Goal: Task Accomplishment & Management: Manage account settings

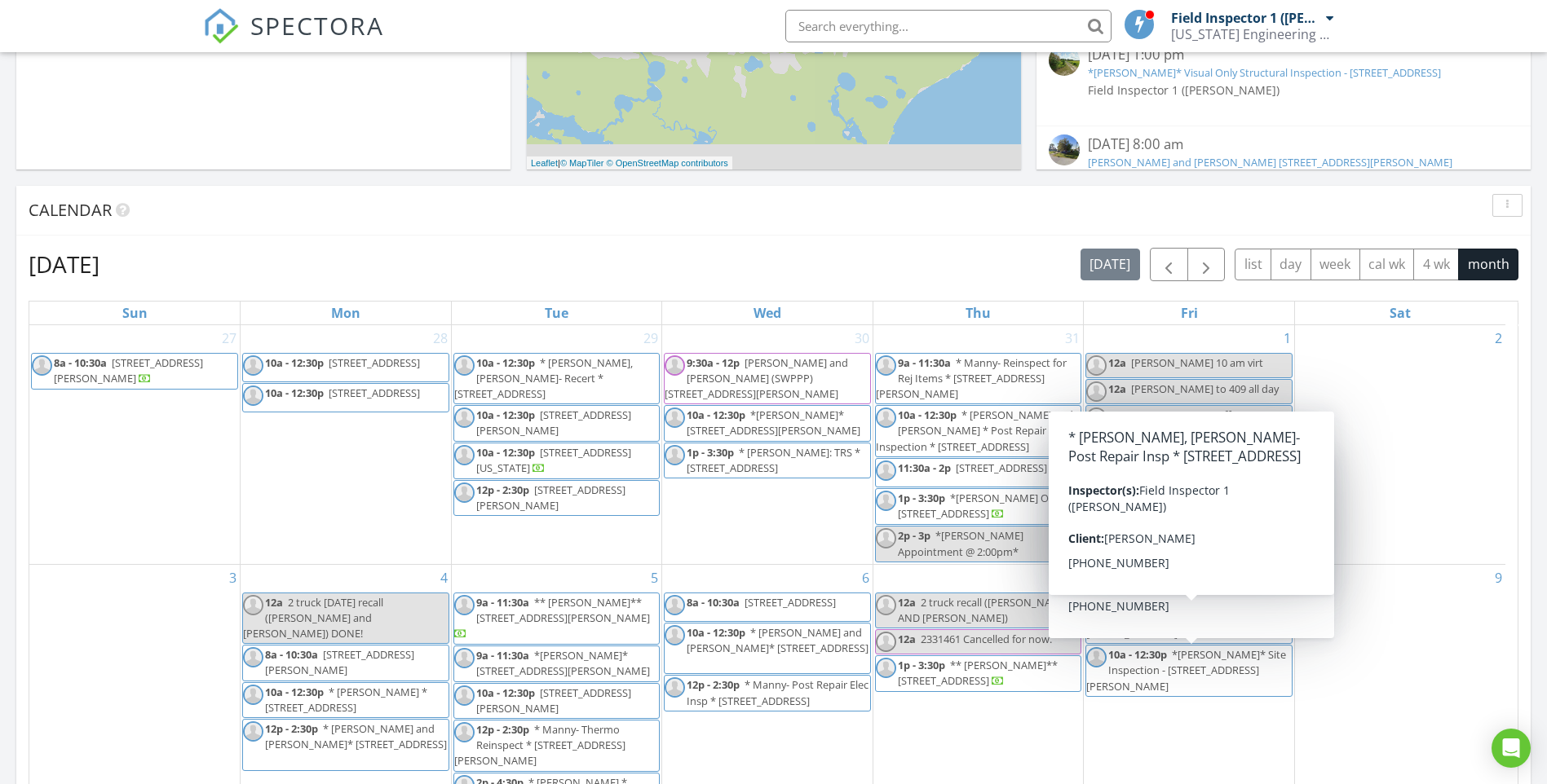
scroll to position [531, 0]
click at [1201, 262] on span "button" at bounding box center [1205, 265] width 19 height 19
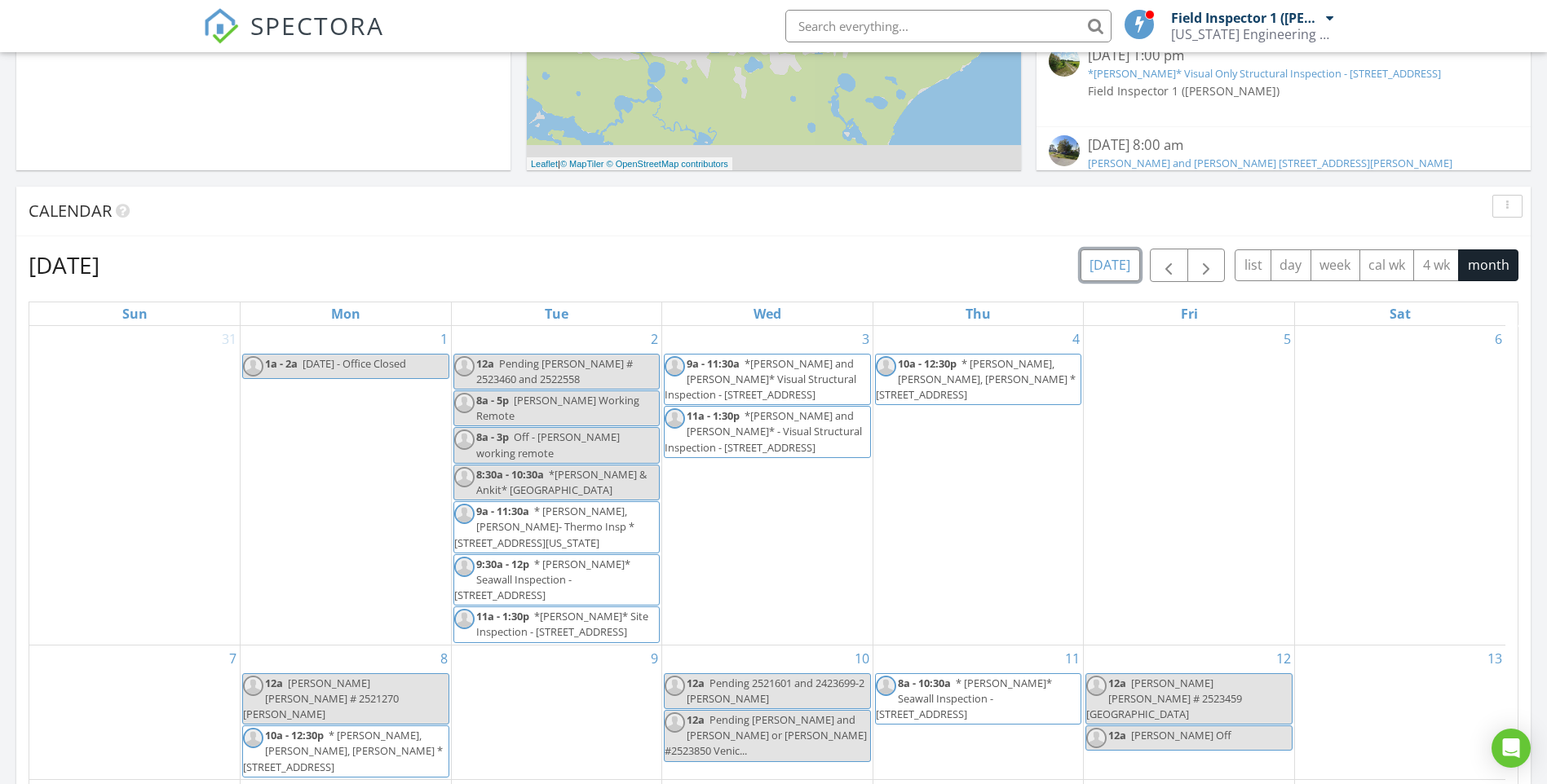
click at [1111, 259] on button "today" at bounding box center [1110, 265] width 59 height 32
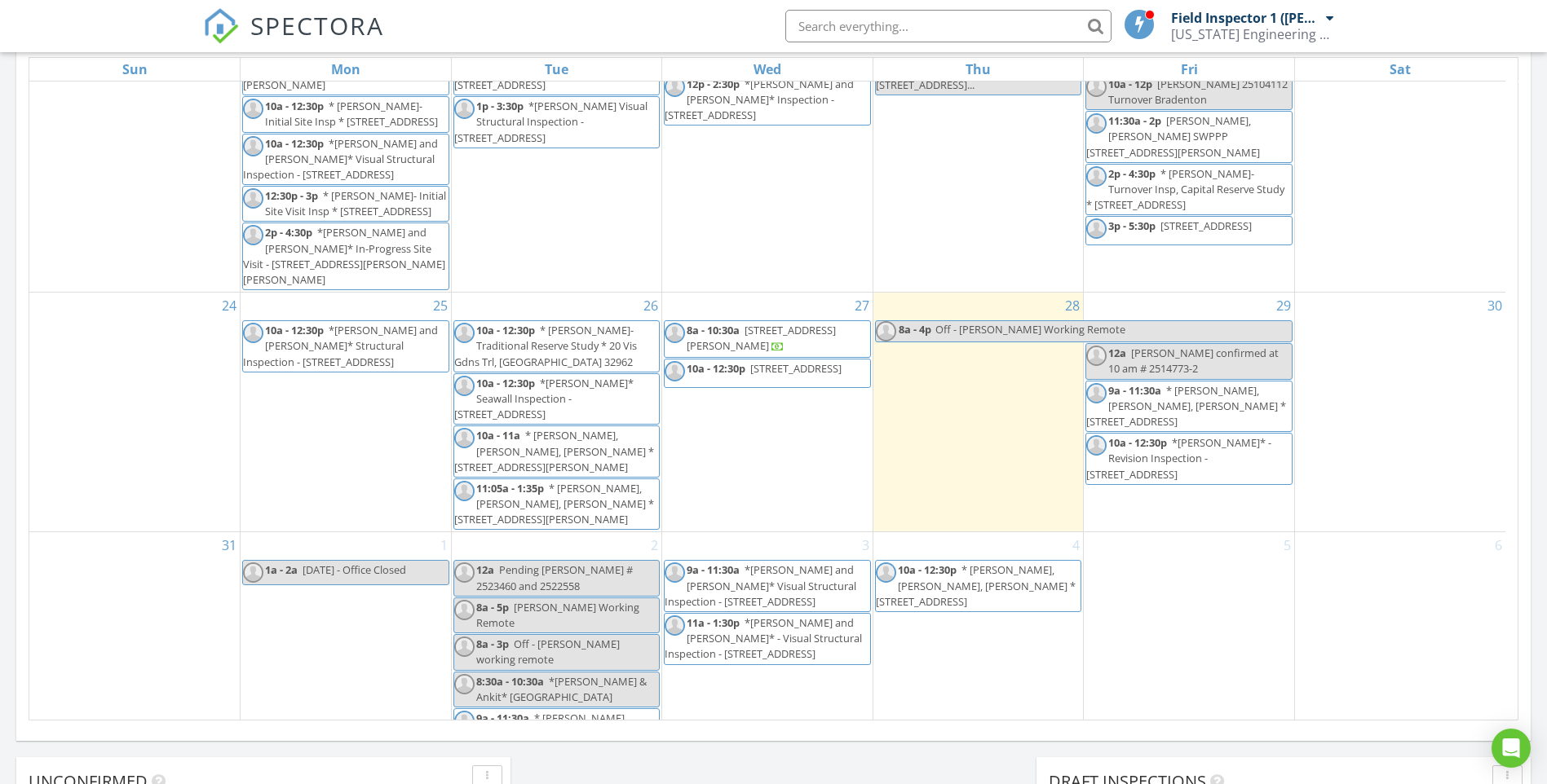
scroll to position [815, 0]
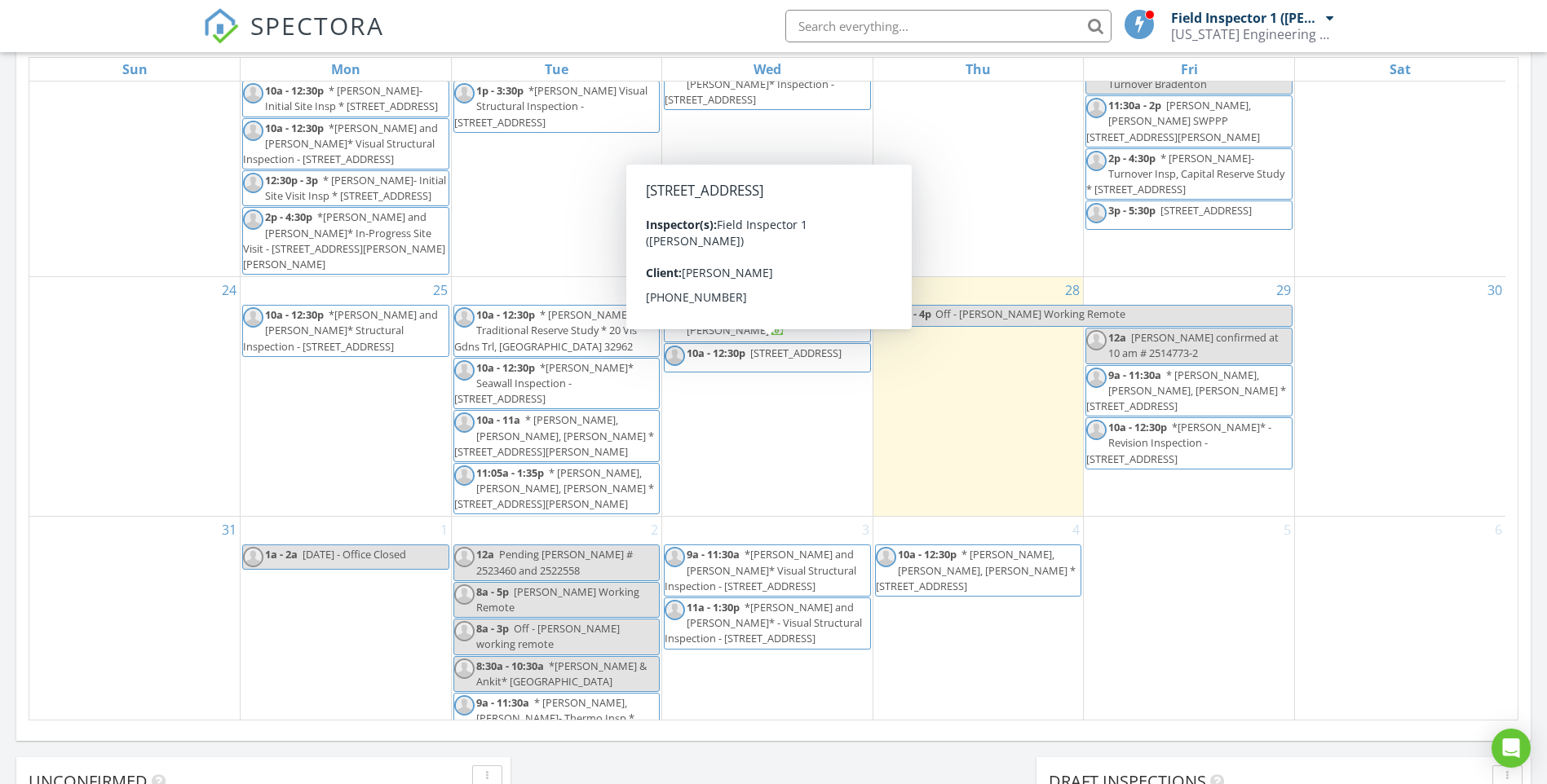
click at [802, 357] on span "[STREET_ADDRESS]" at bounding box center [795, 353] width 91 height 15
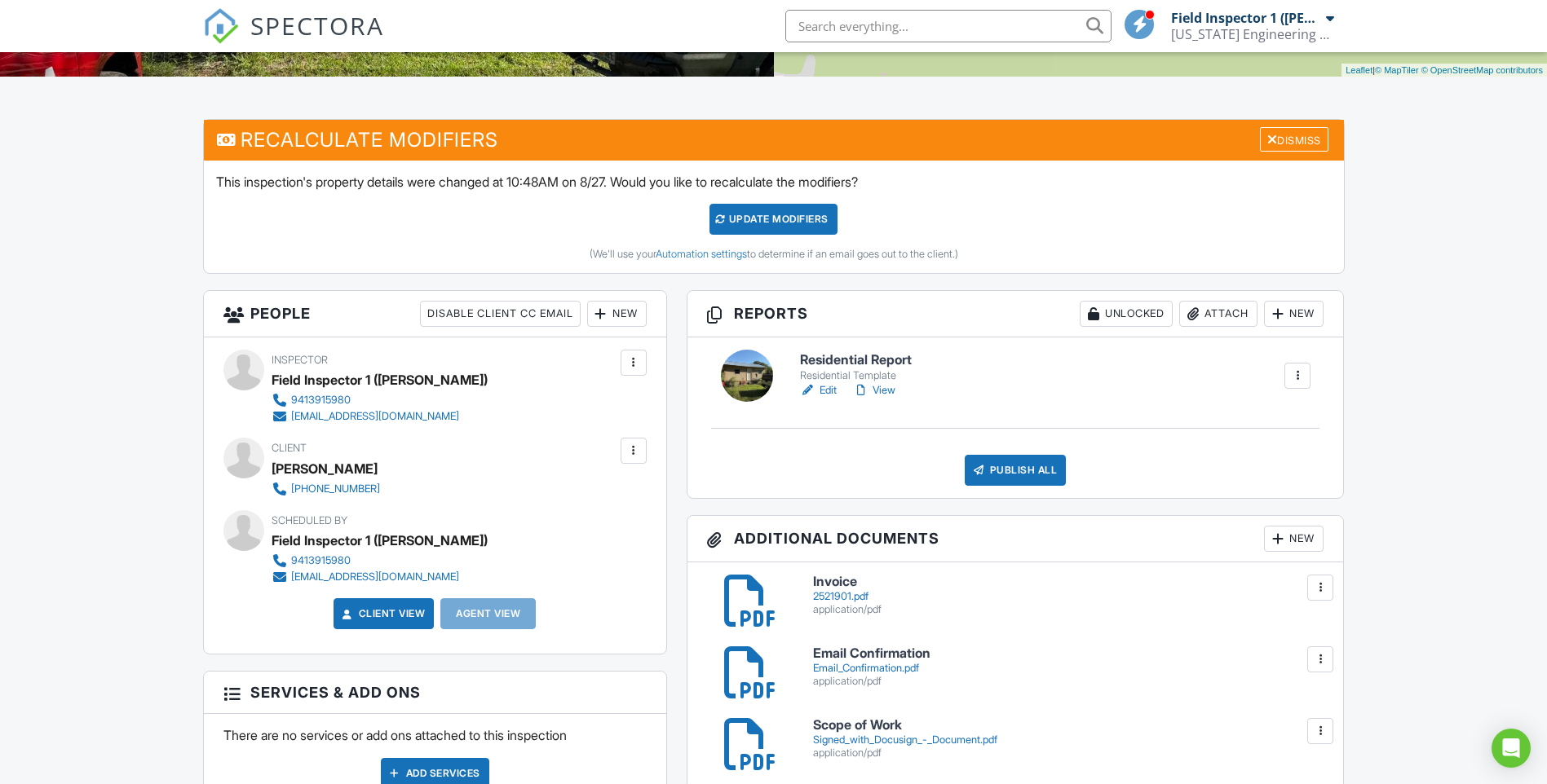
scroll to position [326, 0]
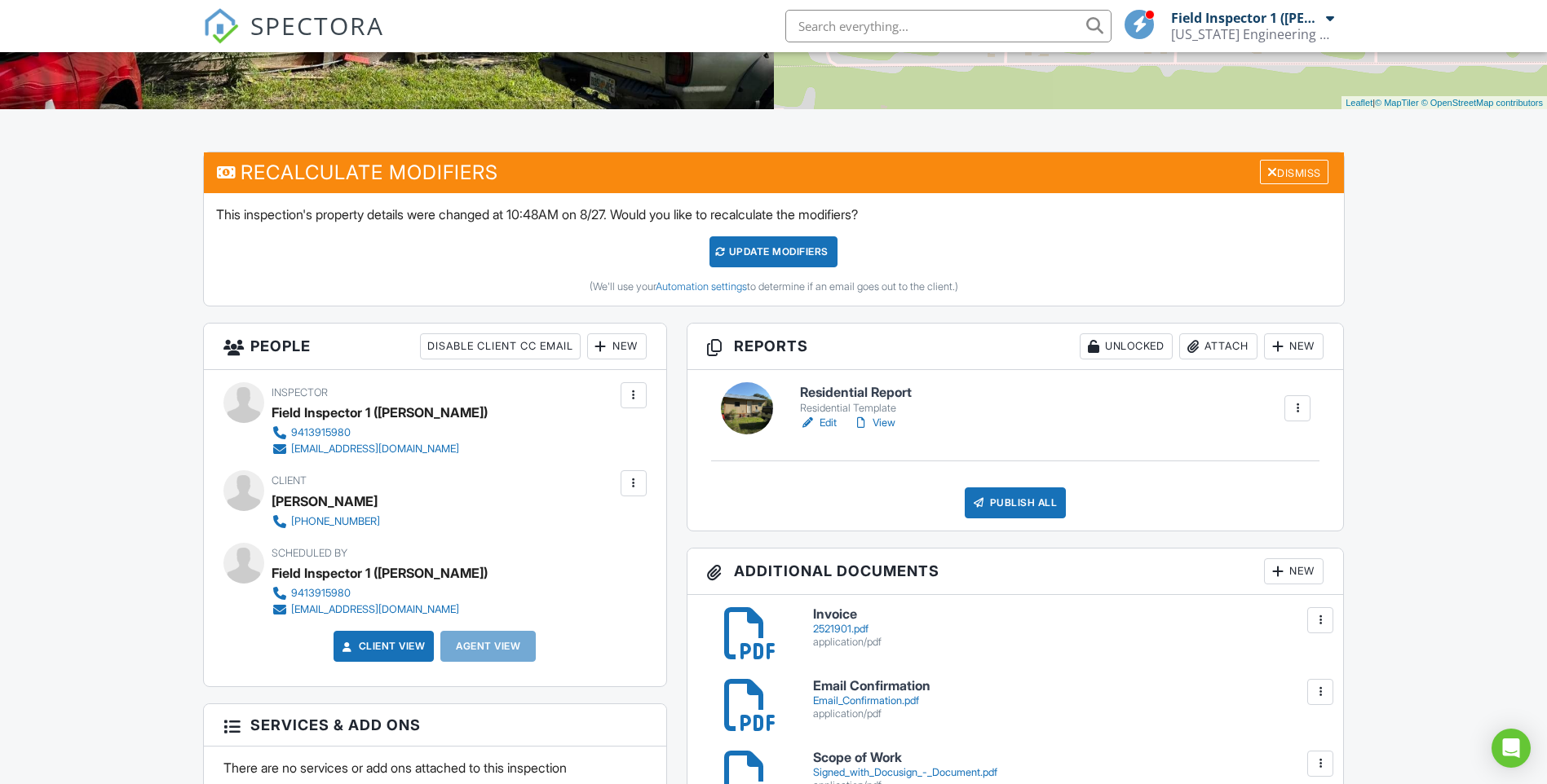
click at [826, 420] on link "Edit" at bounding box center [818, 423] width 37 height 17
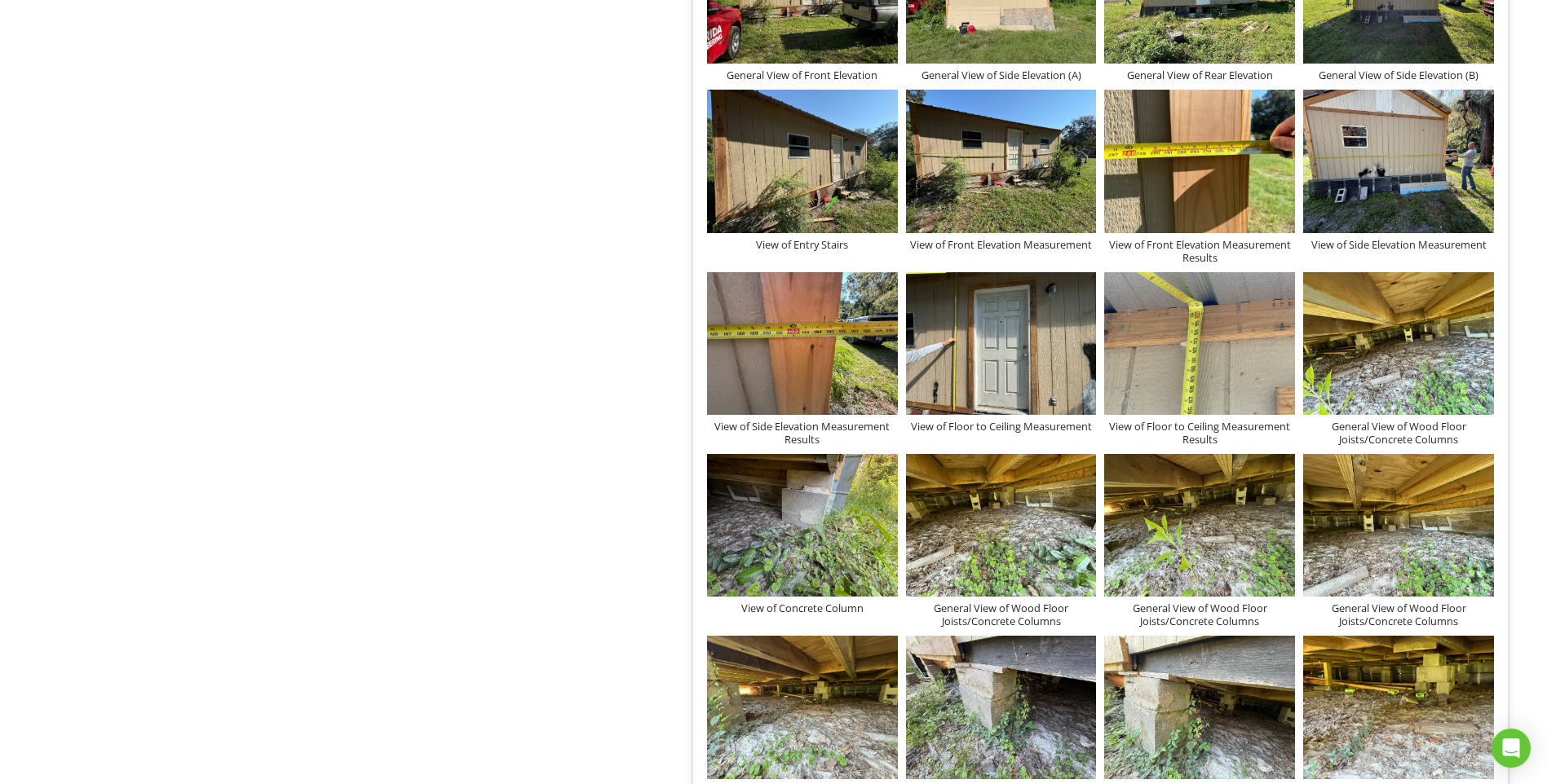
scroll to position [815, 0]
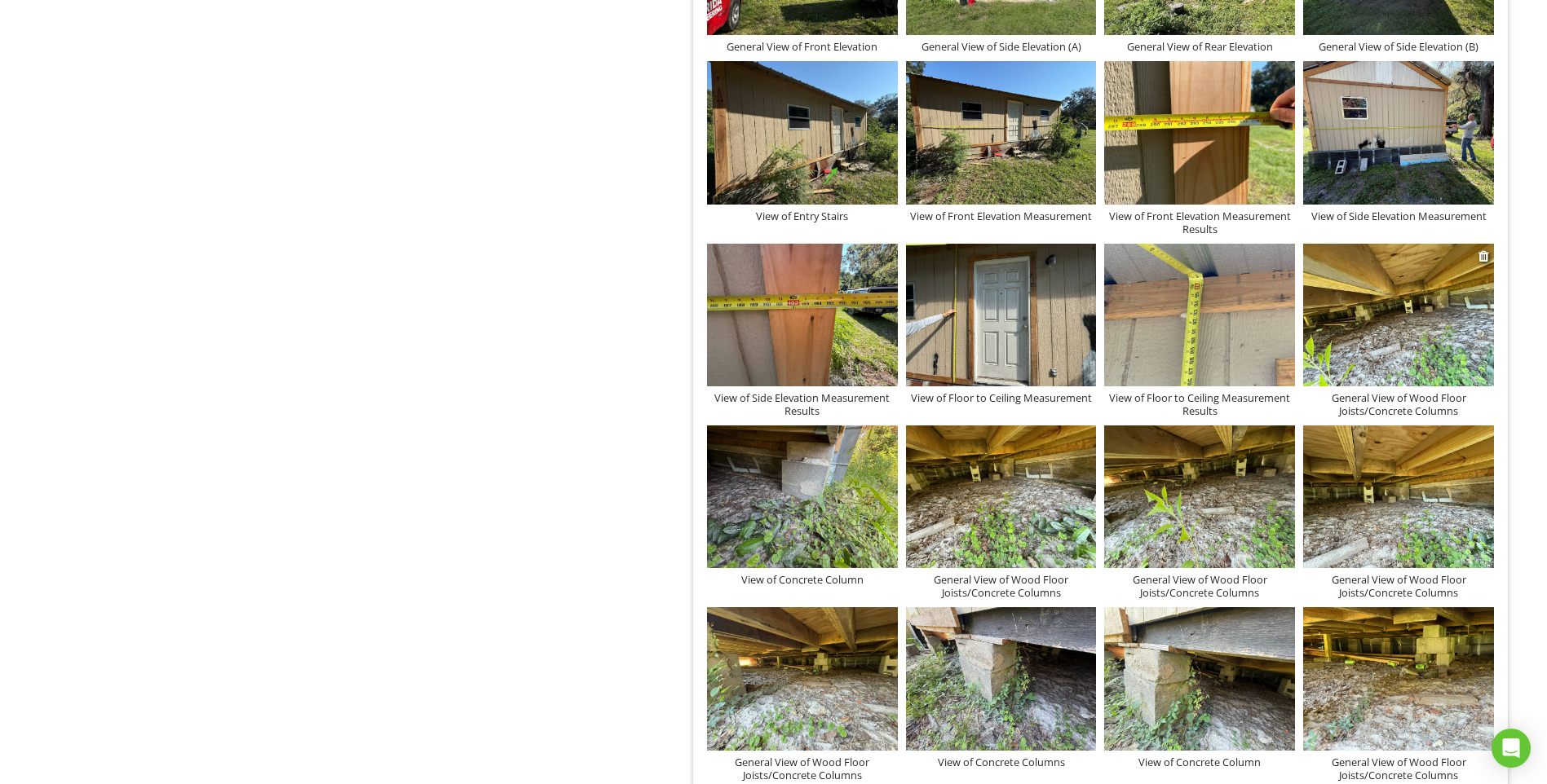
click at [1436, 325] on img at bounding box center [1398, 315] width 191 height 143
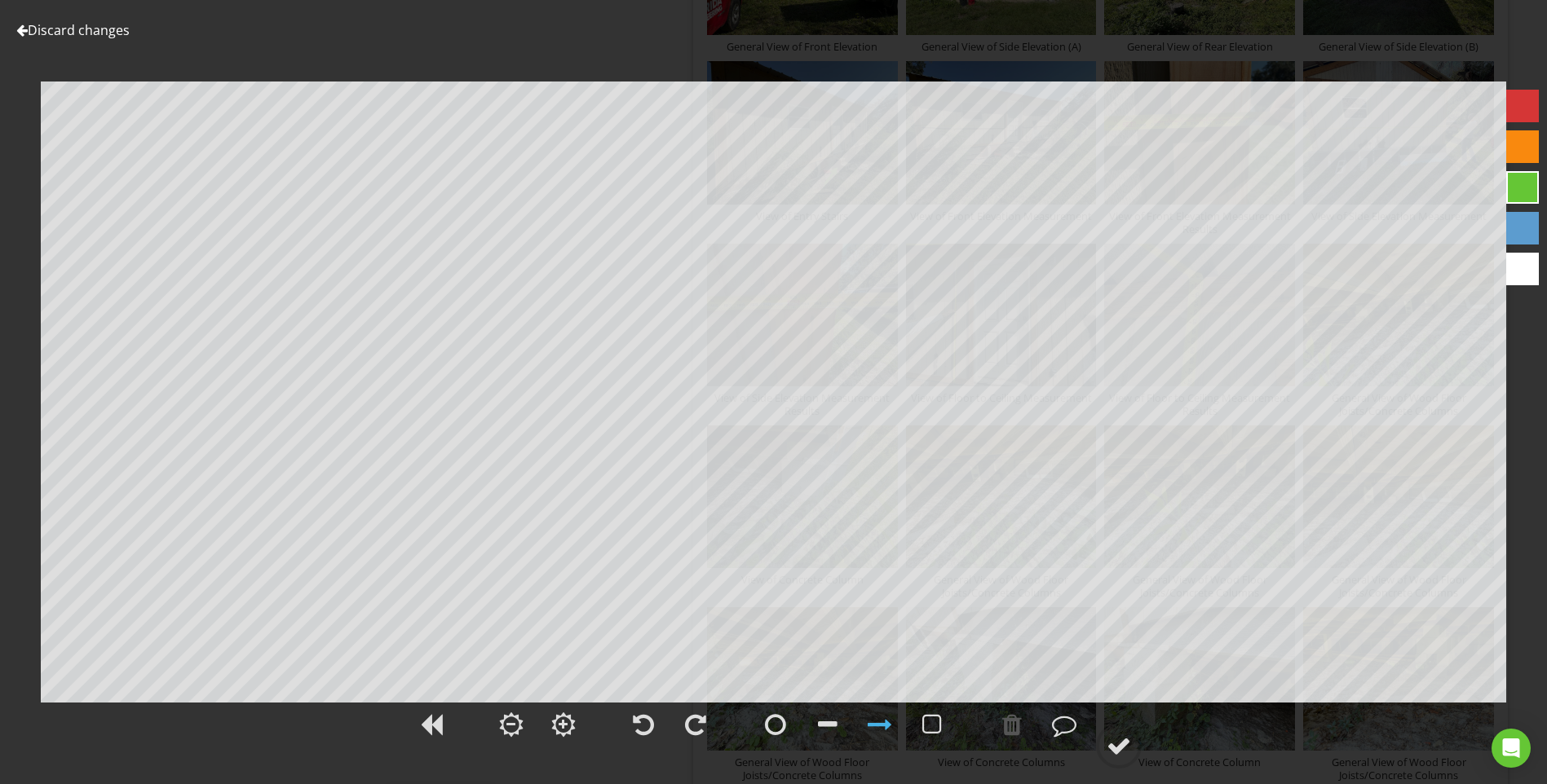
click at [74, 33] on link "Discard changes" at bounding box center [74, 29] width 114 height 18
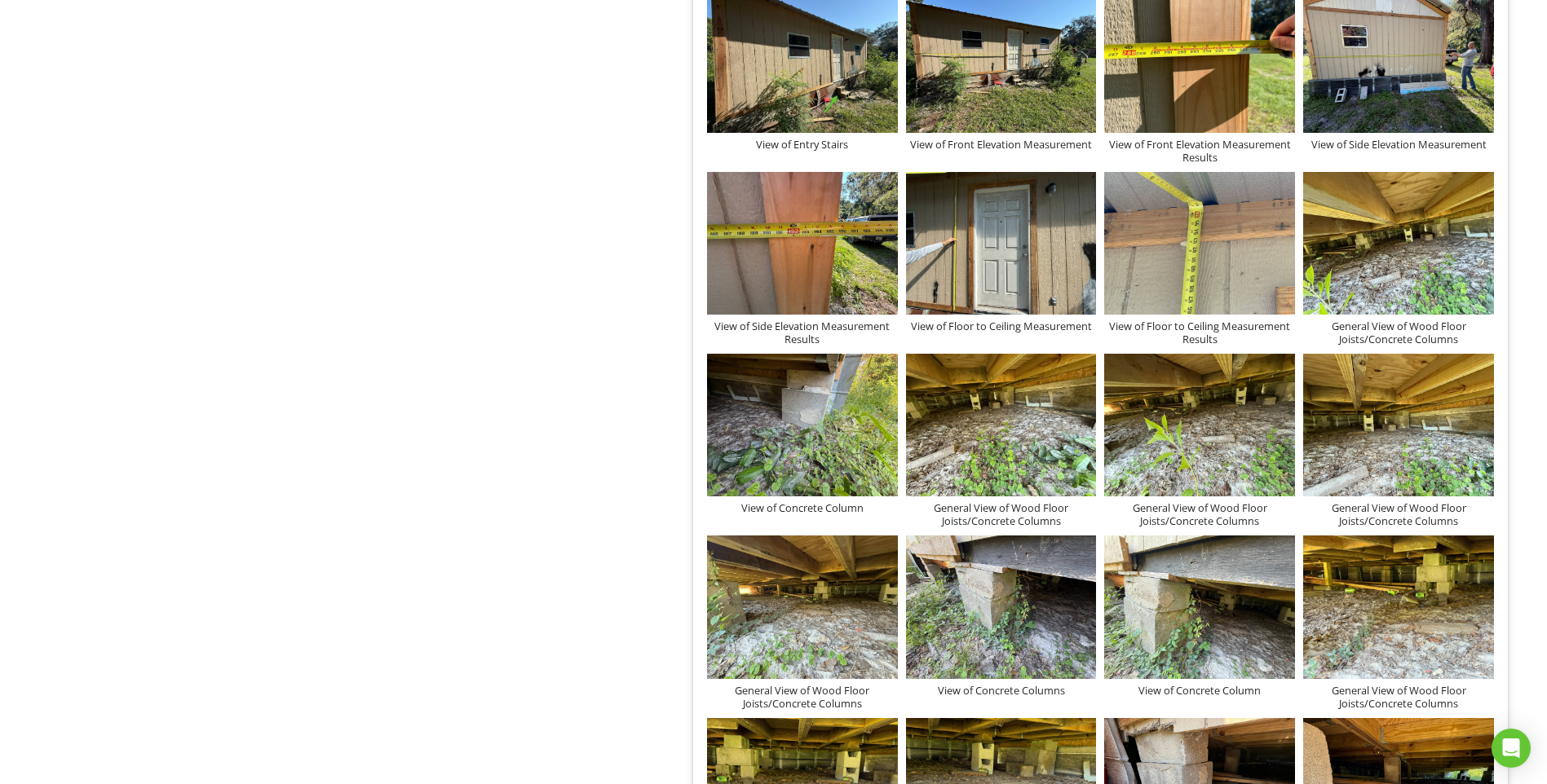
scroll to position [897, 0]
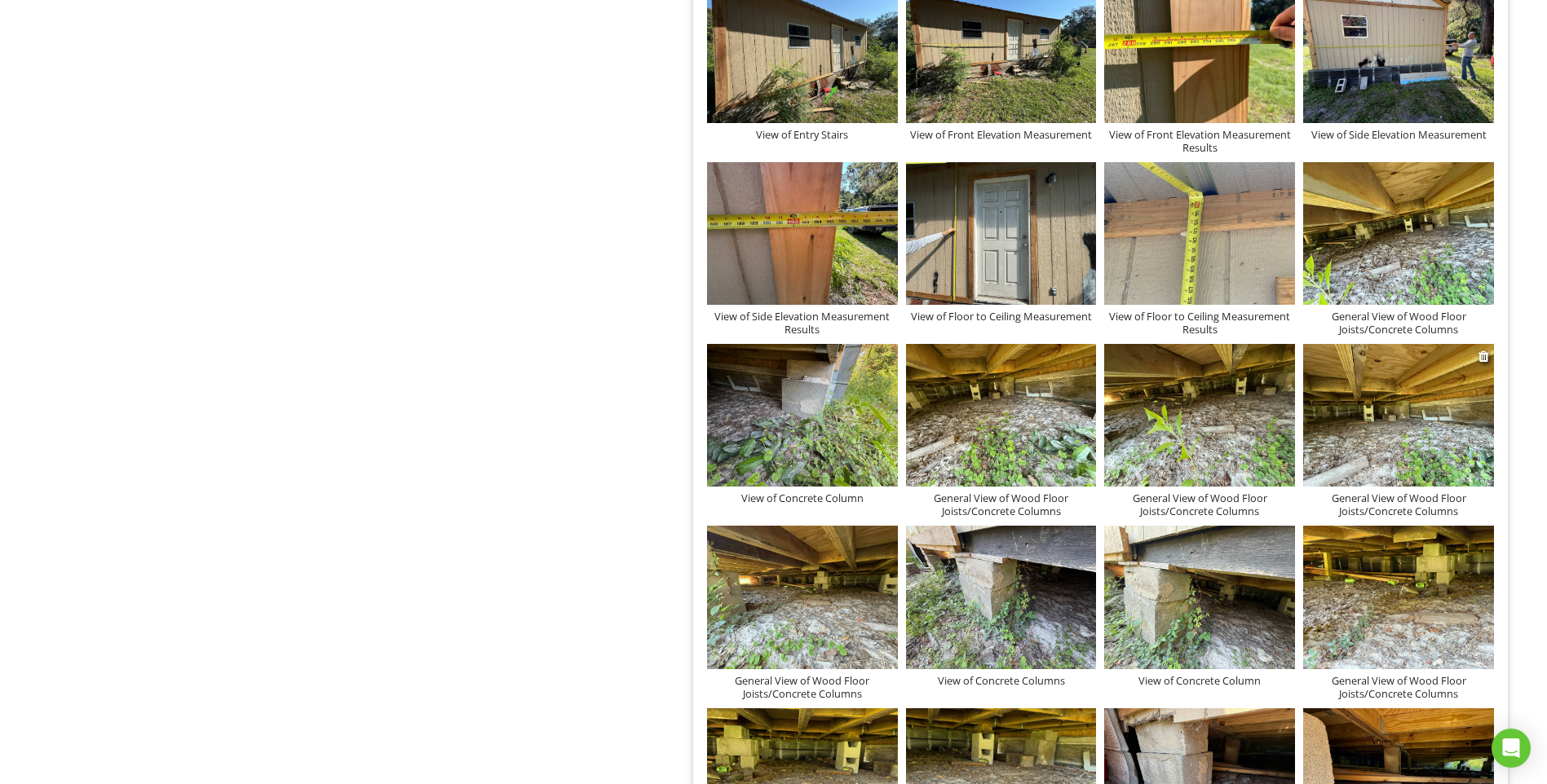
click at [1433, 384] on img at bounding box center [1398, 415] width 191 height 143
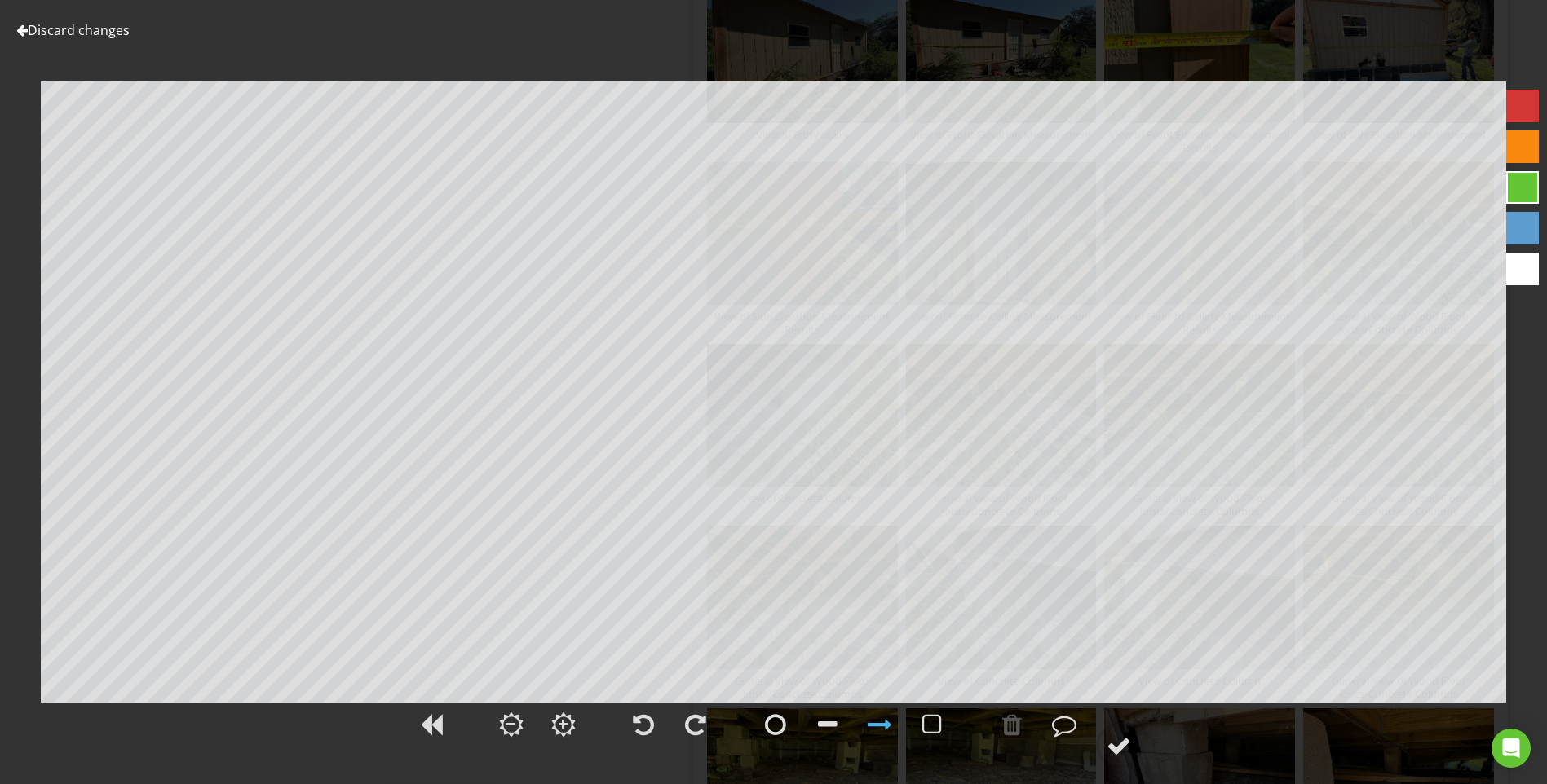
click at [81, 31] on link "Discard changes" at bounding box center [74, 29] width 114 height 18
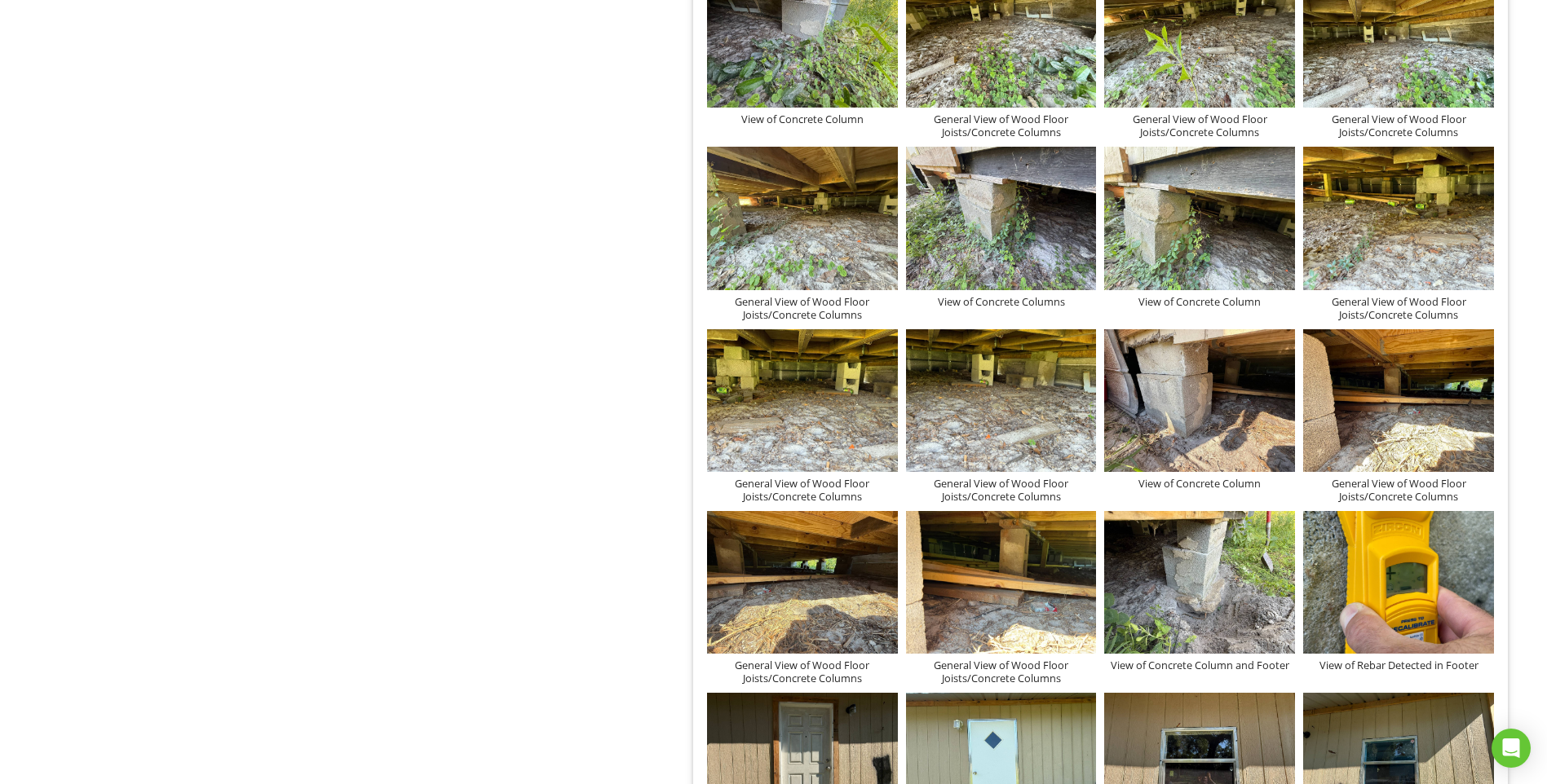
scroll to position [1304, 0]
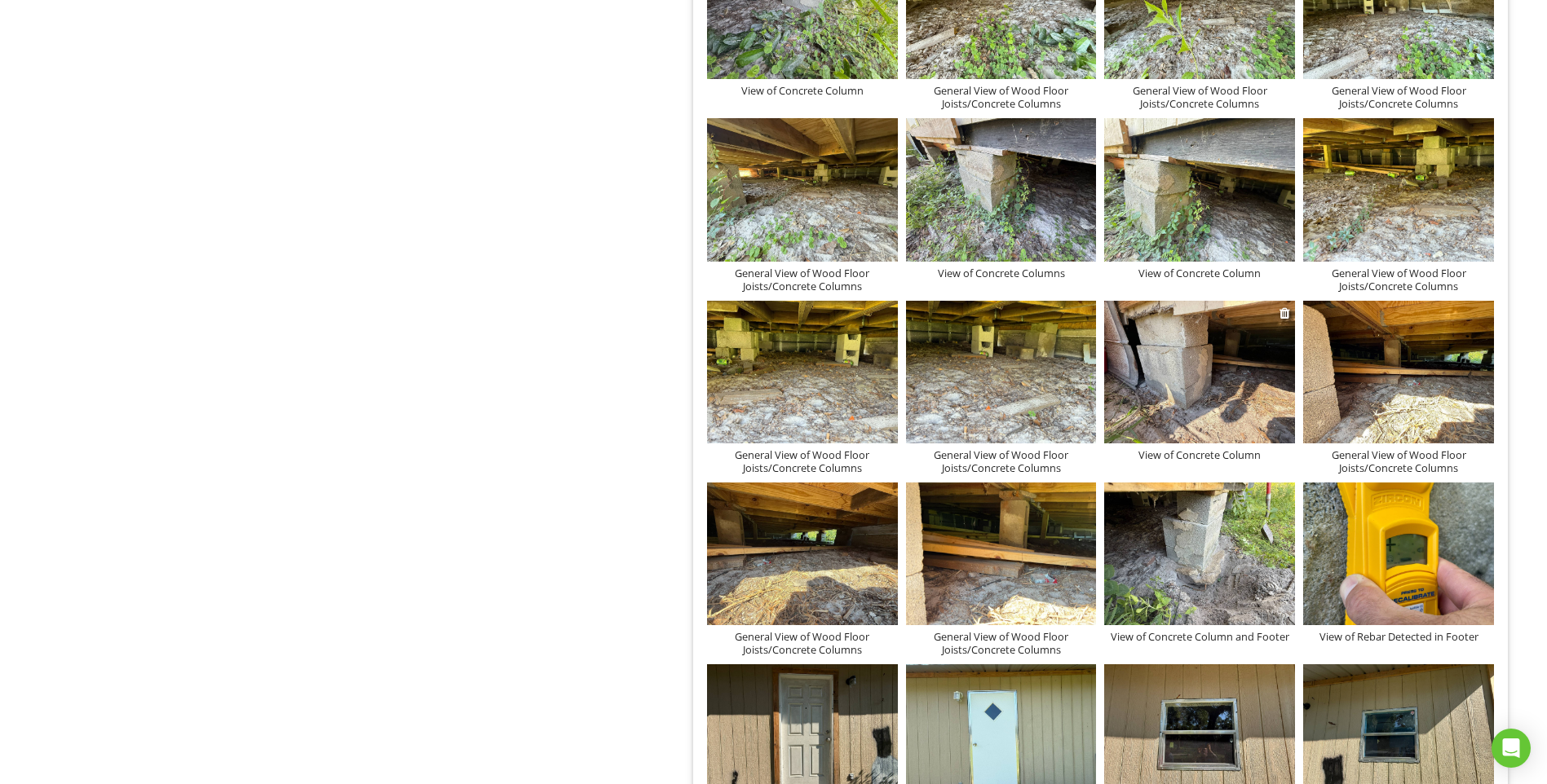
click at [1183, 343] on img at bounding box center [1199, 372] width 191 height 143
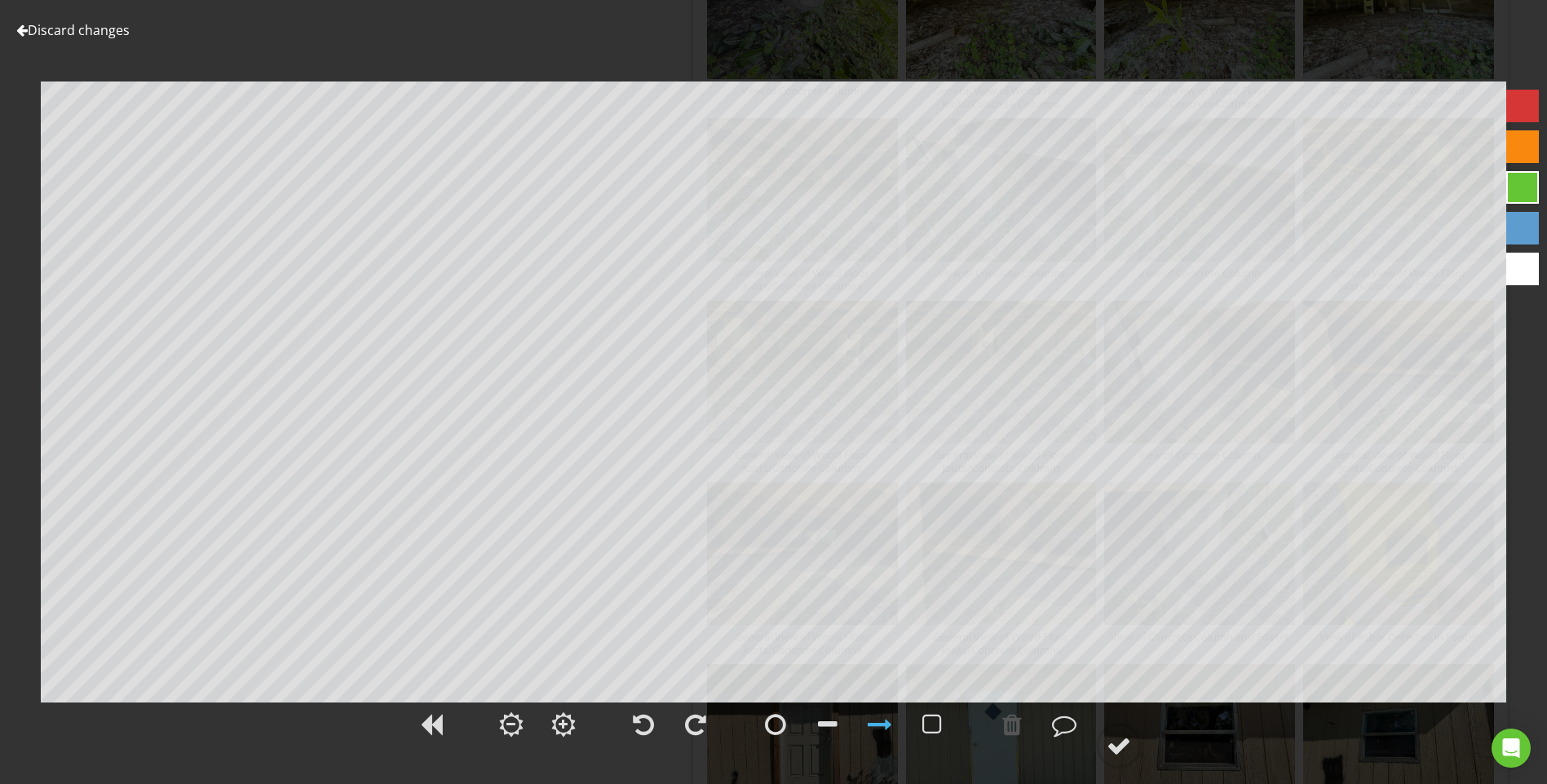
click at [98, 30] on link "Discard changes" at bounding box center [74, 29] width 114 height 18
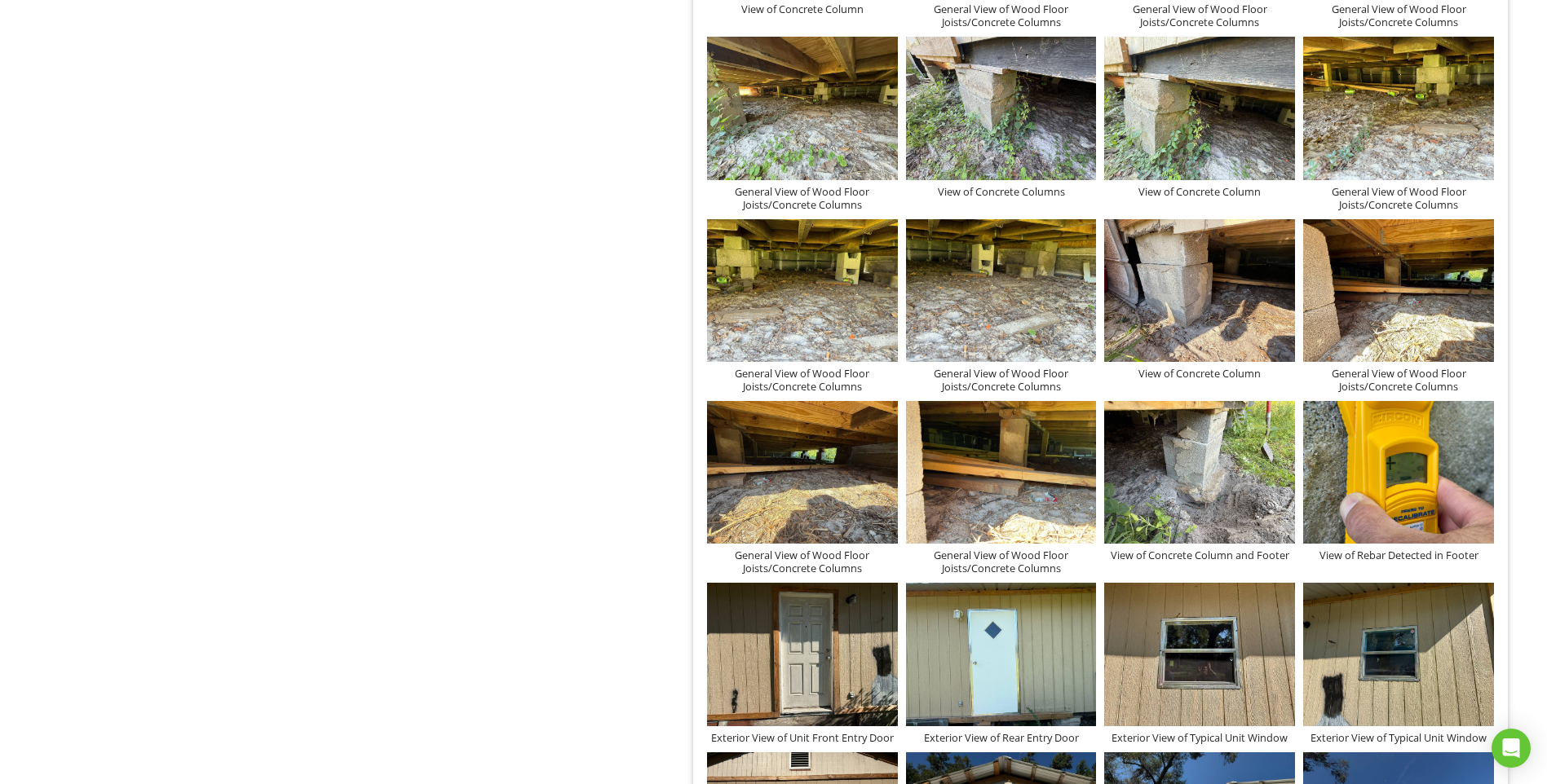
scroll to position [1549, 0]
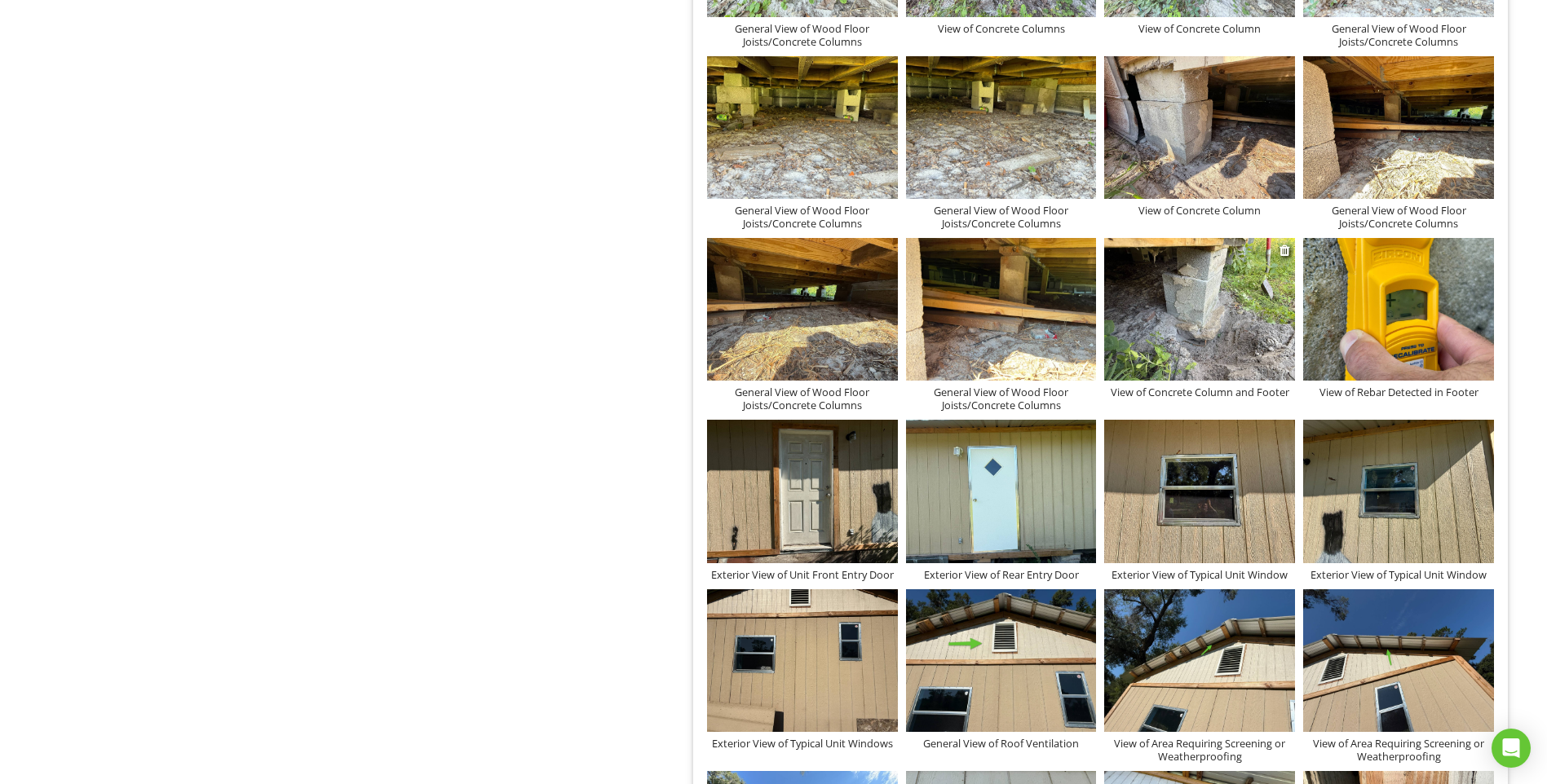
click at [1195, 265] on img at bounding box center [1199, 309] width 191 height 143
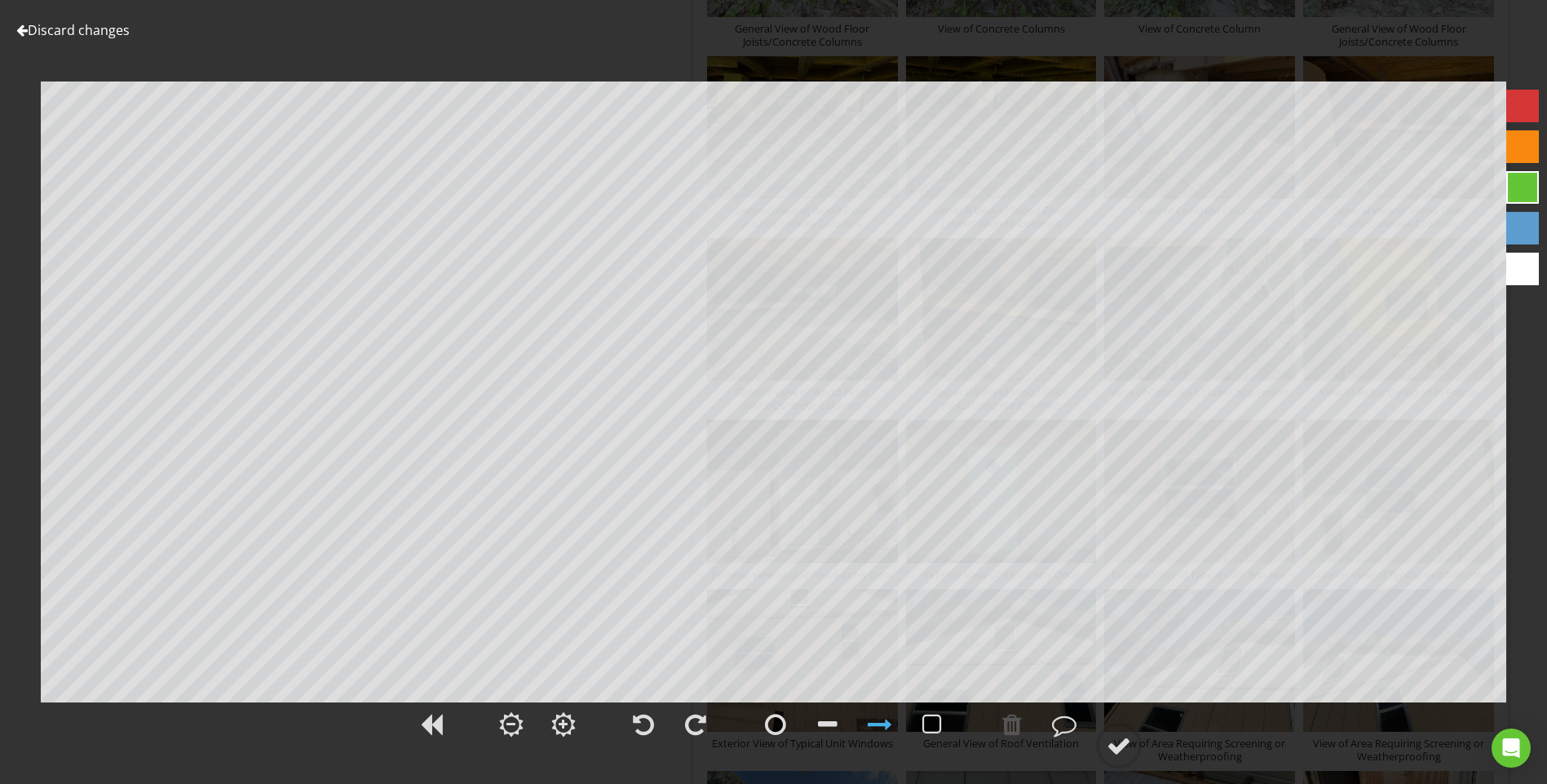
click at [49, 29] on link "Discard changes" at bounding box center [74, 29] width 114 height 18
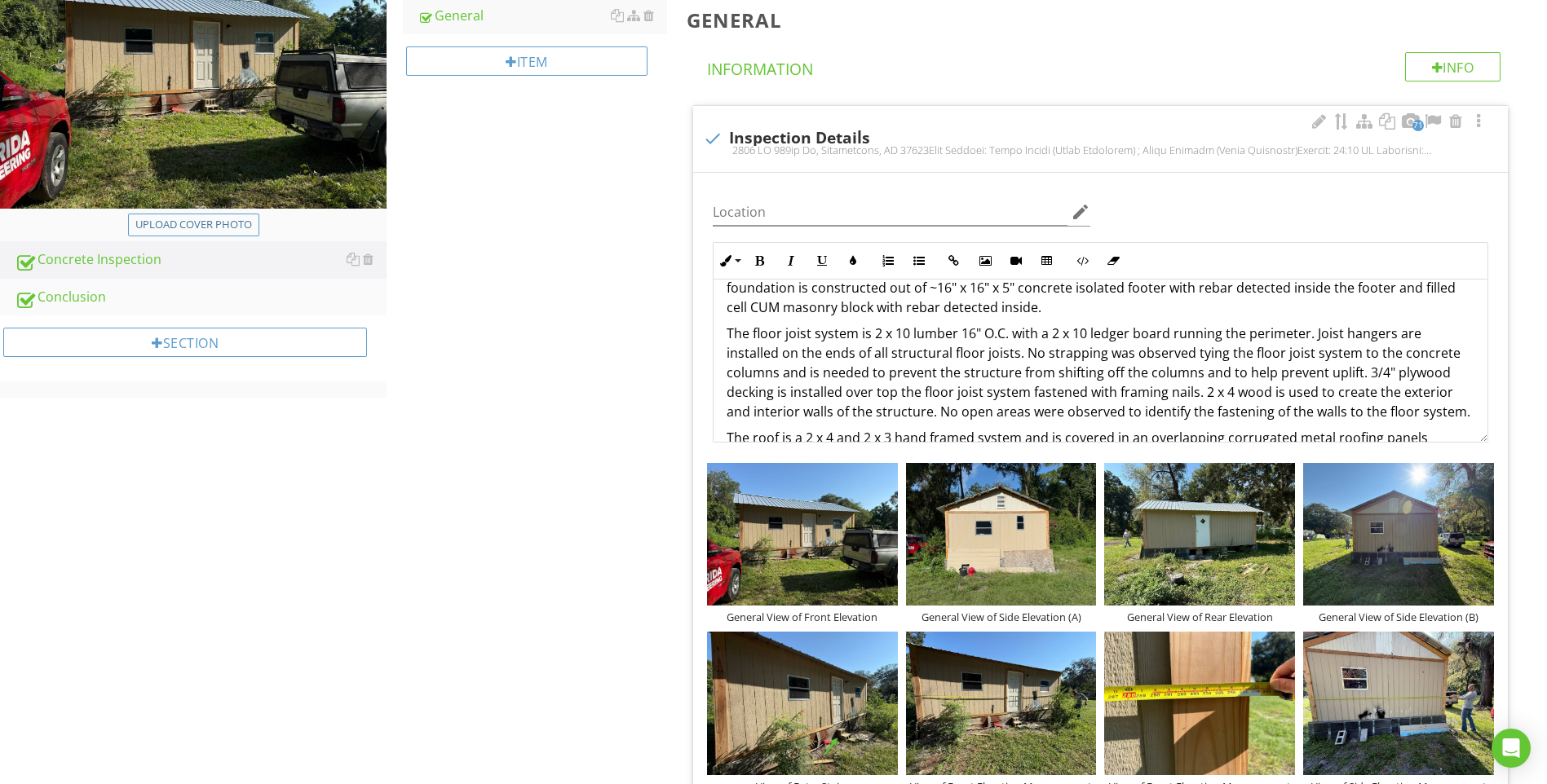
scroll to position [265, 0]
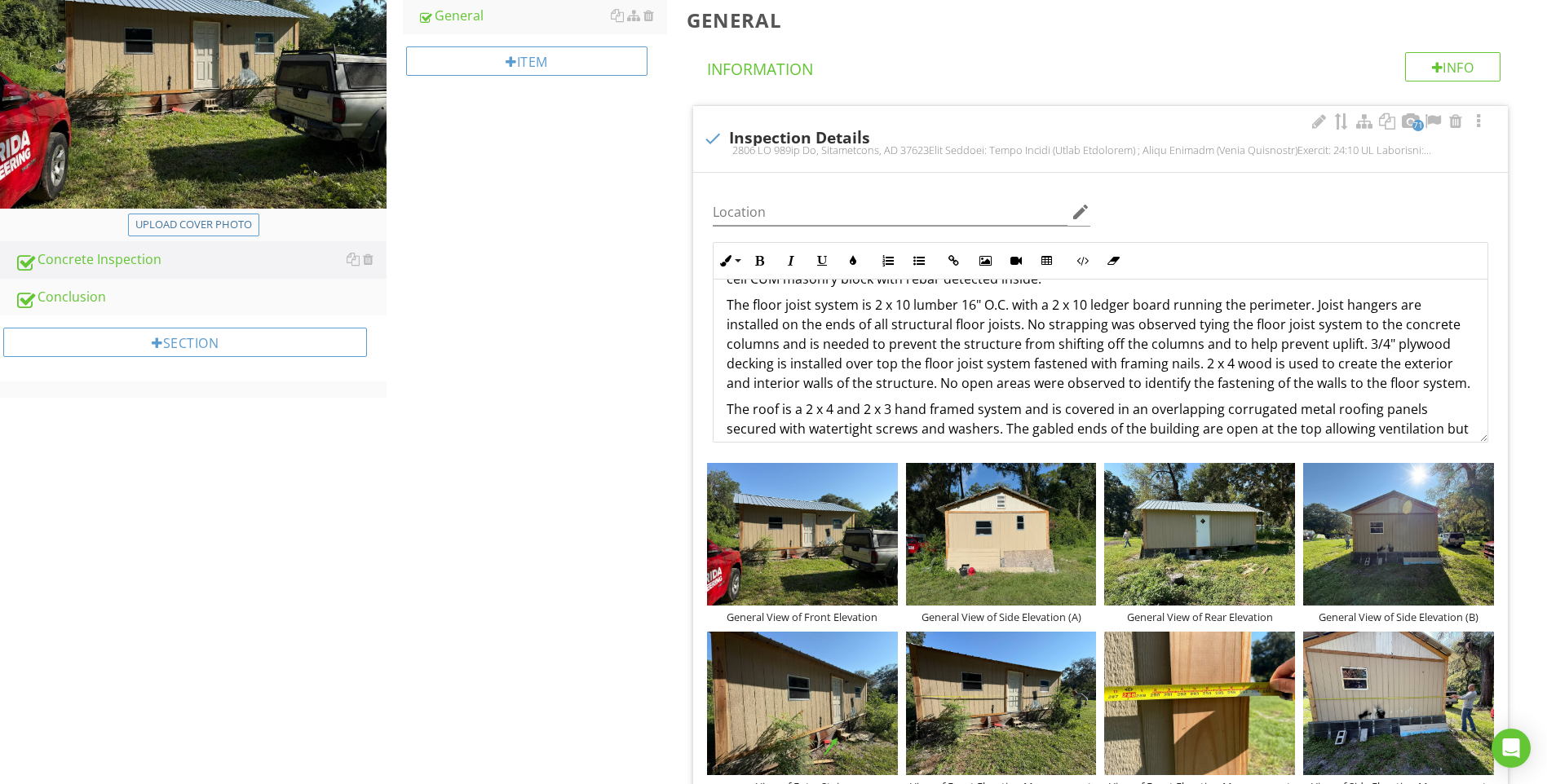
click at [782, 343] on p "The floor joist system is 2 x 10 lumber 16" O.C. with a 2 x 10 ledger board run…" at bounding box center [1100, 344] width 748 height 98
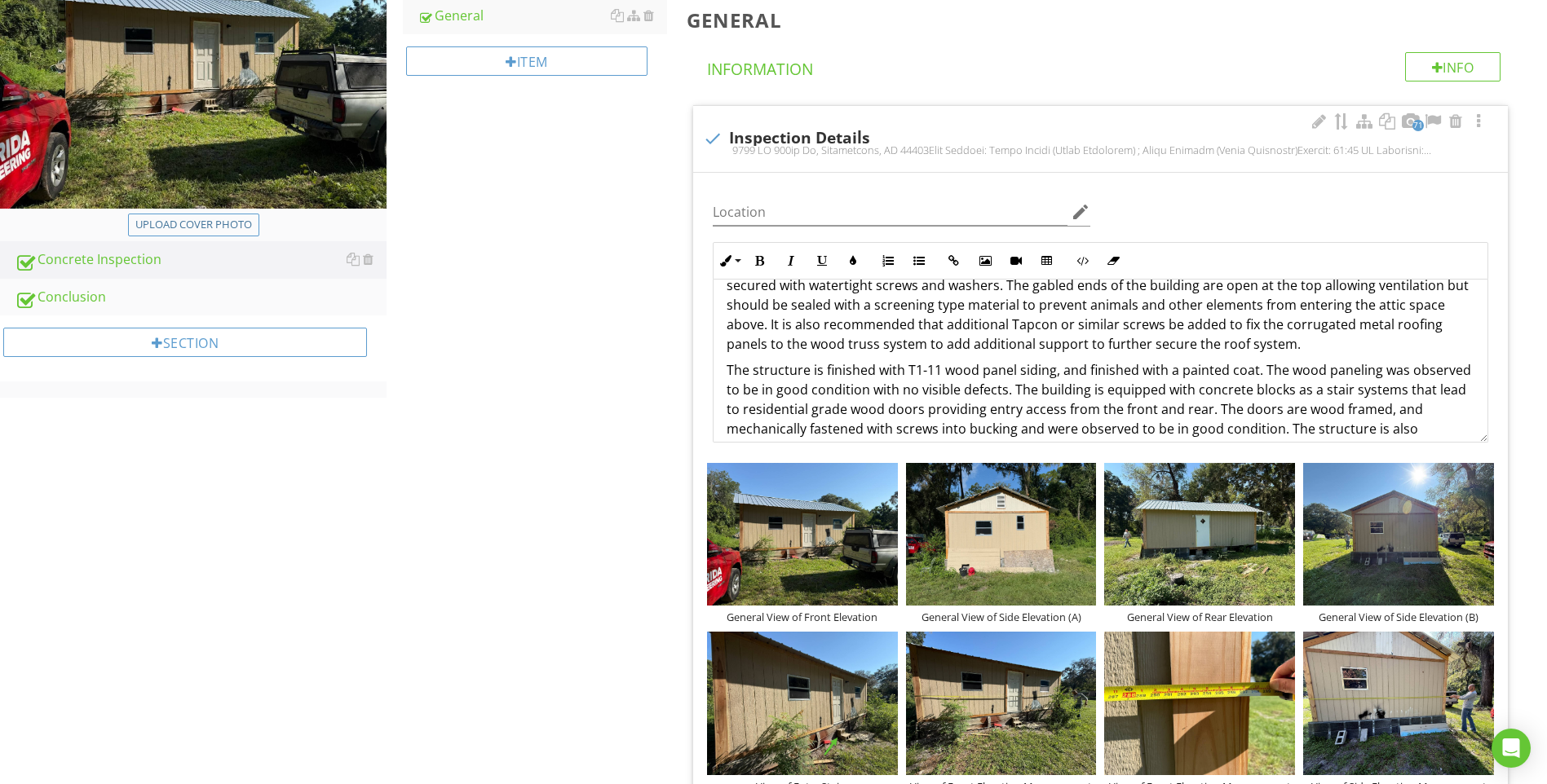
scroll to position [346, 0]
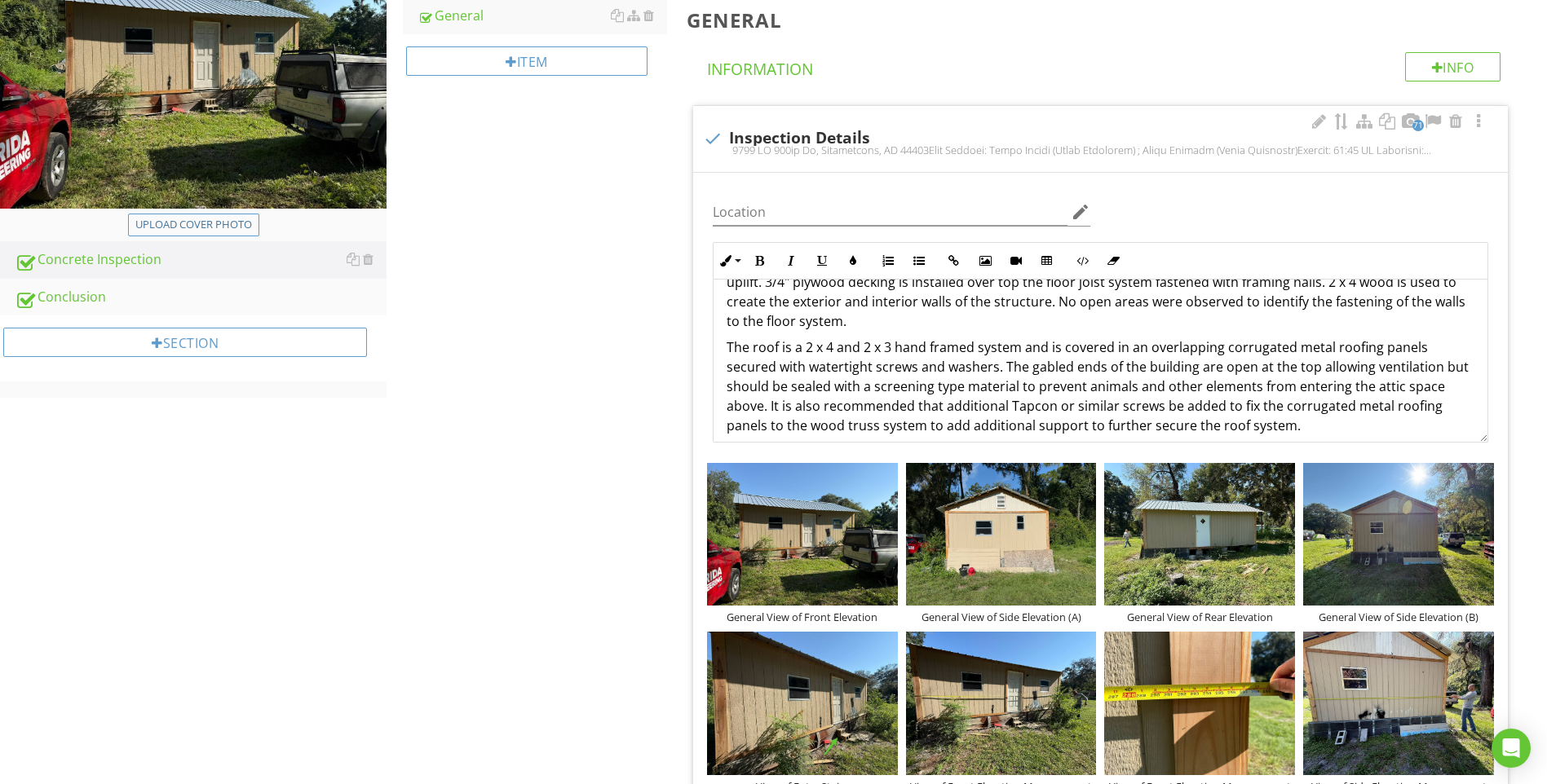
click at [1143, 346] on p "The roof is a 2 x 4 and 2 x 3 hand framed system and is covered in an overlappi…" at bounding box center [1100, 386] width 748 height 98
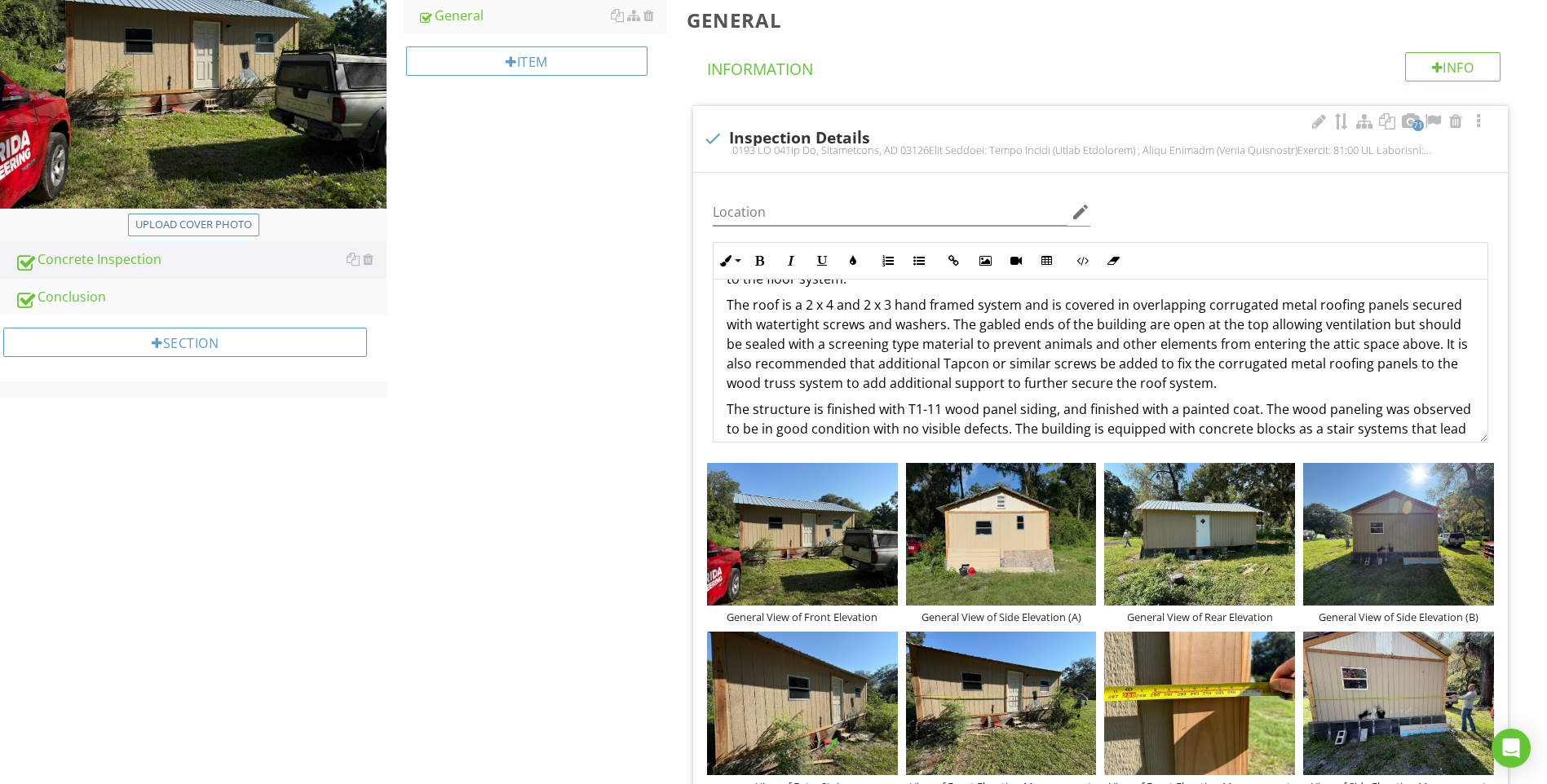
scroll to position [428, 0]
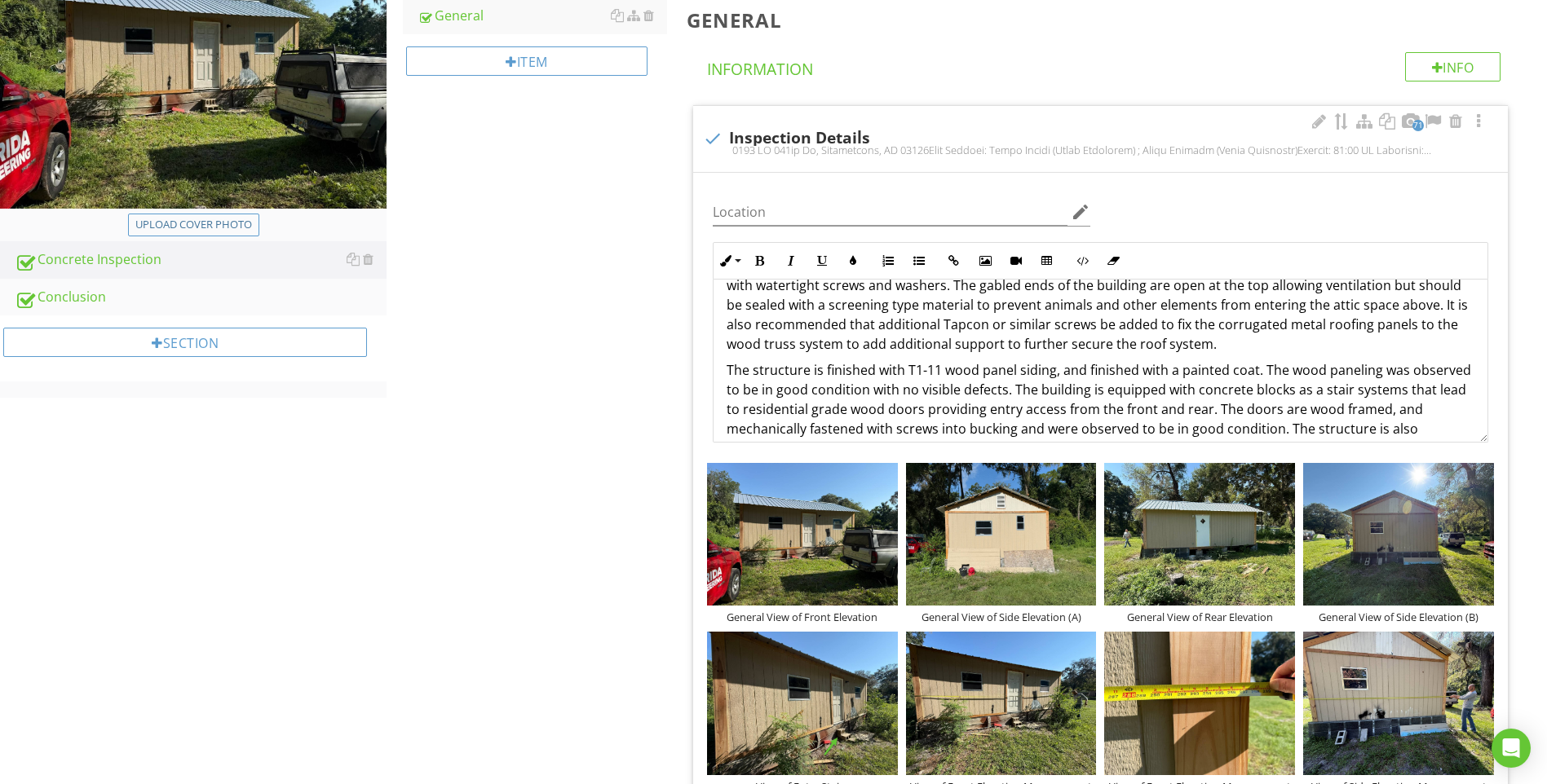
click at [939, 324] on p "The roof is a 2 x 4 and 2 x 3 hand framed system and is covered in overlapping …" at bounding box center [1100, 304] width 748 height 98
click at [816, 344] on p "The roof is a 2 x 4 and 2 x 3 hand framed system and is covered in overlapping …" at bounding box center [1100, 304] width 748 height 98
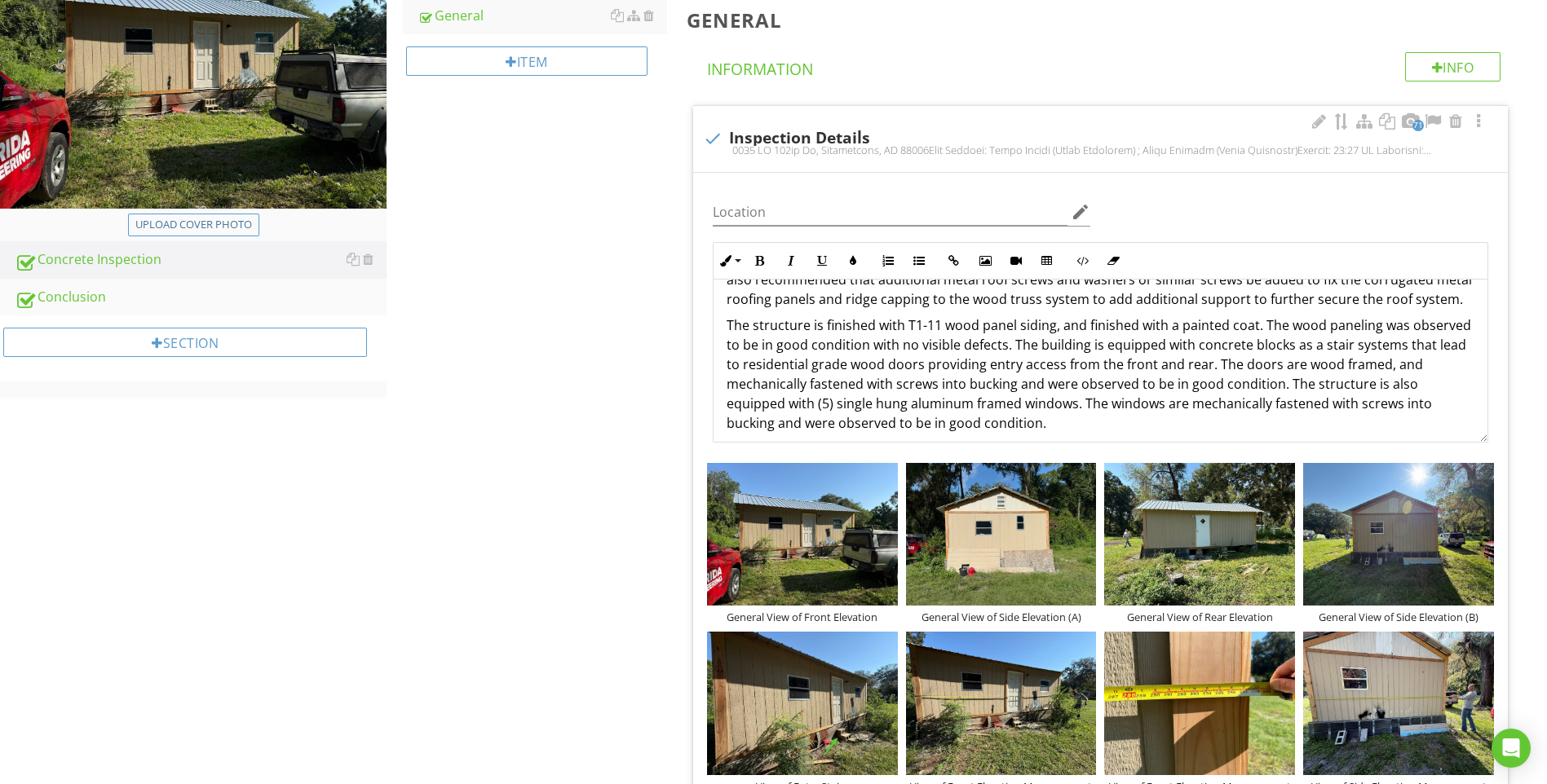
scroll to position [509, 0]
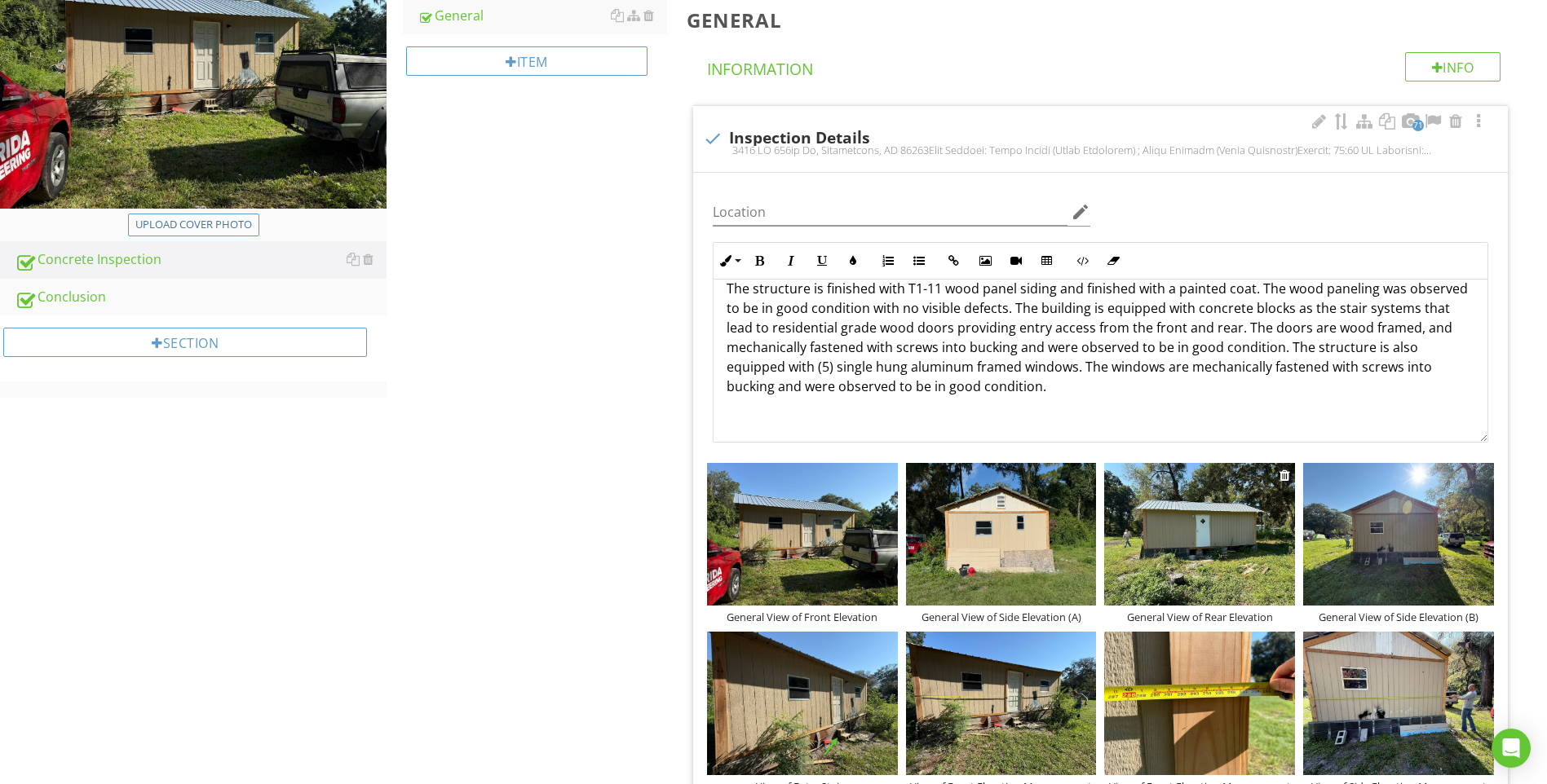
click at [1223, 538] on img at bounding box center [1199, 534] width 191 height 143
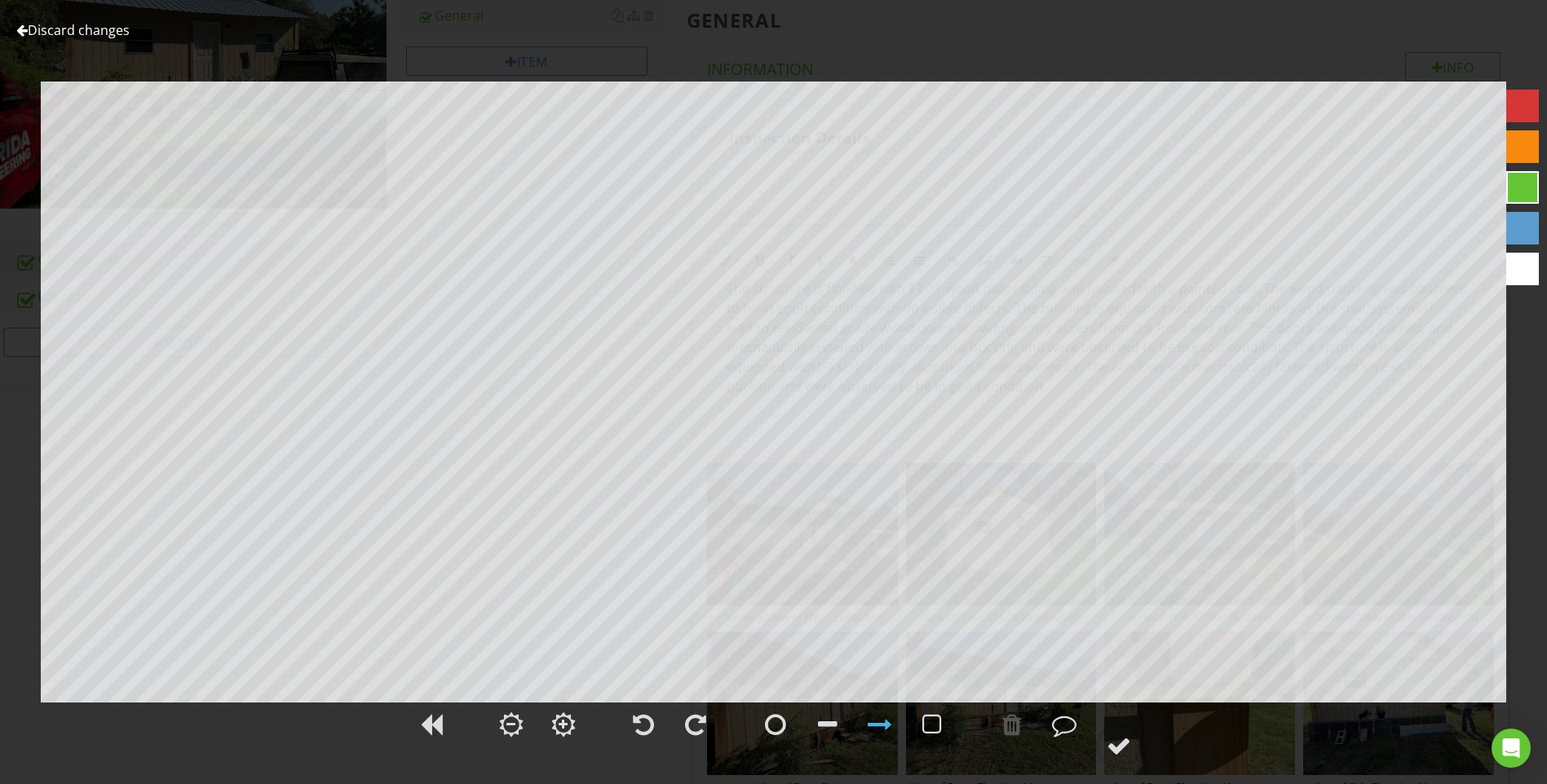
click at [60, 28] on link "Discard changes" at bounding box center [74, 29] width 114 height 18
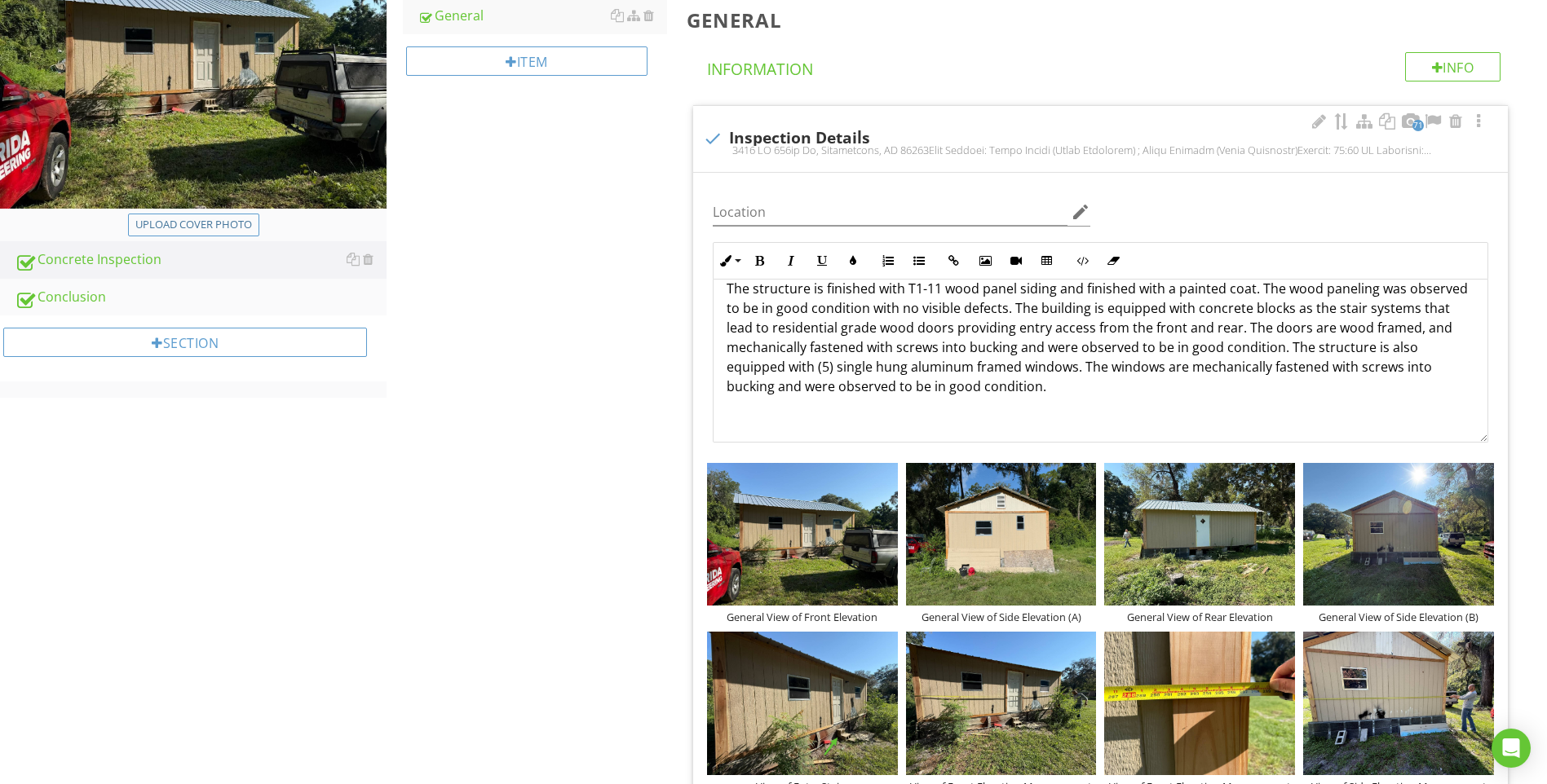
click at [1101, 310] on p "The structure is finished with T1-11 wood panel siding and finished with a pain…" at bounding box center [1100, 337] width 748 height 117
click at [958, 331] on p "The structure is finished with T1-11 wood panel siding and finished with a pain…" at bounding box center [1100, 337] width 748 height 117
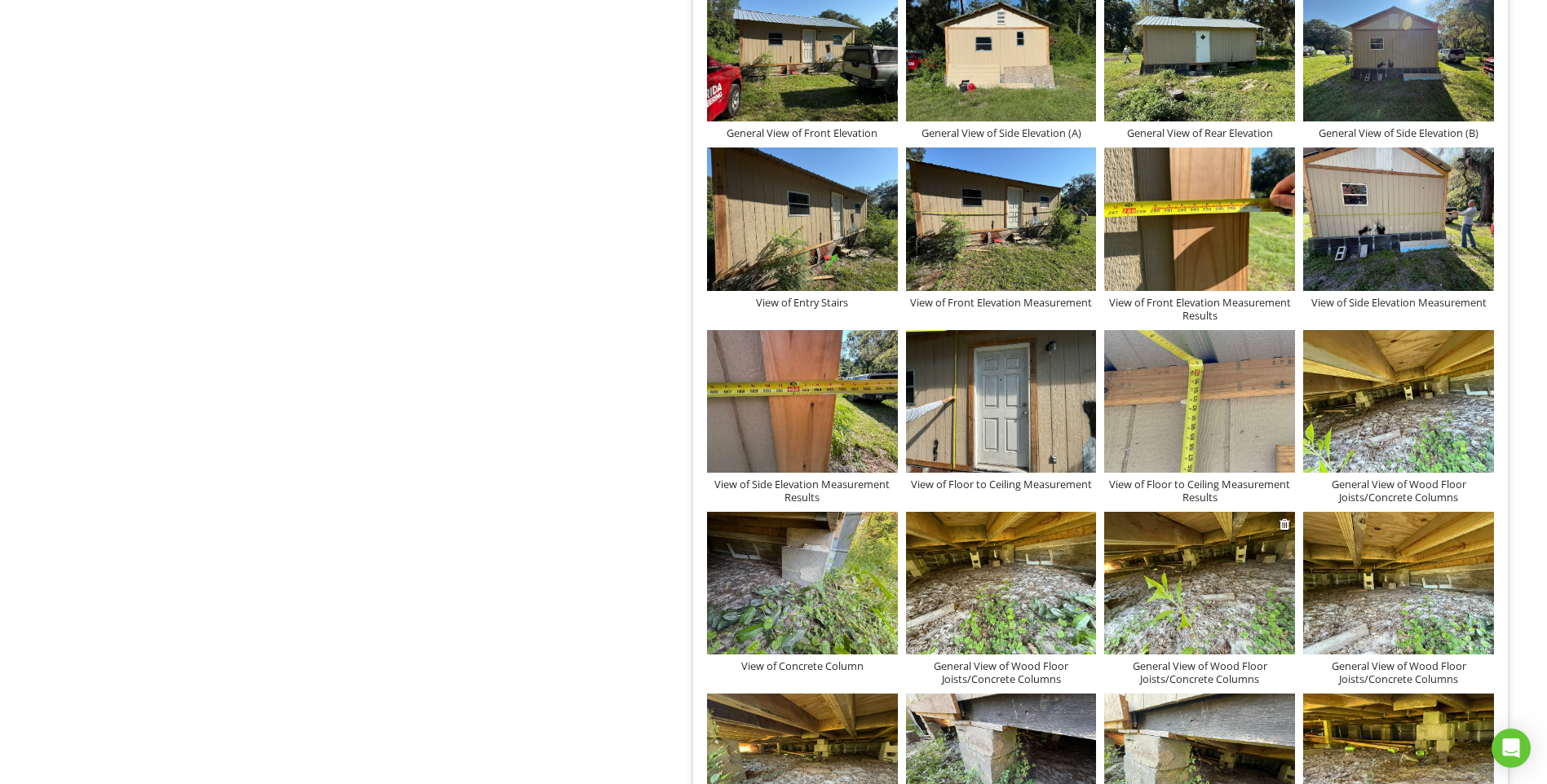
scroll to position [1060, 0]
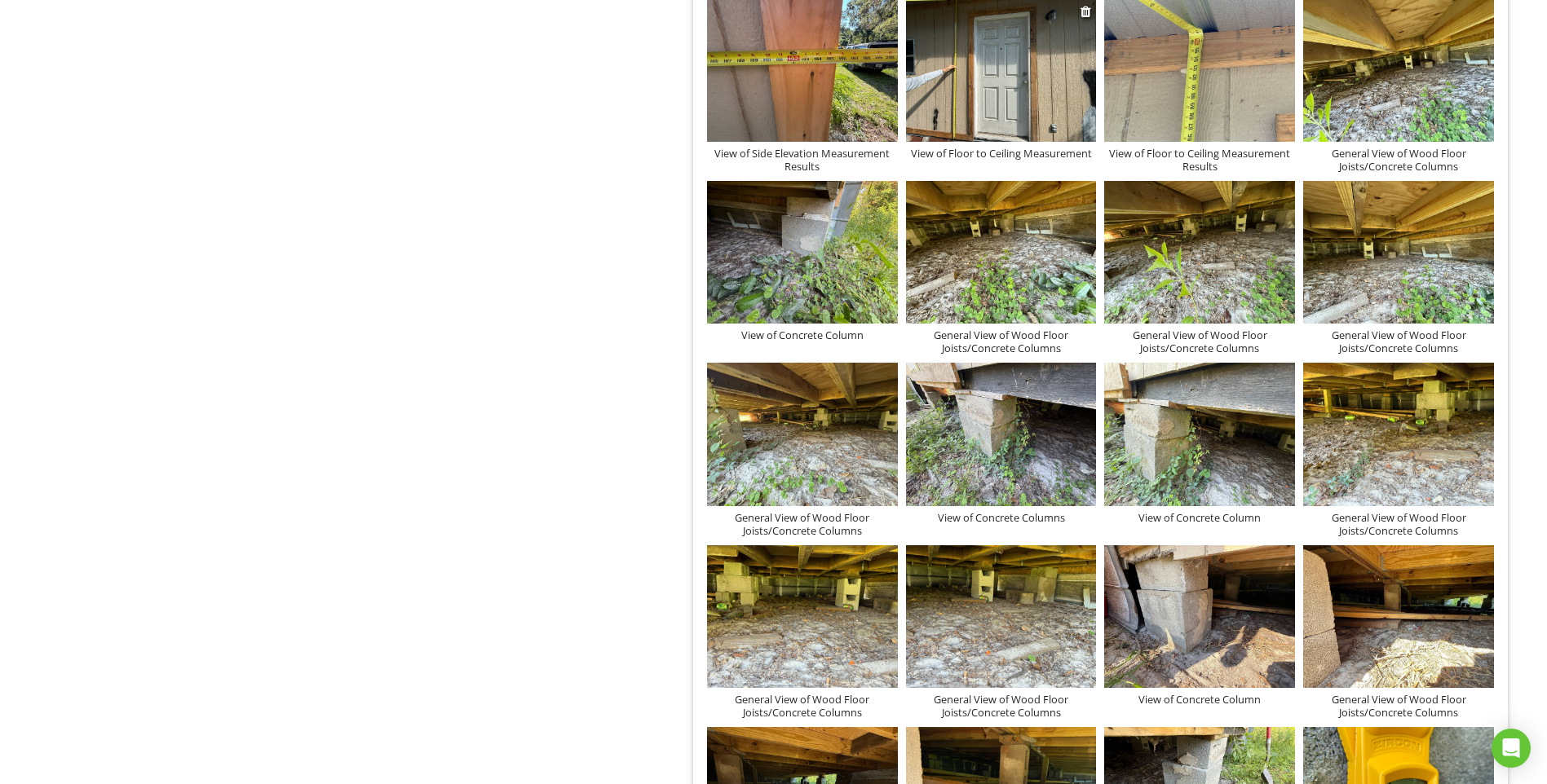
click at [1024, 52] on img at bounding box center [1001, 70] width 191 height 143
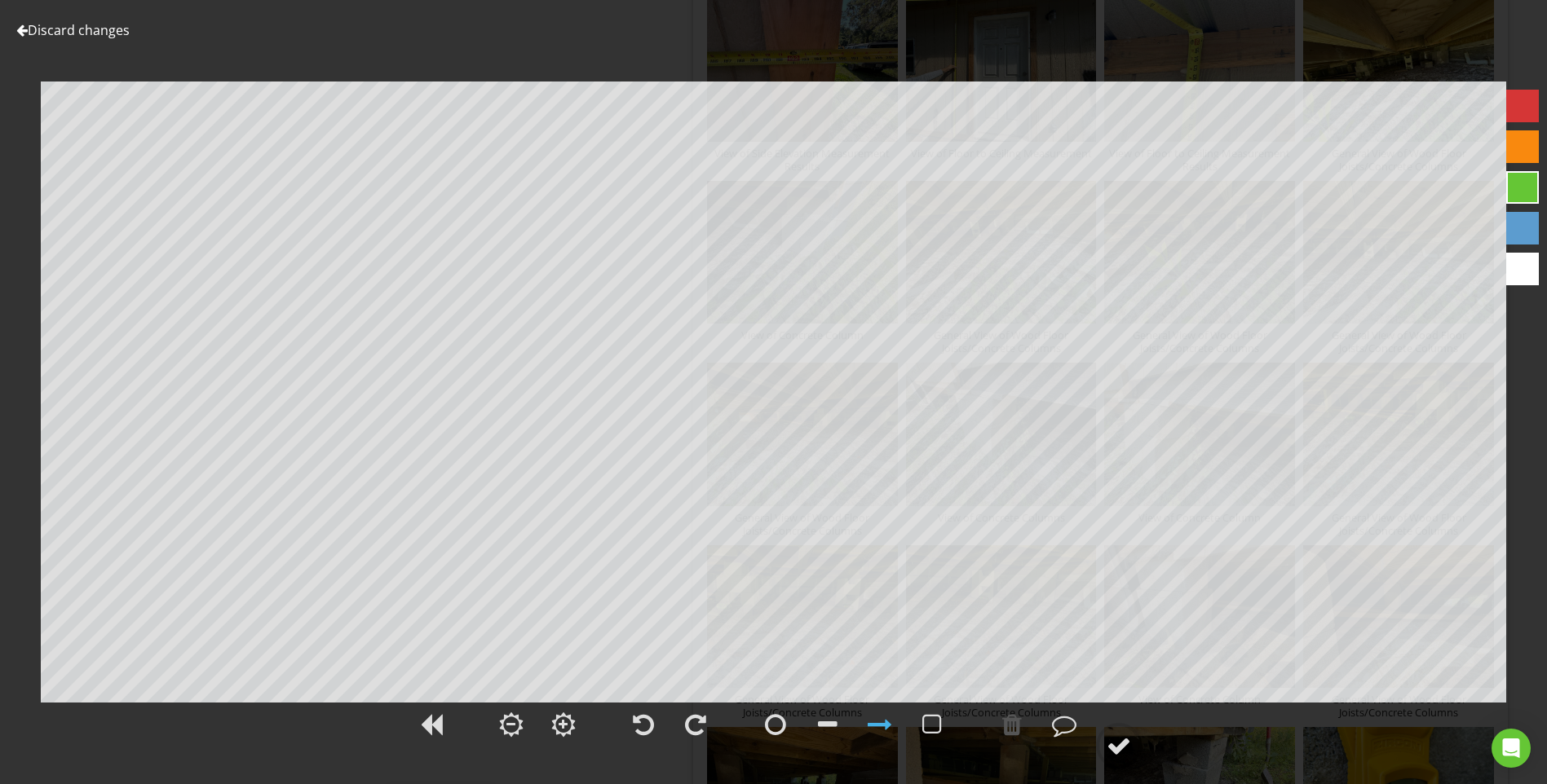
click at [43, 26] on link "Discard changes" at bounding box center [74, 29] width 114 height 18
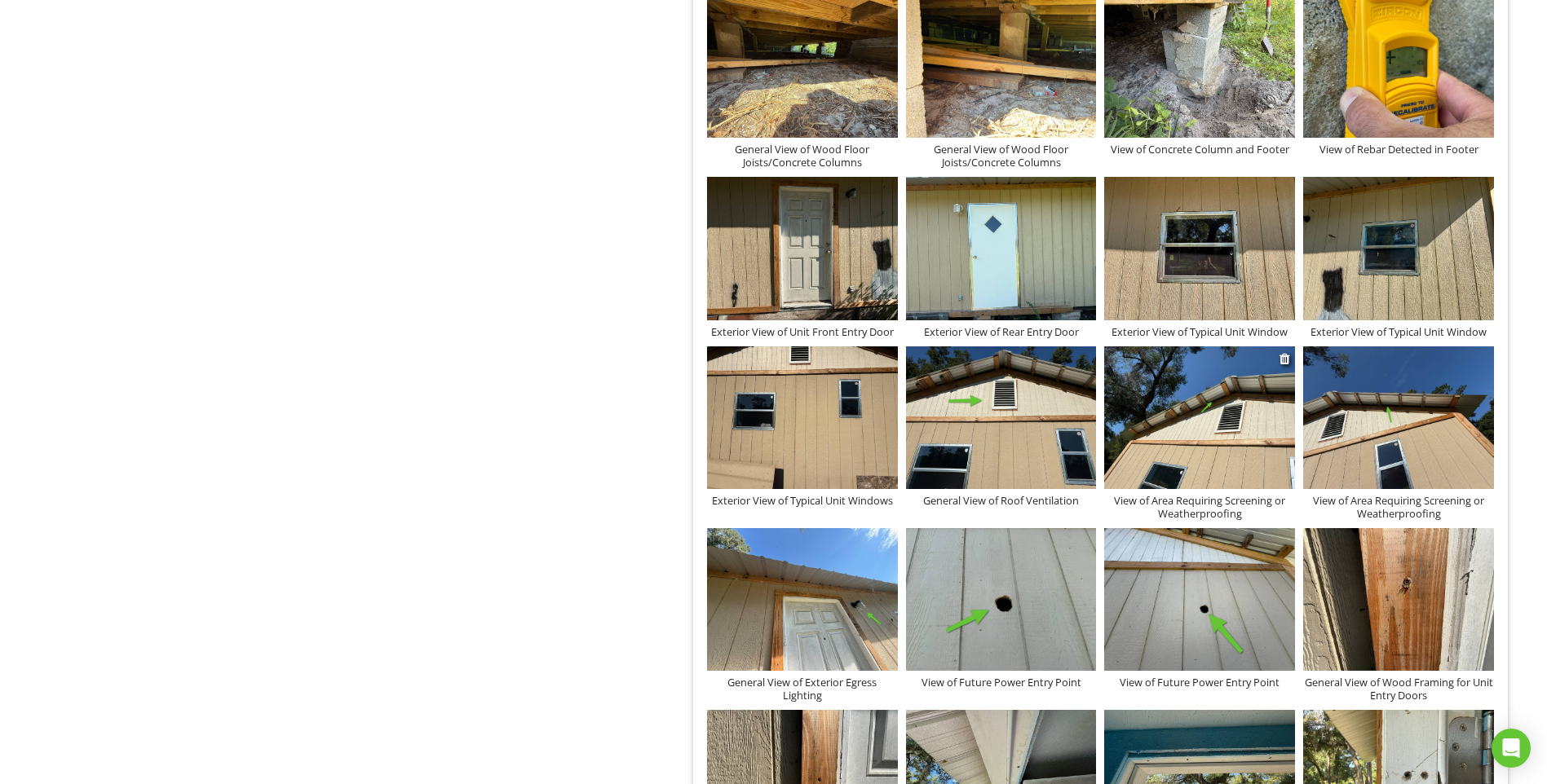
scroll to position [1793, 0]
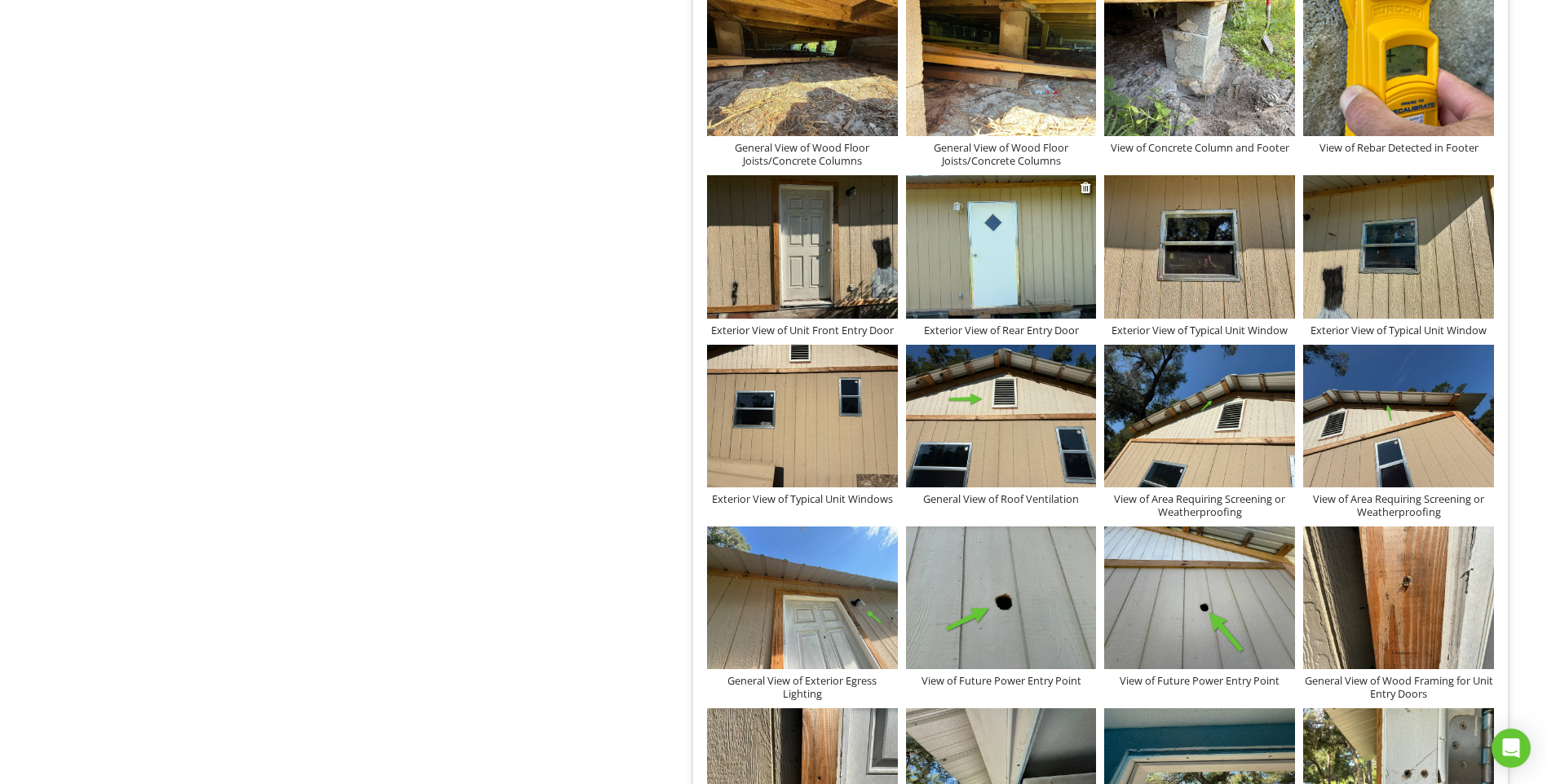
click at [973, 233] on img at bounding box center [1001, 247] width 191 height 143
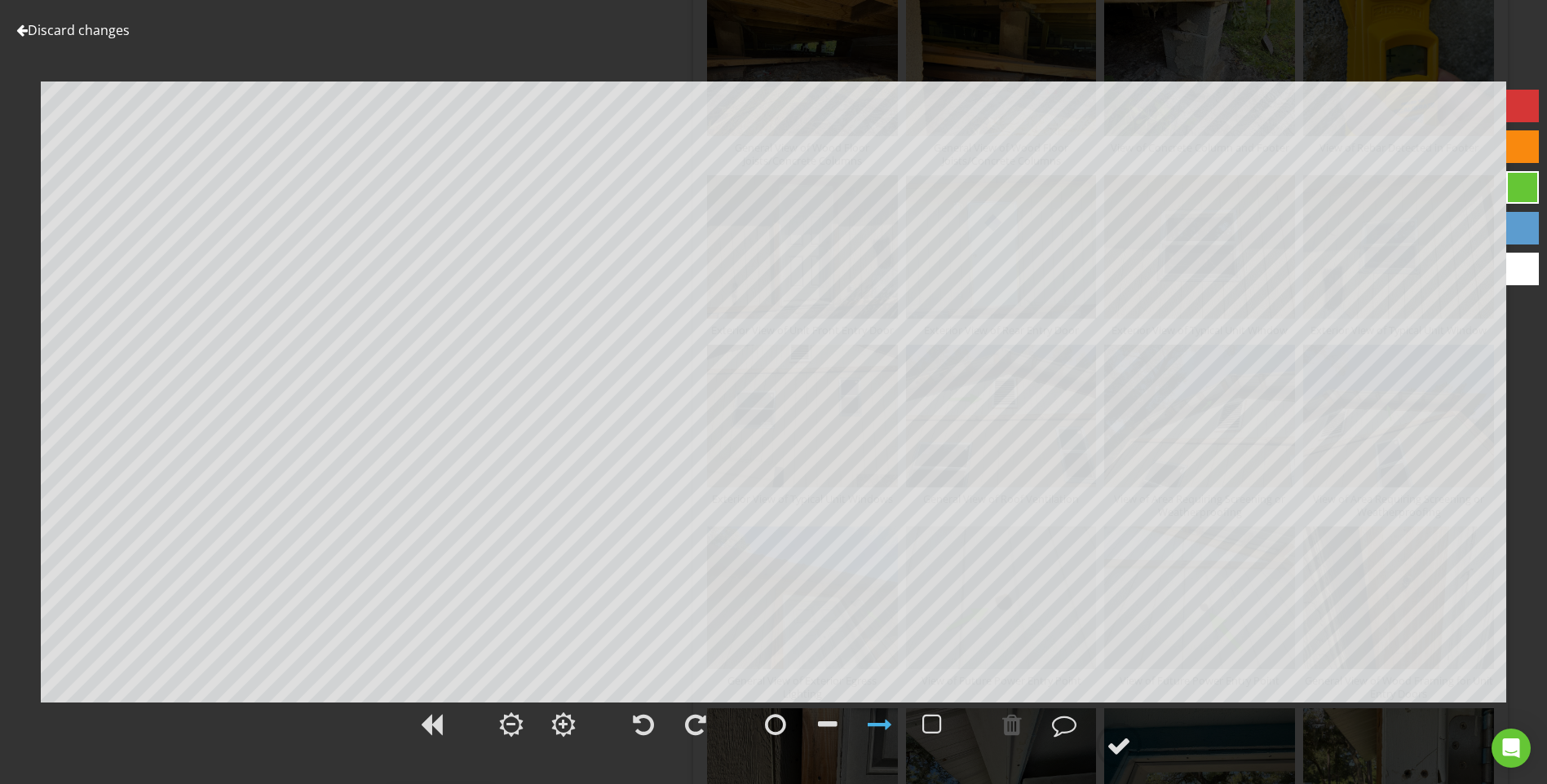
click at [109, 27] on link "Discard changes" at bounding box center [74, 29] width 114 height 18
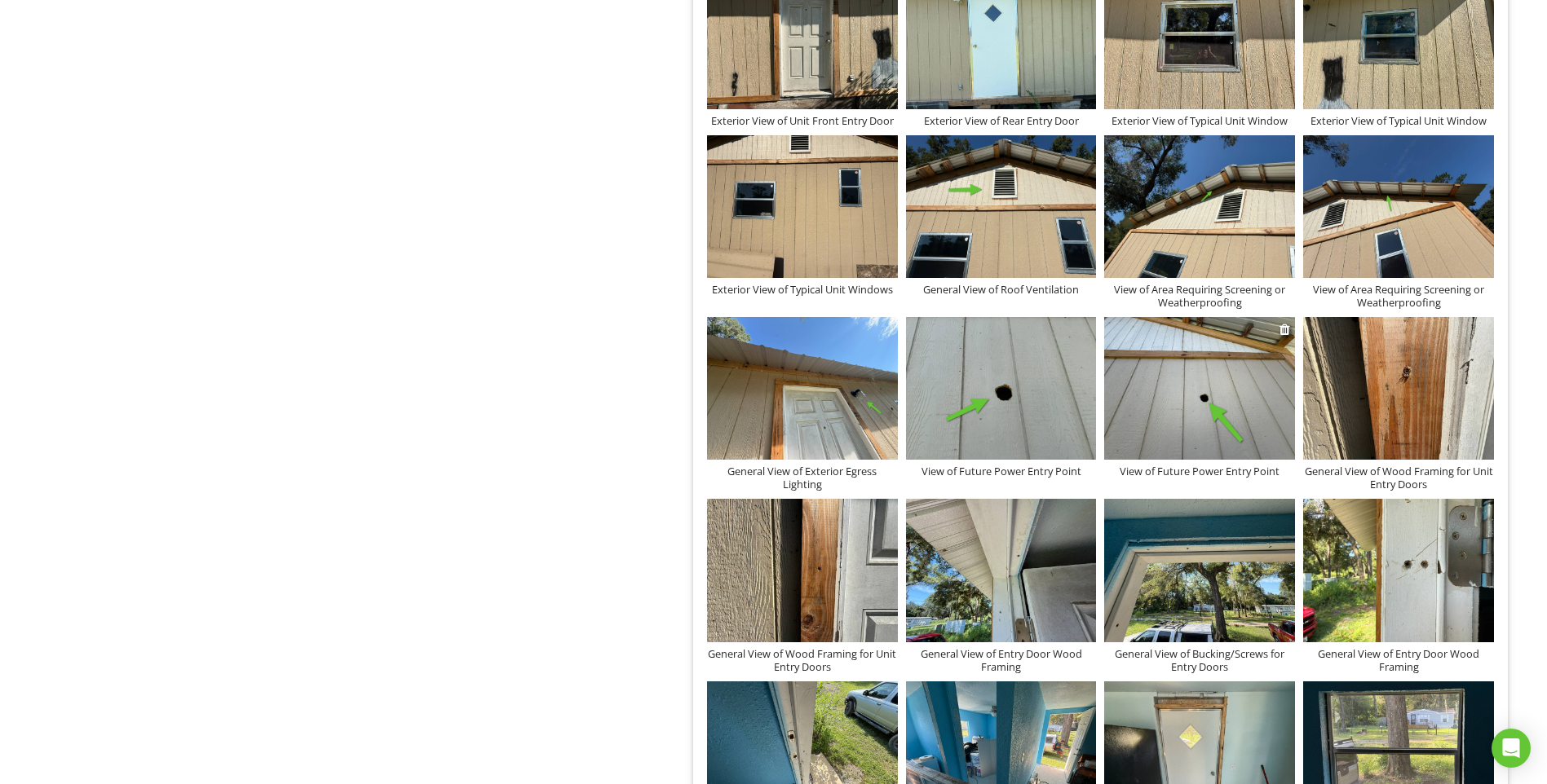
scroll to position [2038, 0]
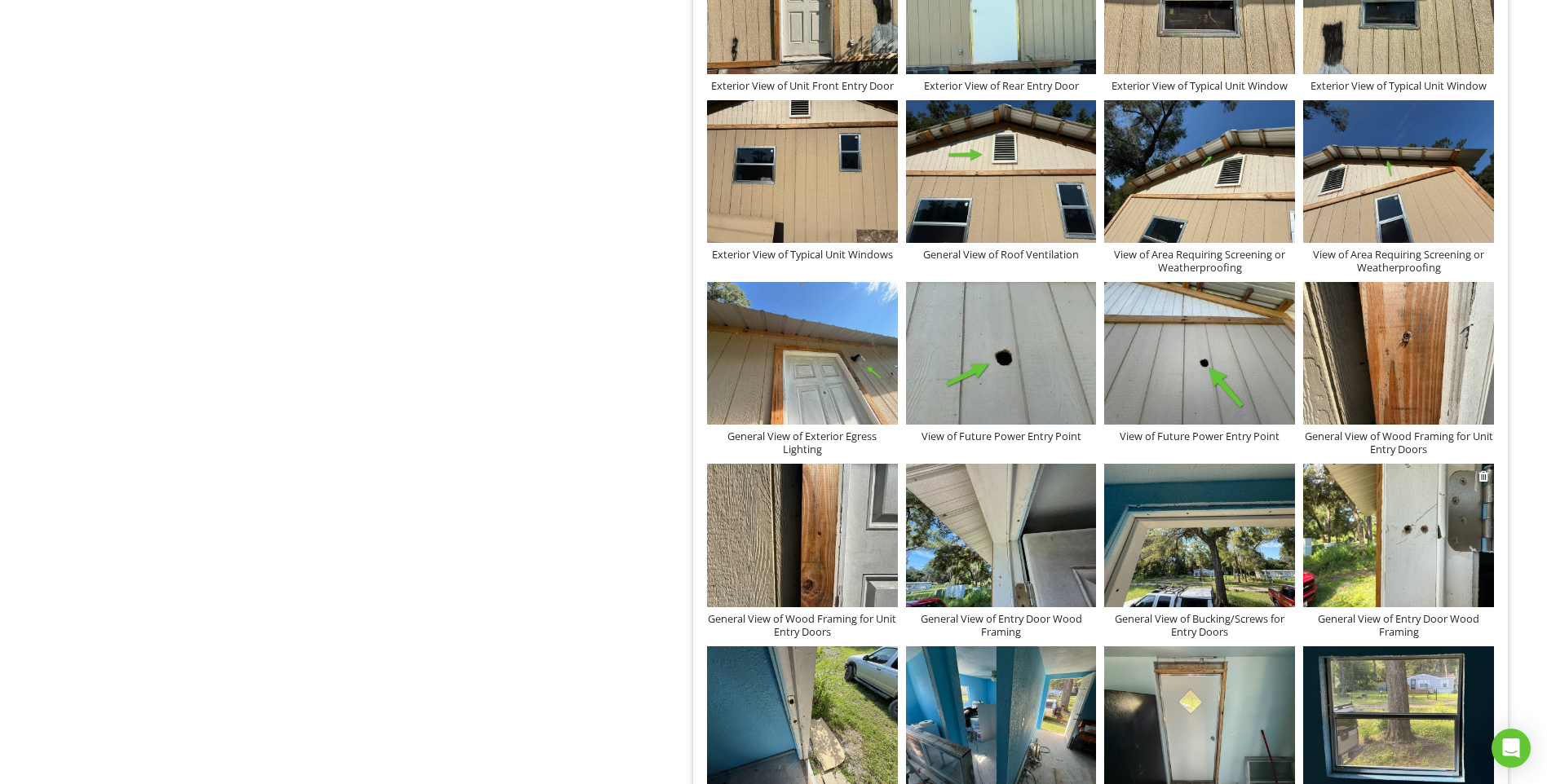
click at [1438, 510] on img at bounding box center [1398, 535] width 191 height 143
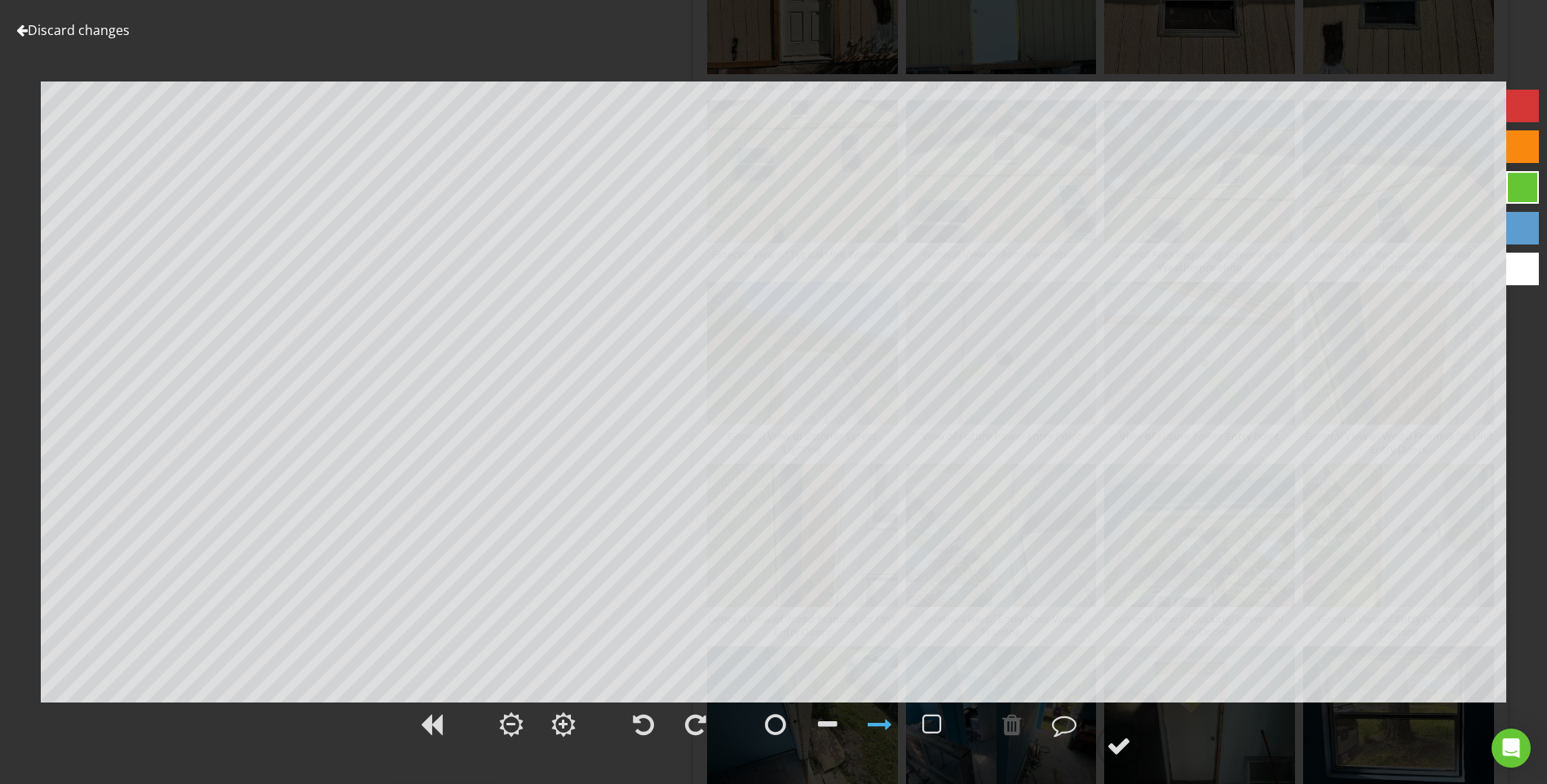
click at [99, 18] on div "Discard changes Add Location General View of Entry Door Wood Framing" at bounding box center [774, 392] width 1547 height 784
click at [106, 38] on link "Discard changes" at bounding box center [74, 29] width 114 height 18
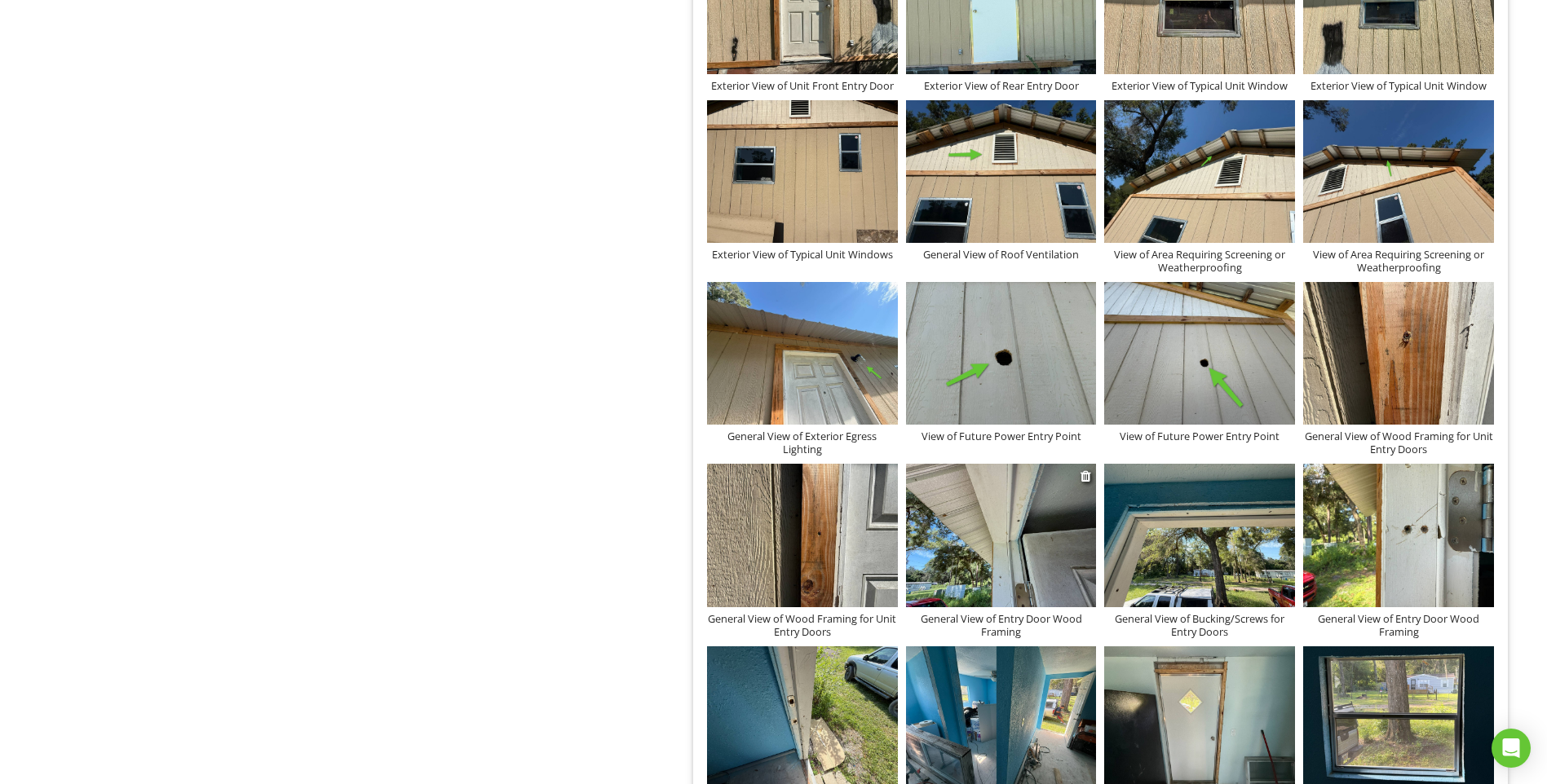
click at [1054, 547] on img at bounding box center [1001, 535] width 191 height 143
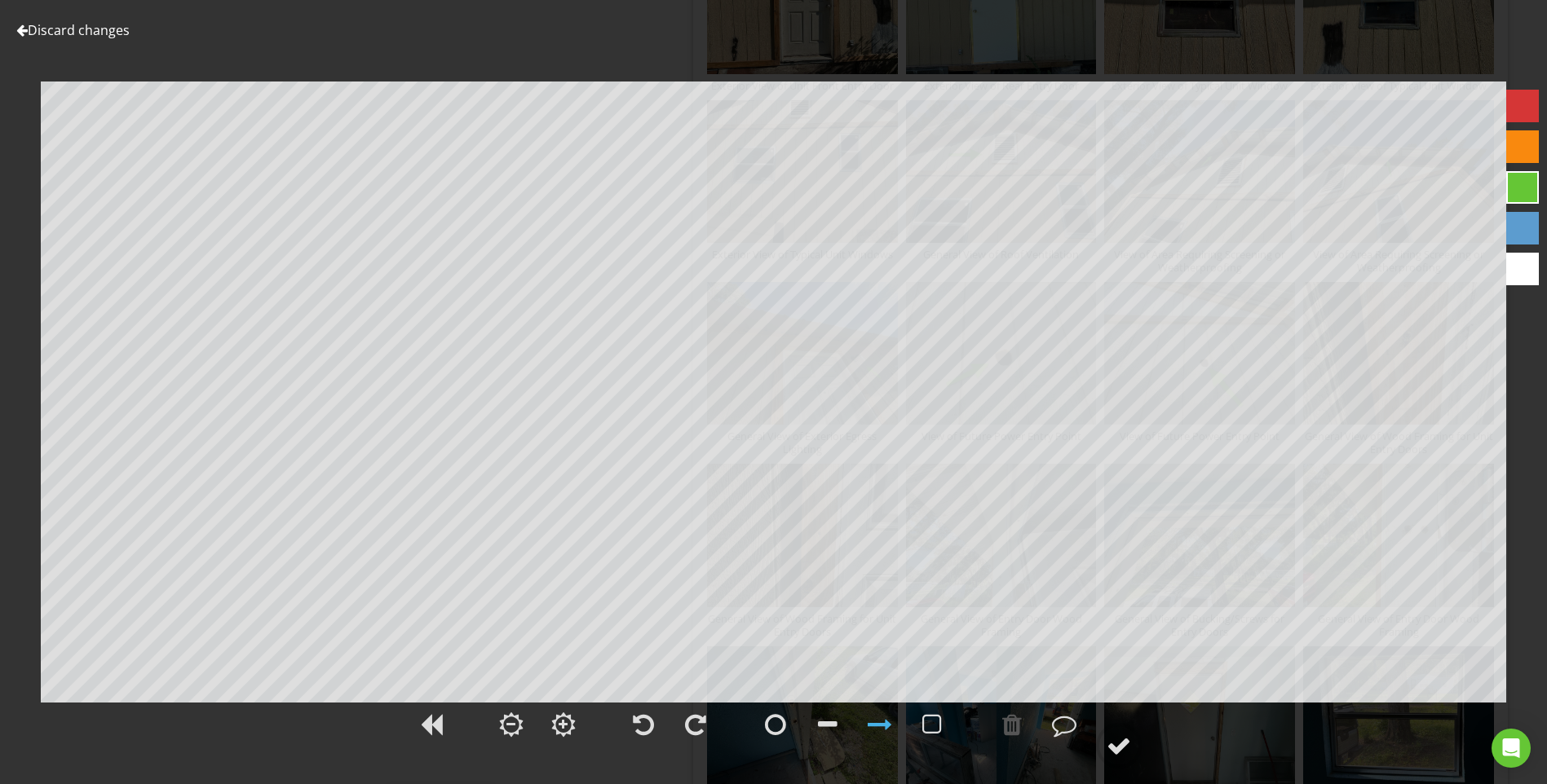
click at [110, 34] on link "Discard changes" at bounding box center [74, 29] width 114 height 18
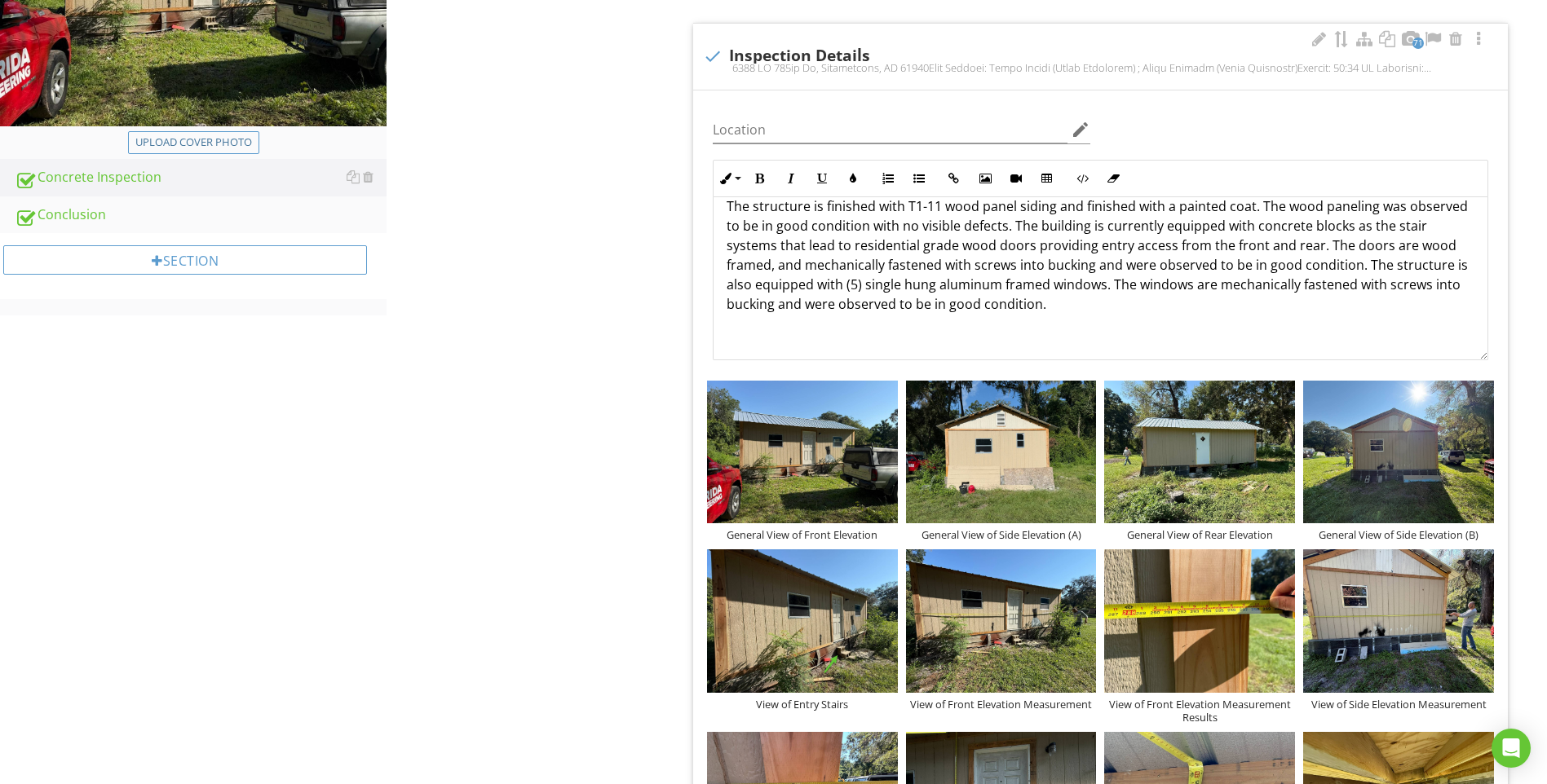
scroll to position [326, 0]
click at [959, 247] on p "The structure is finished with T1-11 wood panel siding and finished with a pain…" at bounding box center [1100, 256] width 748 height 117
click at [1048, 305] on p "The structure is finished with T1-11 wood panel siding and finished with a pain…" at bounding box center [1100, 256] width 748 height 117
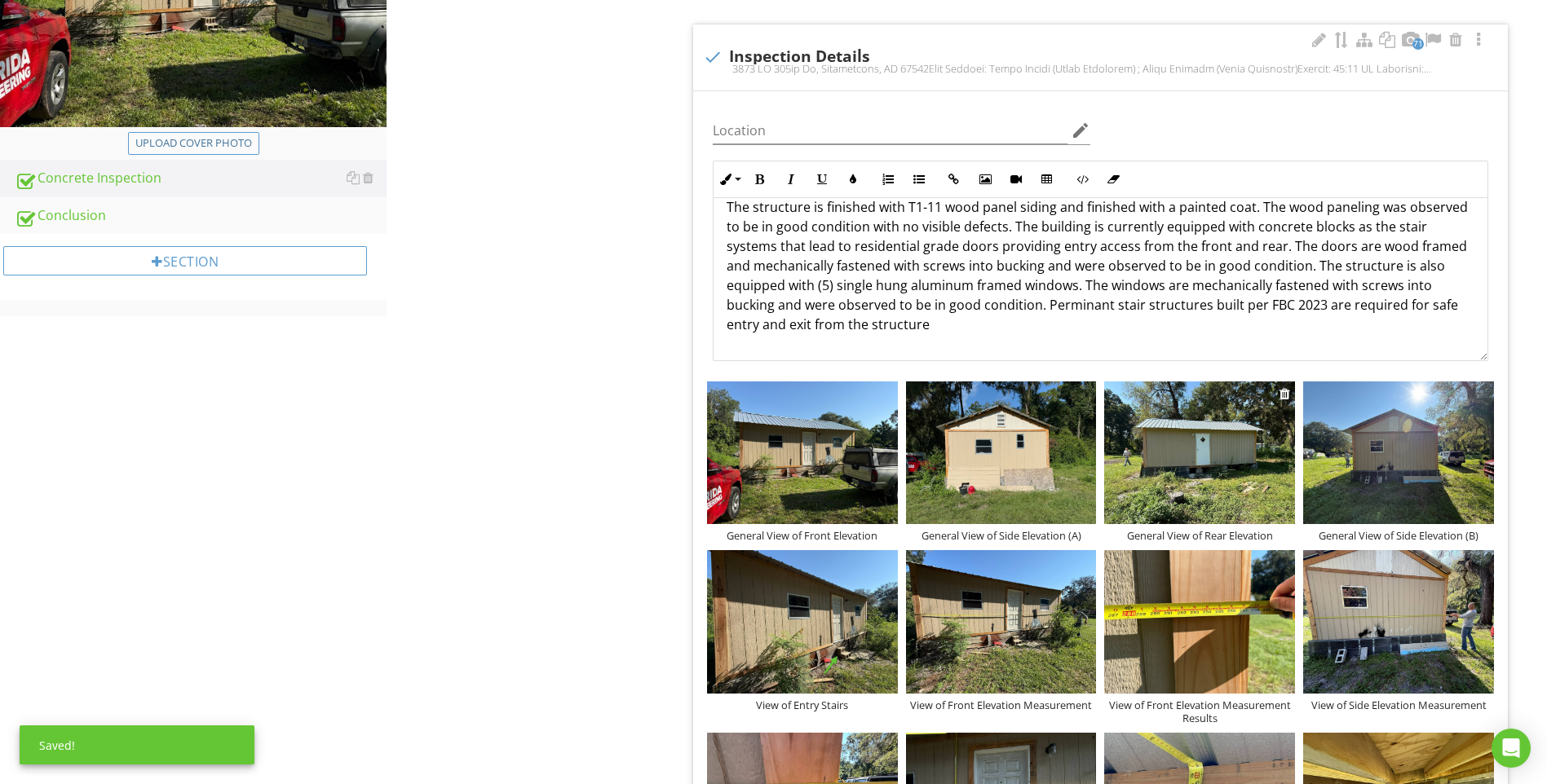
click at [1220, 461] on img at bounding box center [1199, 452] width 191 height 143
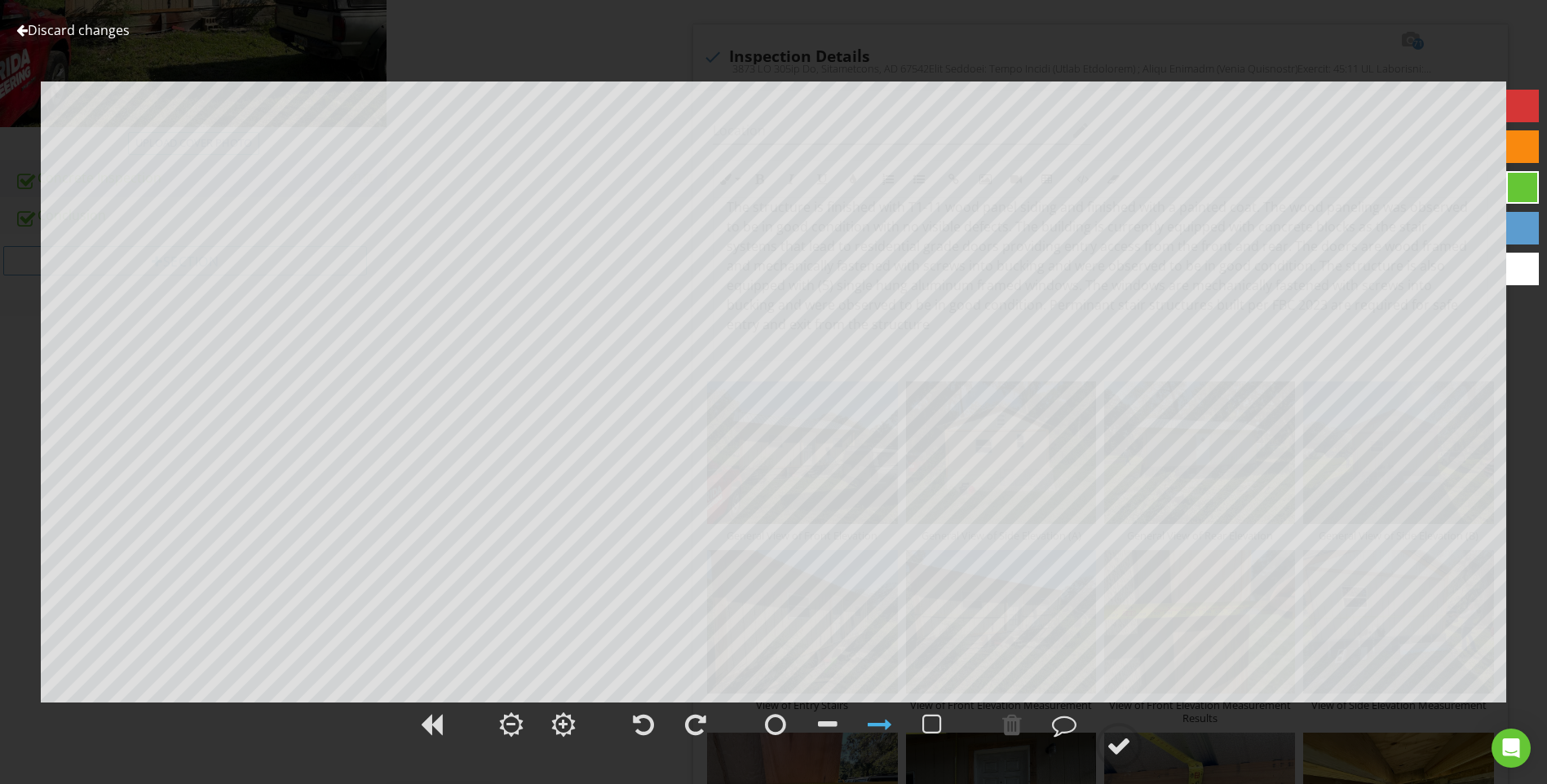
click at [38, 29] on link "Discard changes" at bounding box center [74, 29] width 114 height 18
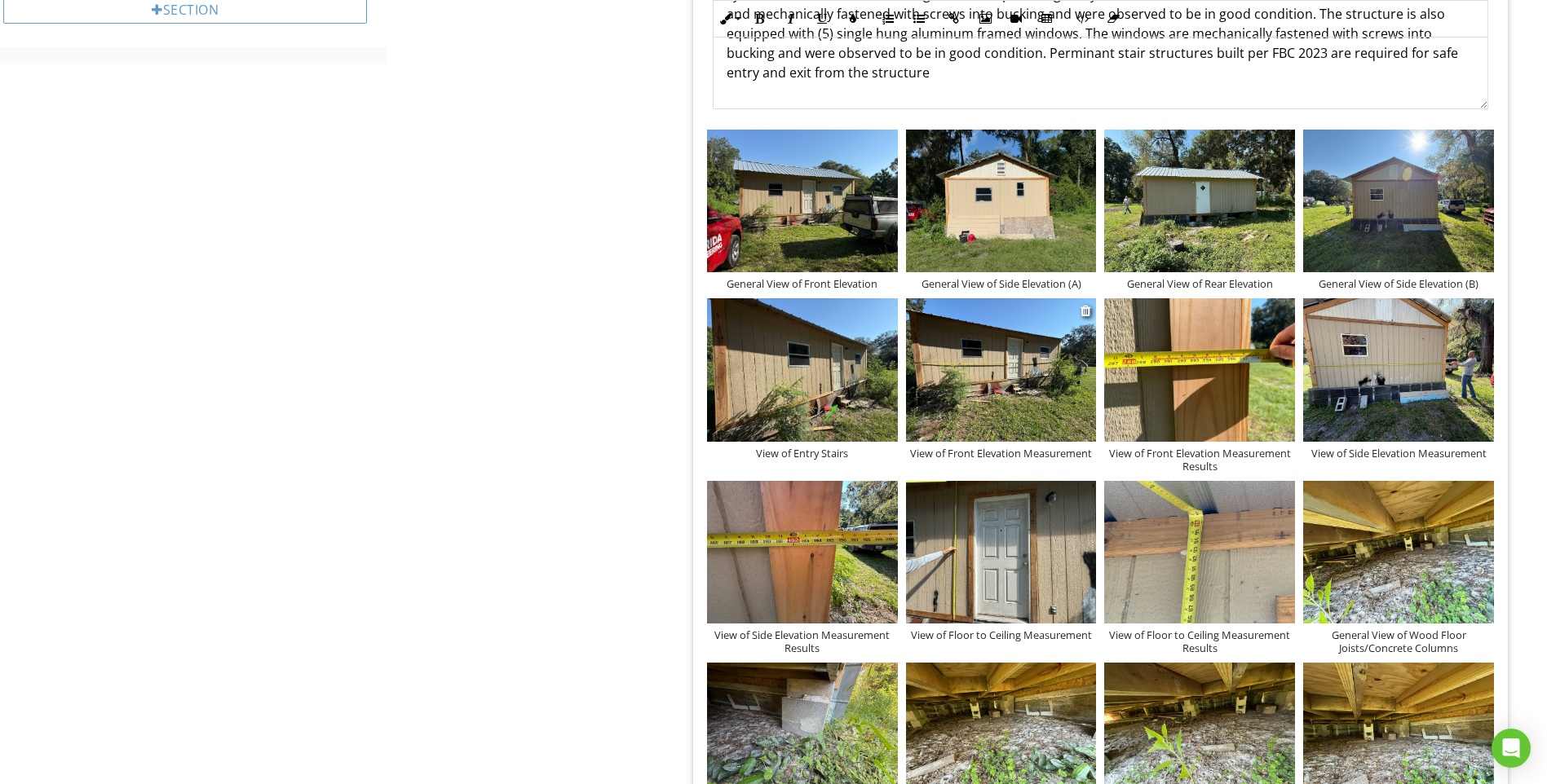
scroll to position [489, 0]
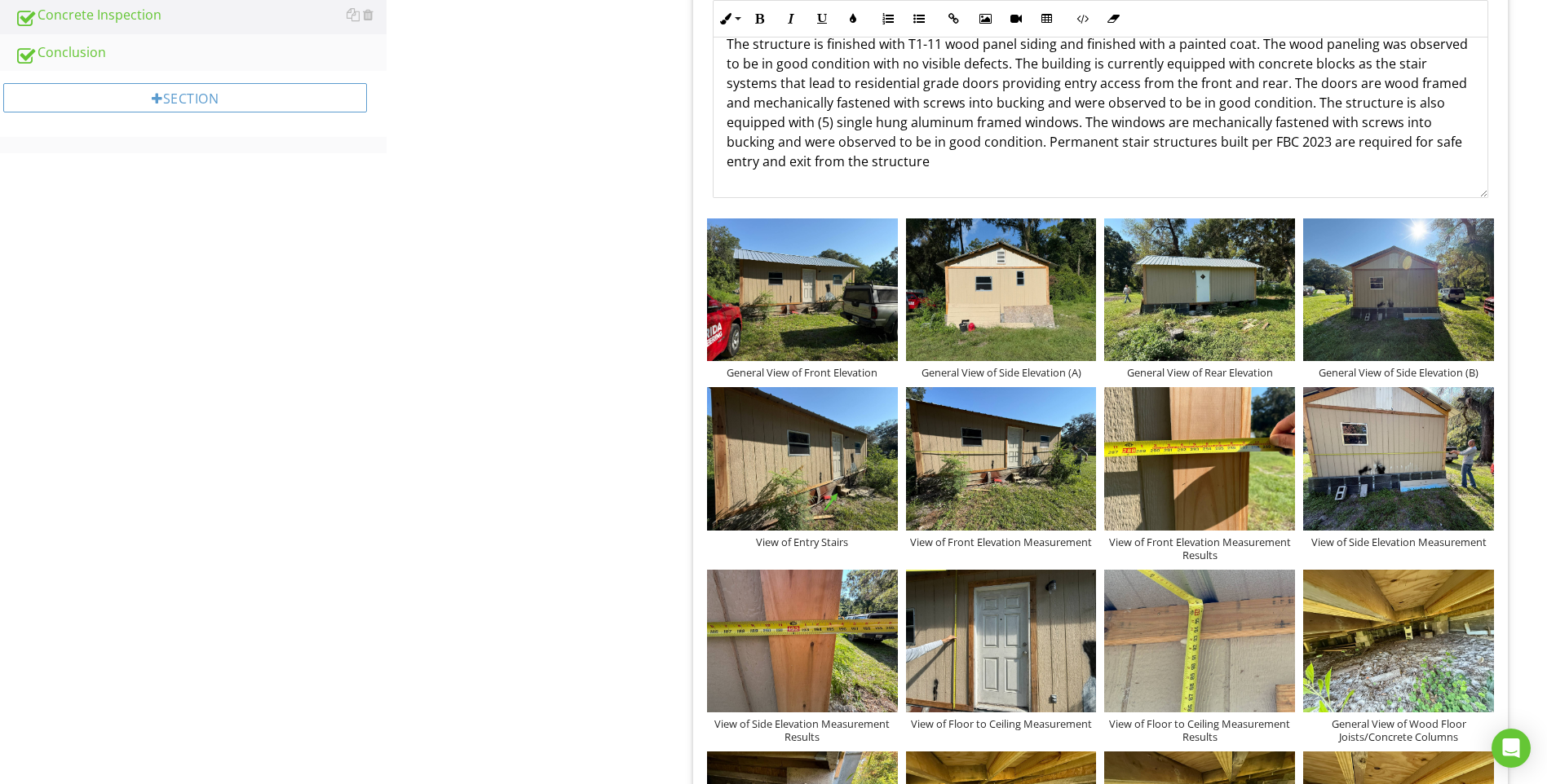
click at [930, 166] on p "The structure is finished with T1-11 wood panel siding and finished with a pain…" at bounding box center [1100, 103] width 748 height 137
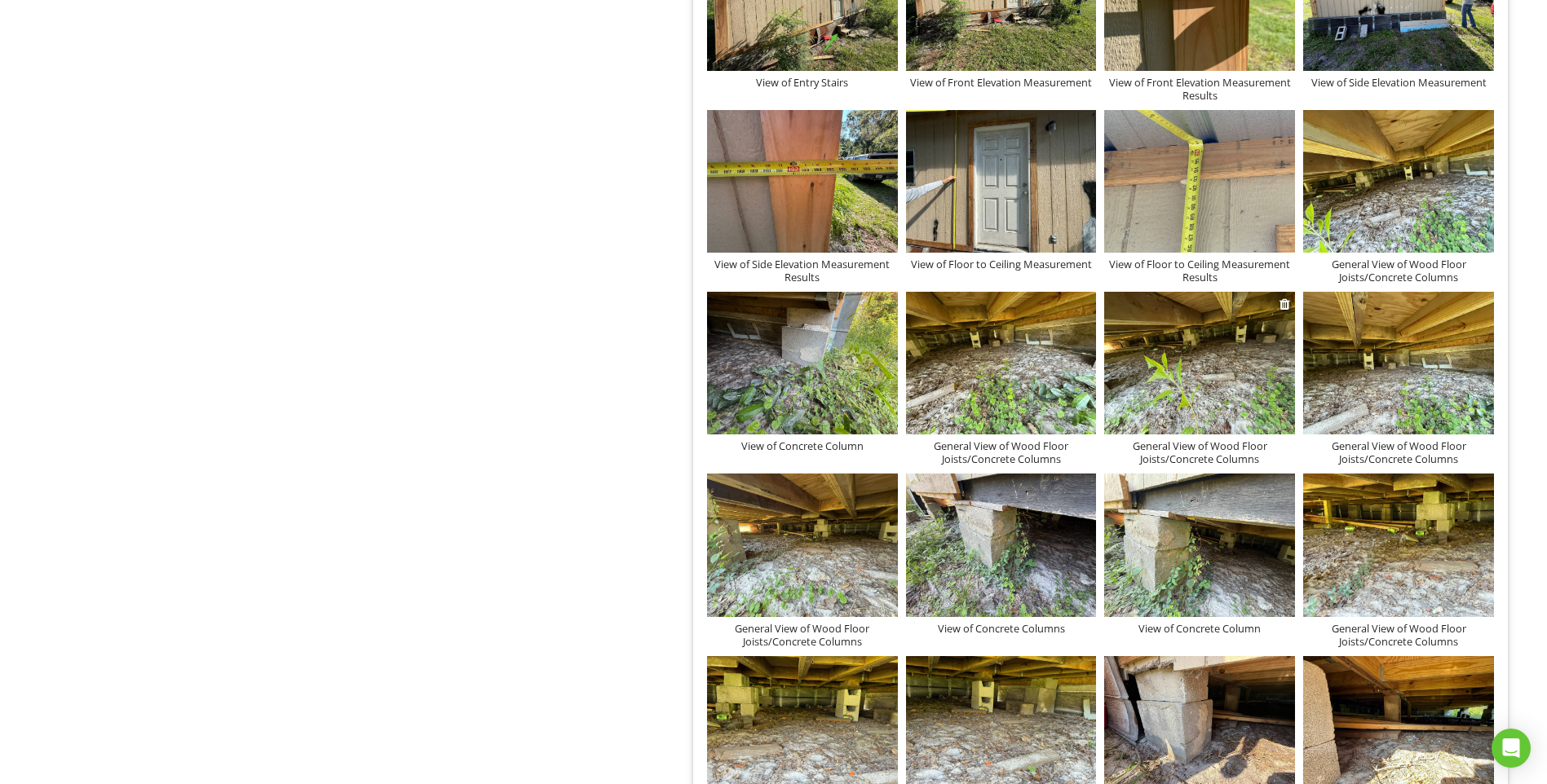
scroll to position [978, 0]
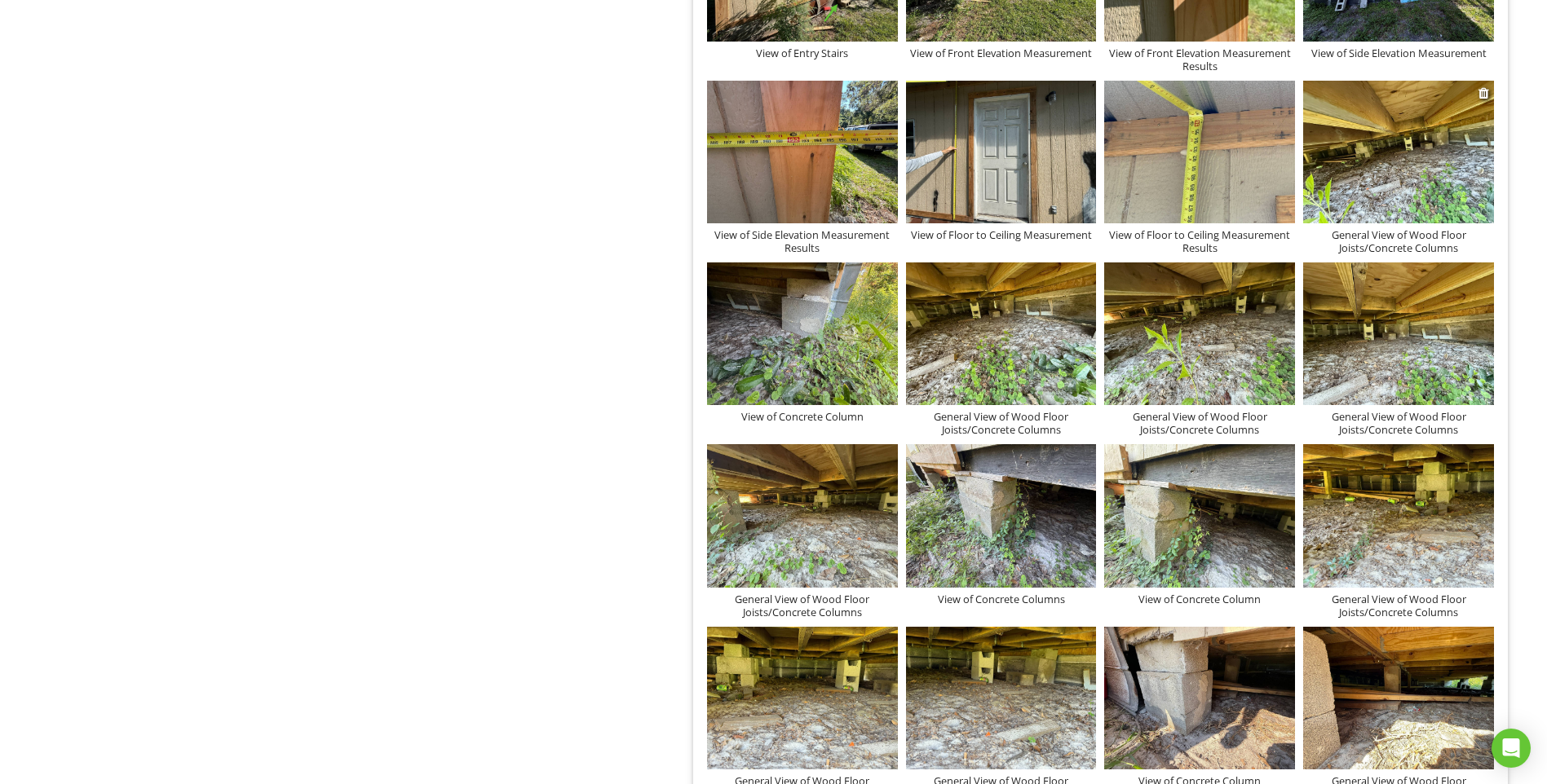
click at [1432, 171] on img at bounding box center [1398, 152] width 191 height 143
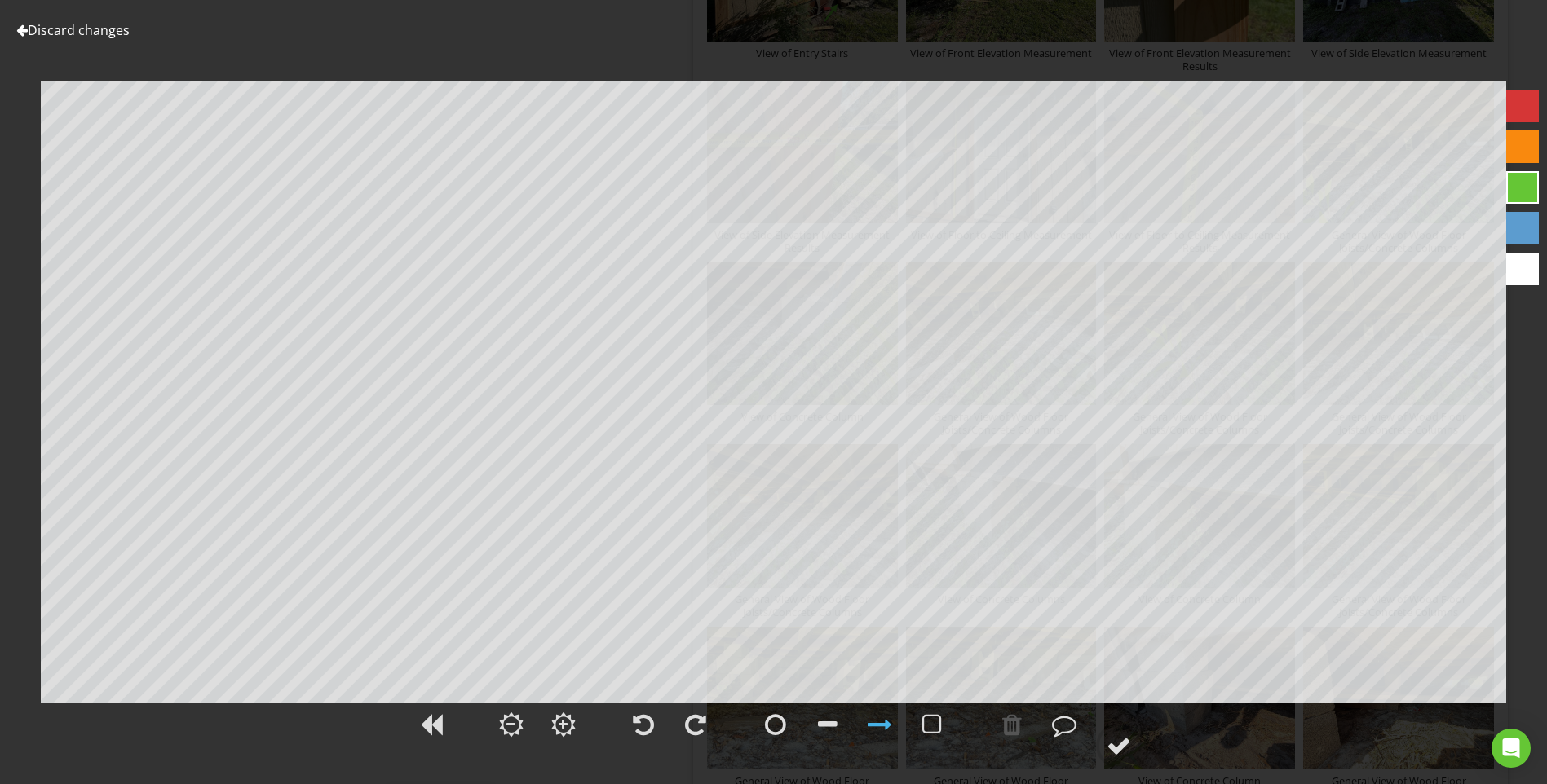
click at [117, 26] on link "Discard changes" at bounding box center [74, 29] width 114 height 18
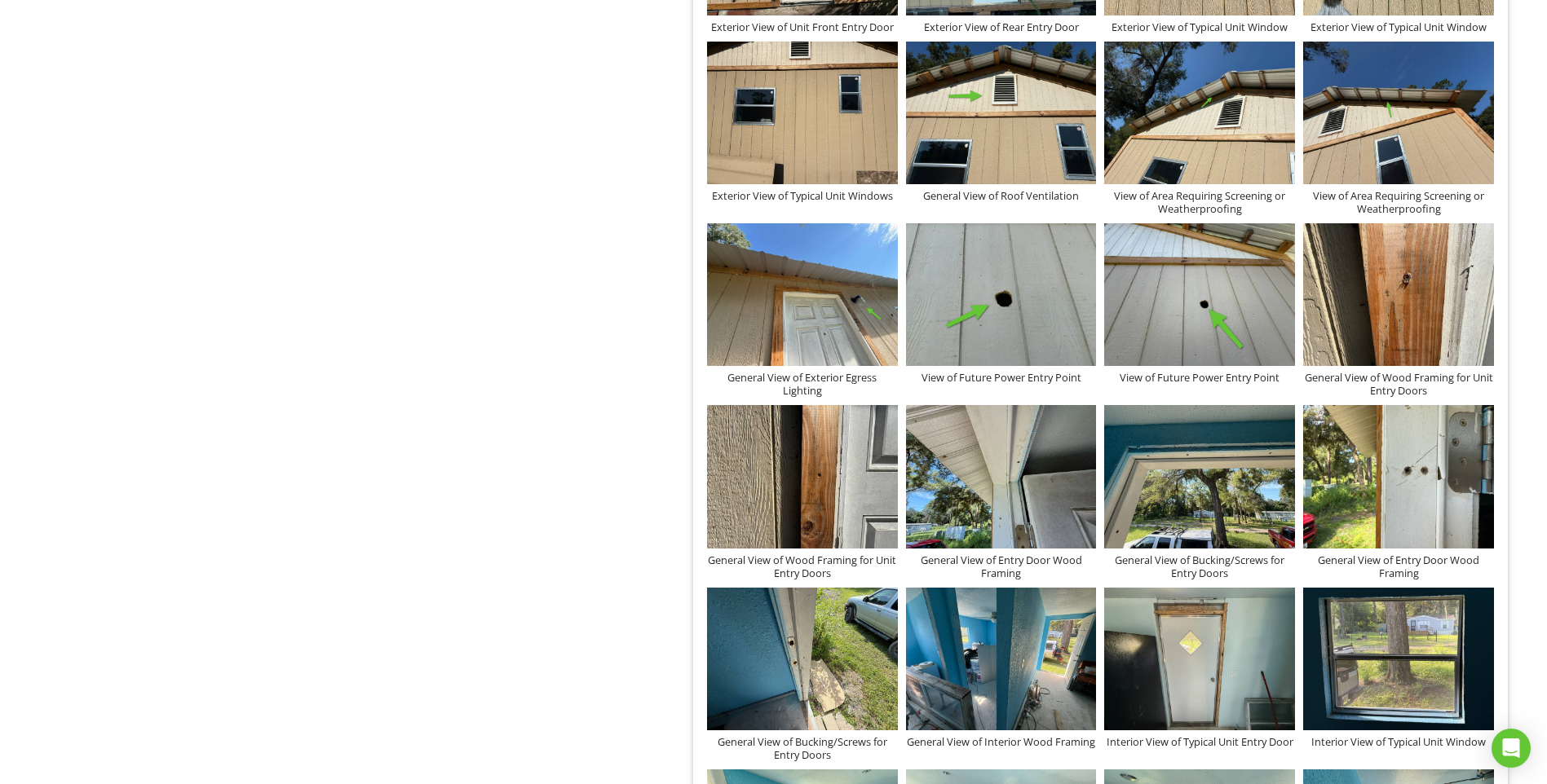
scroll to position [2119, 0]
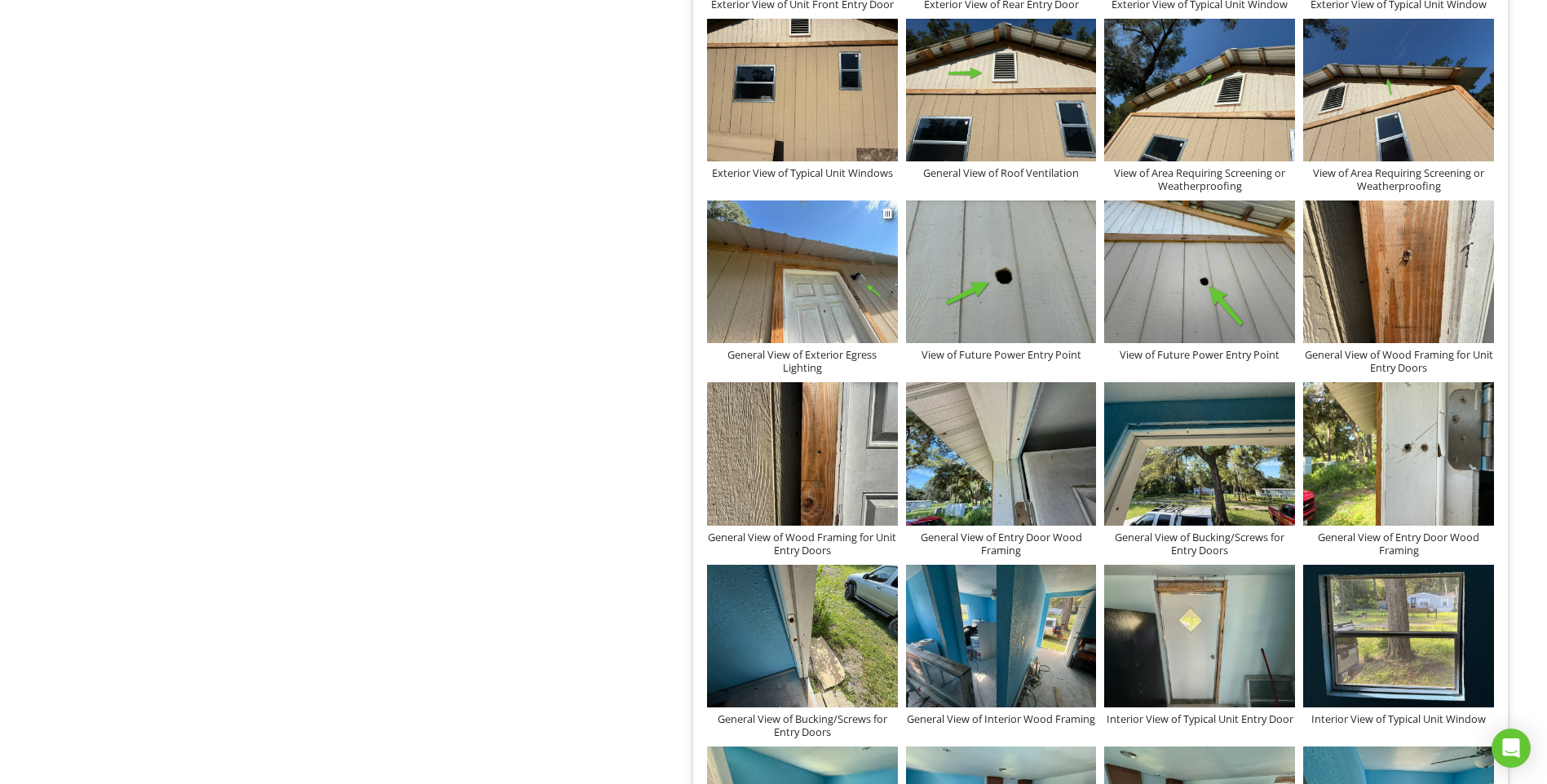
click at [764, 239] on img at bounding box center [802, 272] width 191 height 143
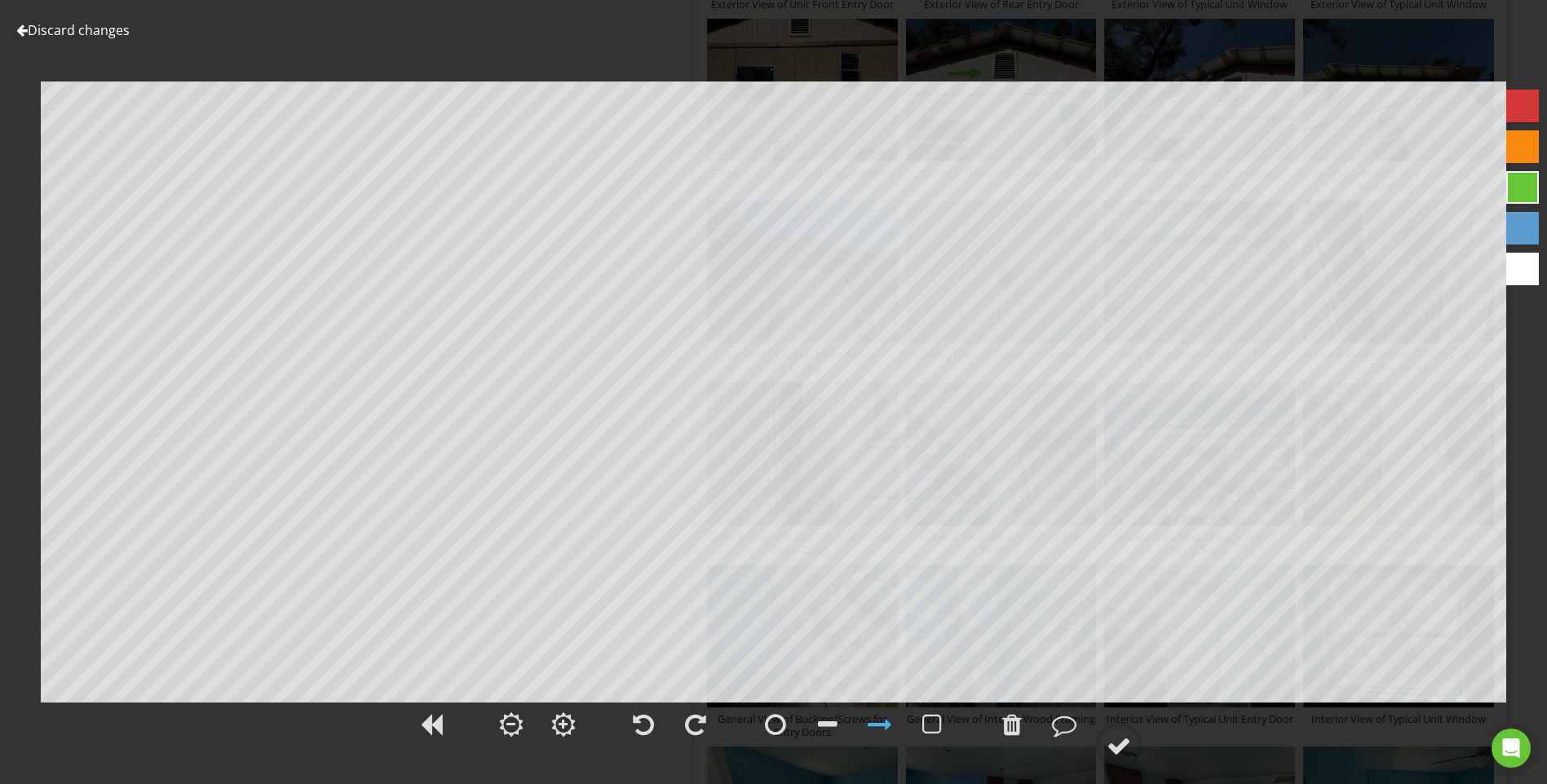
click at [100, 27] on link "Discard changes" at bounding box center [74, 29] width 114 height 18
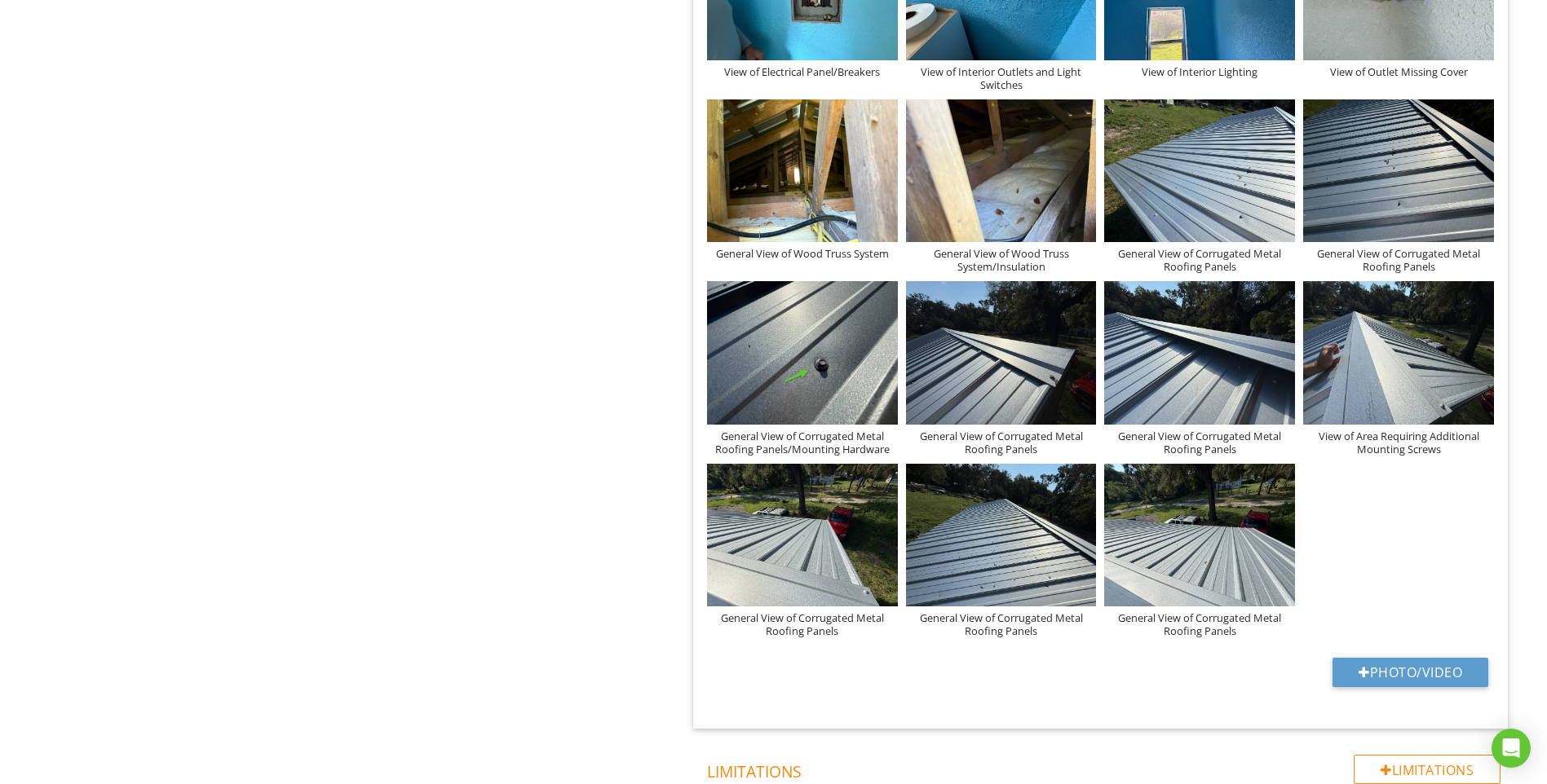
scroll to position [3342, 0]
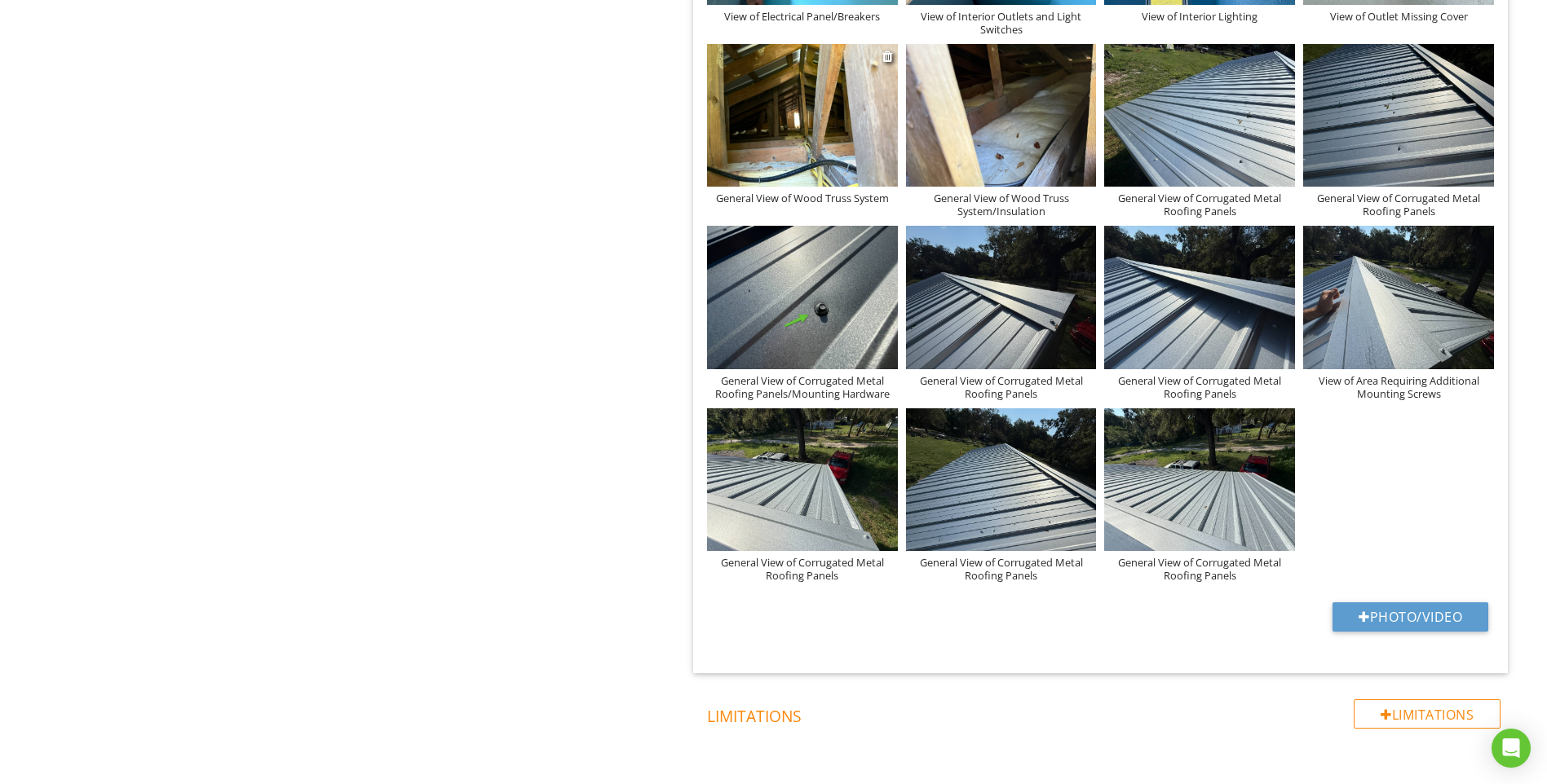
click at [763, 125] on img at bounding box center [802, 115] width 191 height 143
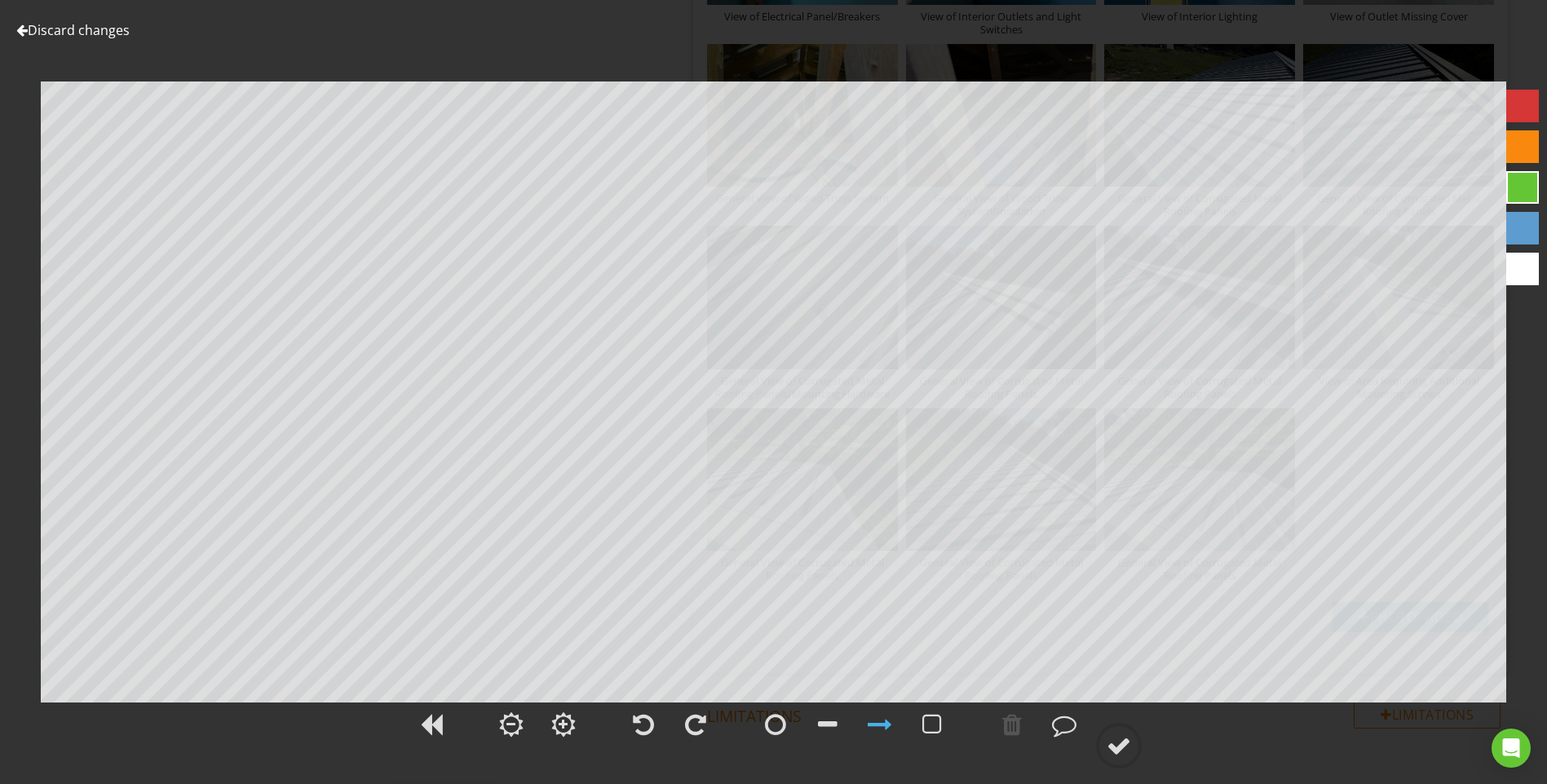
click at [89, 37] on link "Discard changes" at bounding box center [74, 29] width 114 height 18
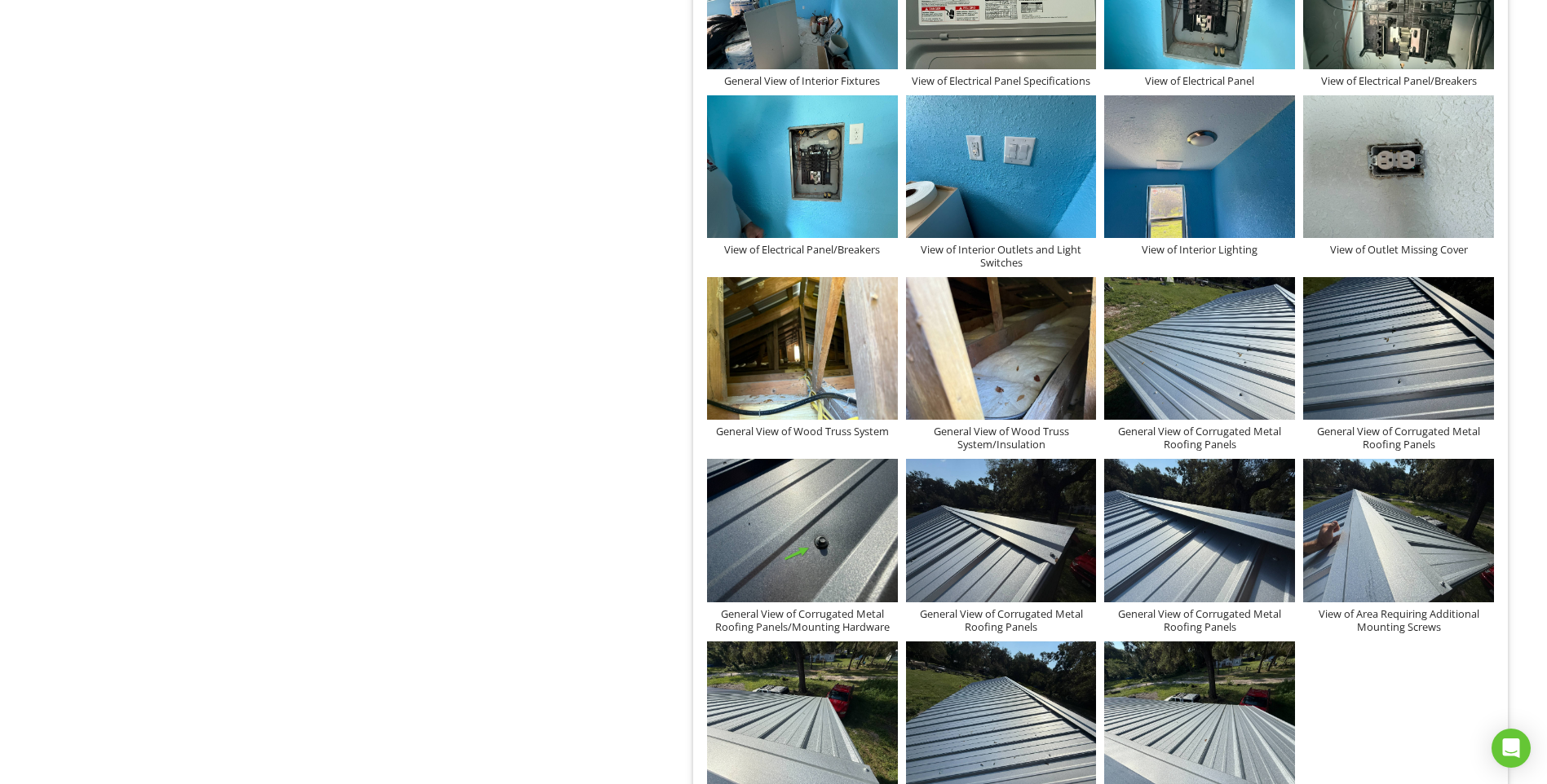
scroll to position [3097, 0]
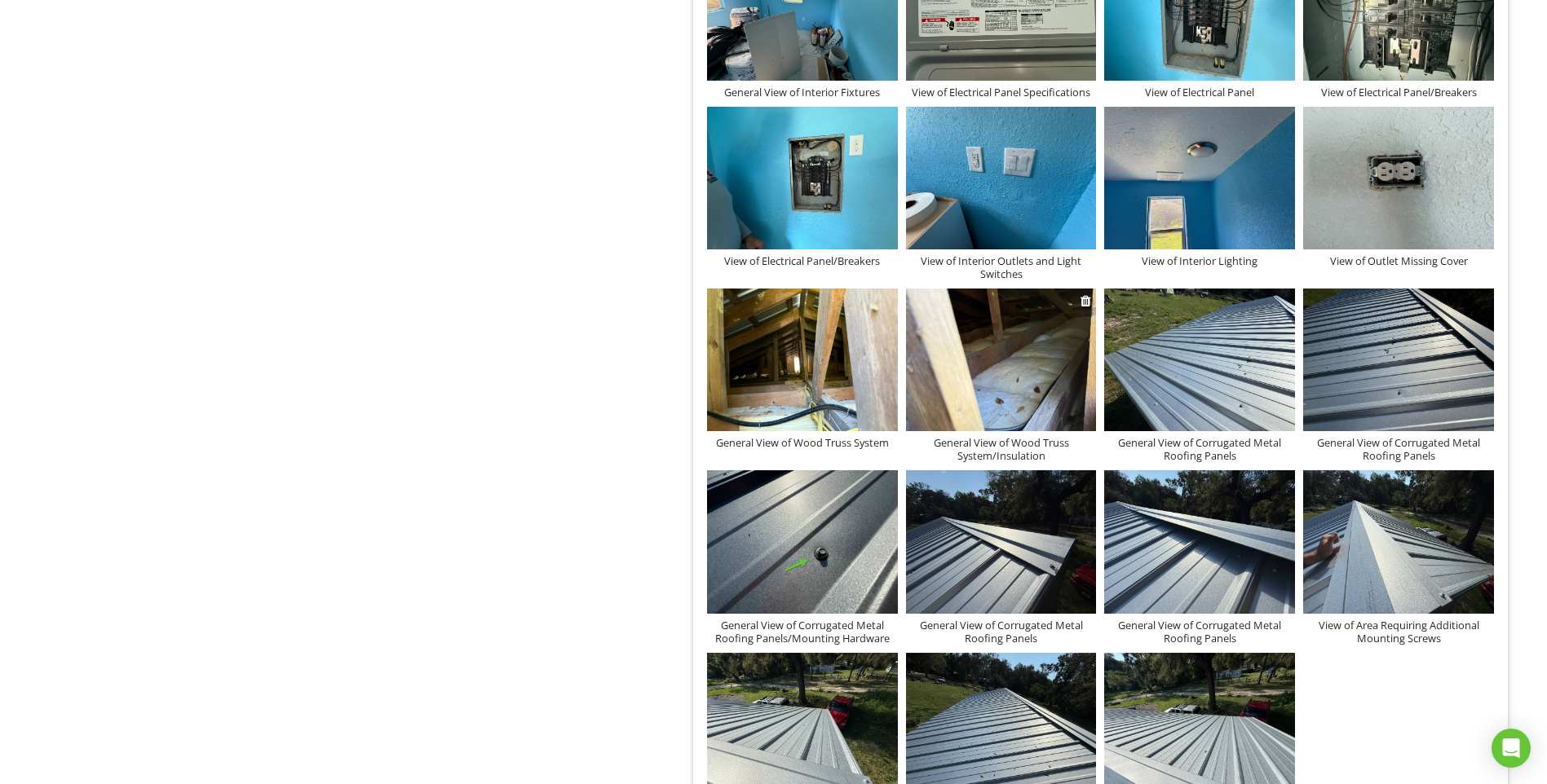
click at [970, 378] on img at bounding box center [1001, 359] width 191 height 143
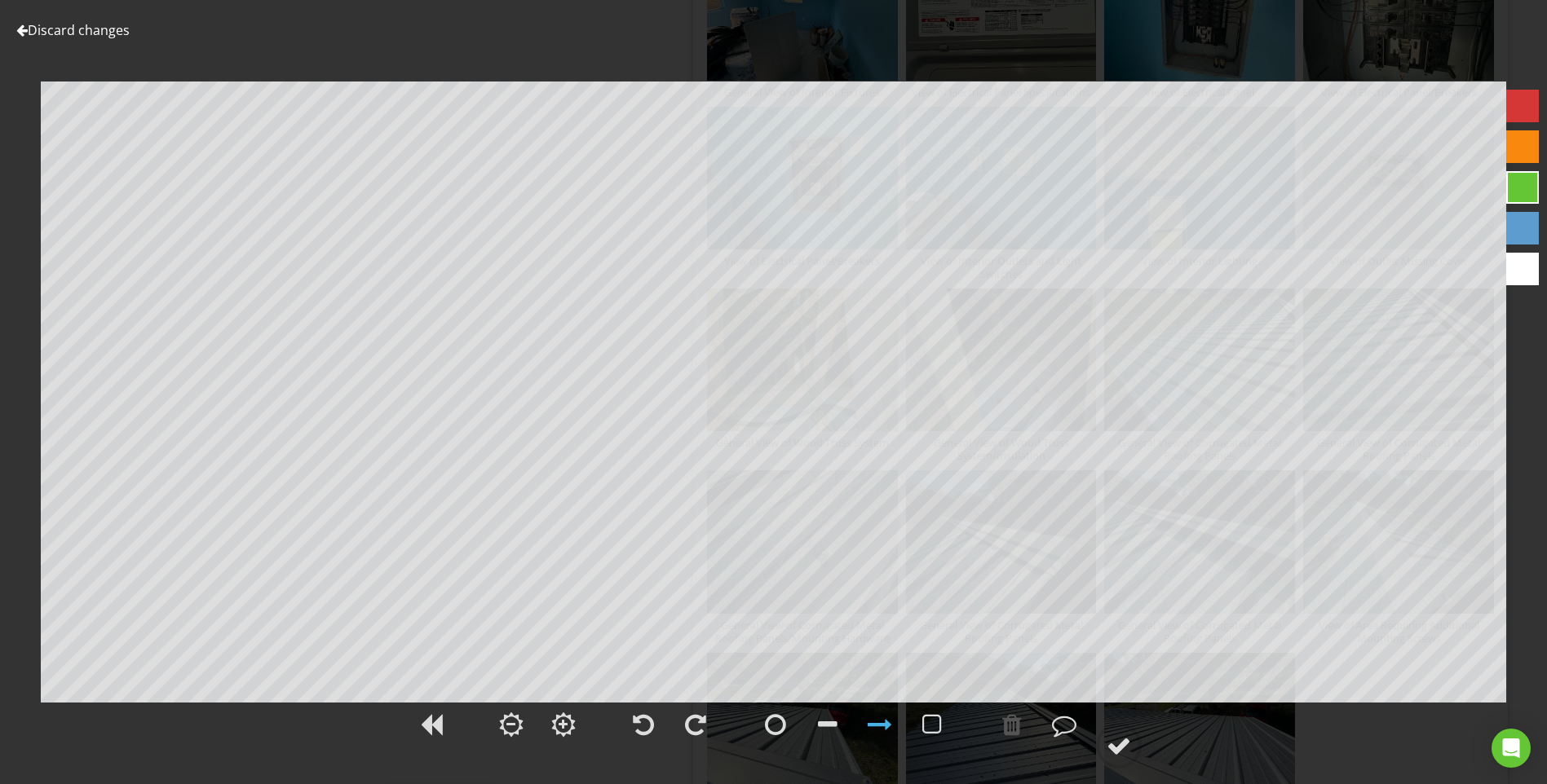
click at [104, 27] on link "Discard changes" at bounding box center [74, 29] width 114 height 18
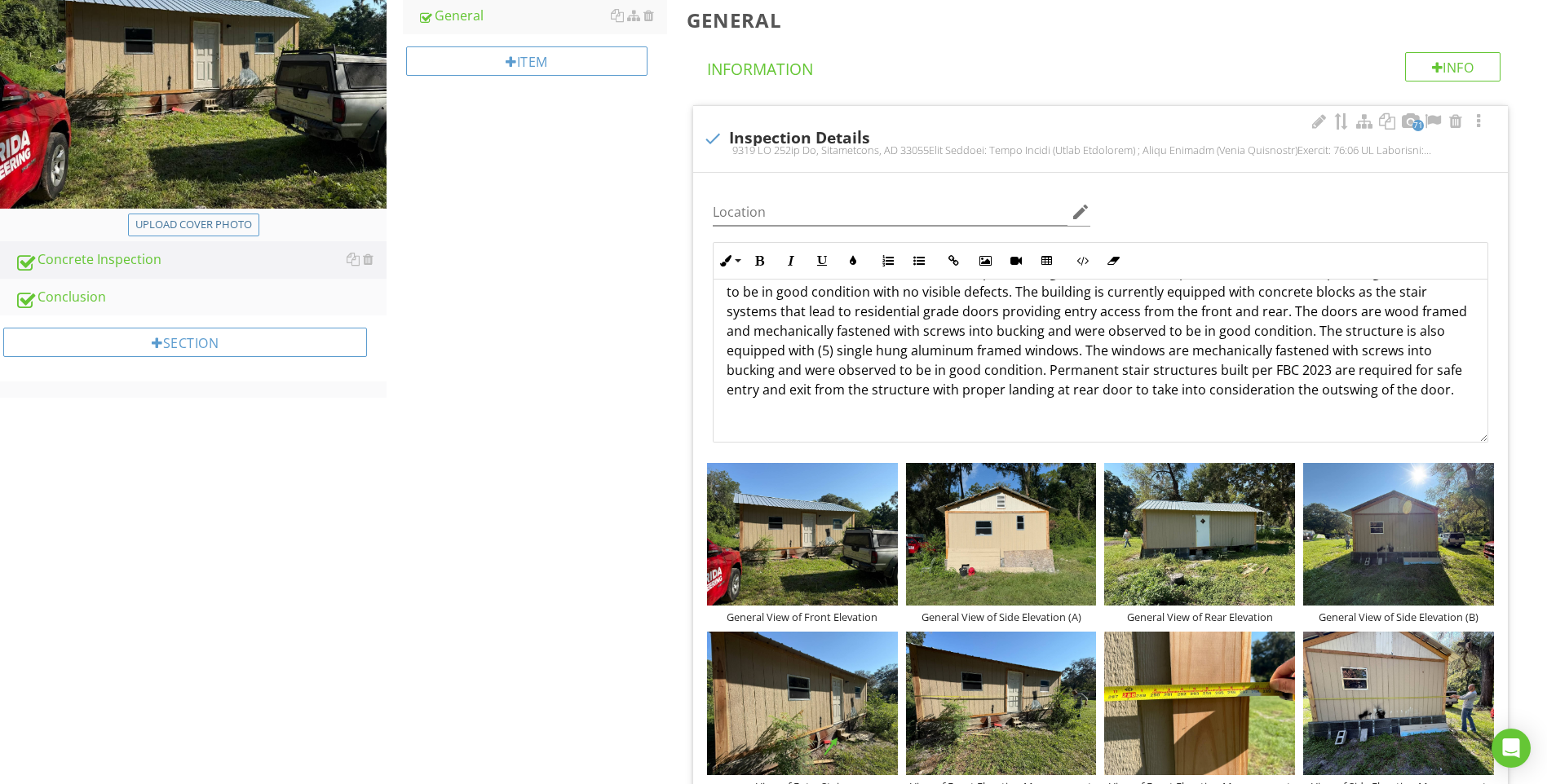
scroll to position [529, 0]
click at [1446, 387] on p "The structure is finished with T1-11 wood panel siding and finished with a pain…" at bounding box center [1100, 328] width 748 height 137
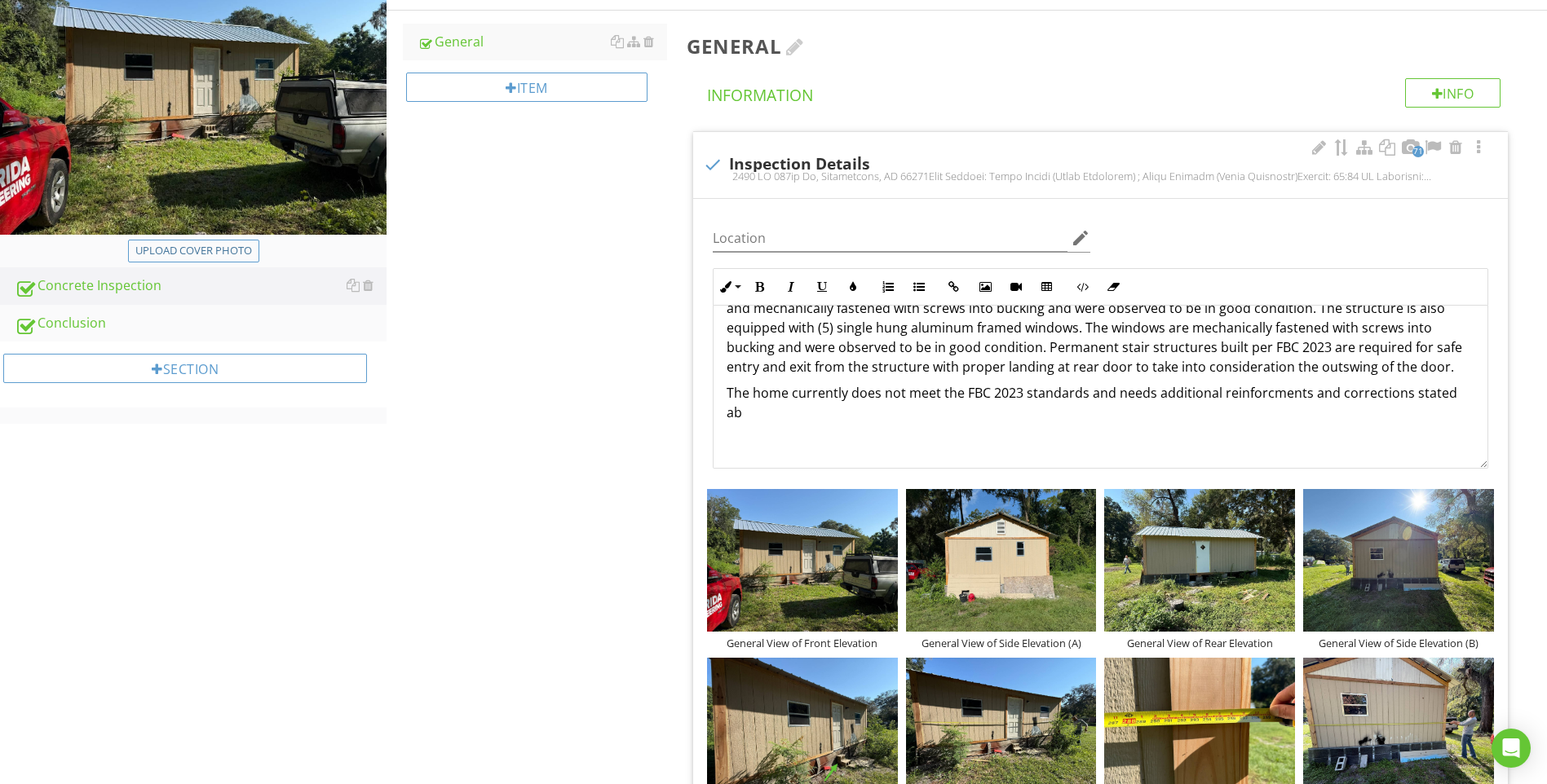
scroll to position [199, 0]
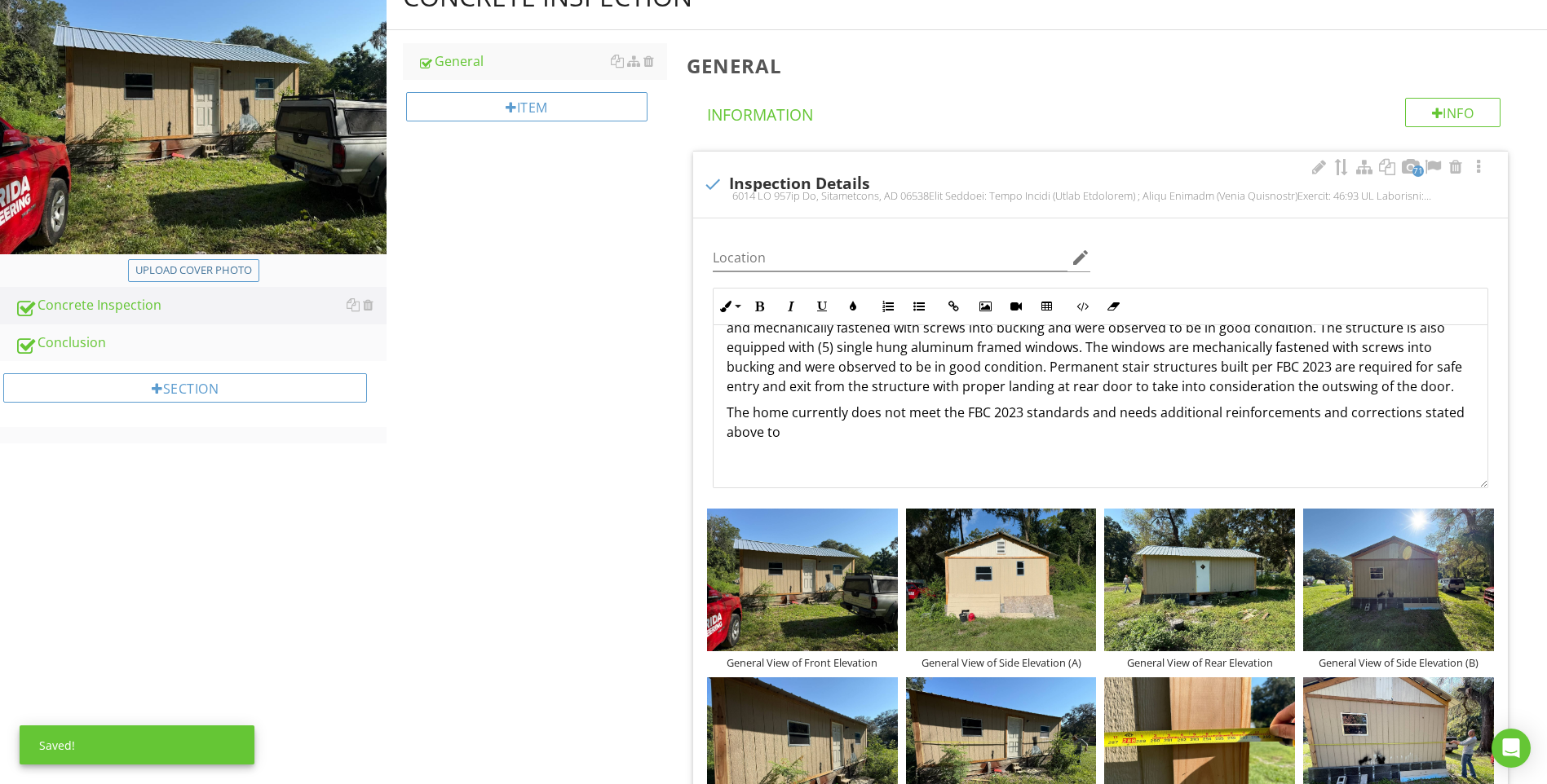
click at [784, 431] on p "The home currently does not meet the FBC 2023 standards and needs additional re…" at bounding box center [1100, 422] width 748 height 39
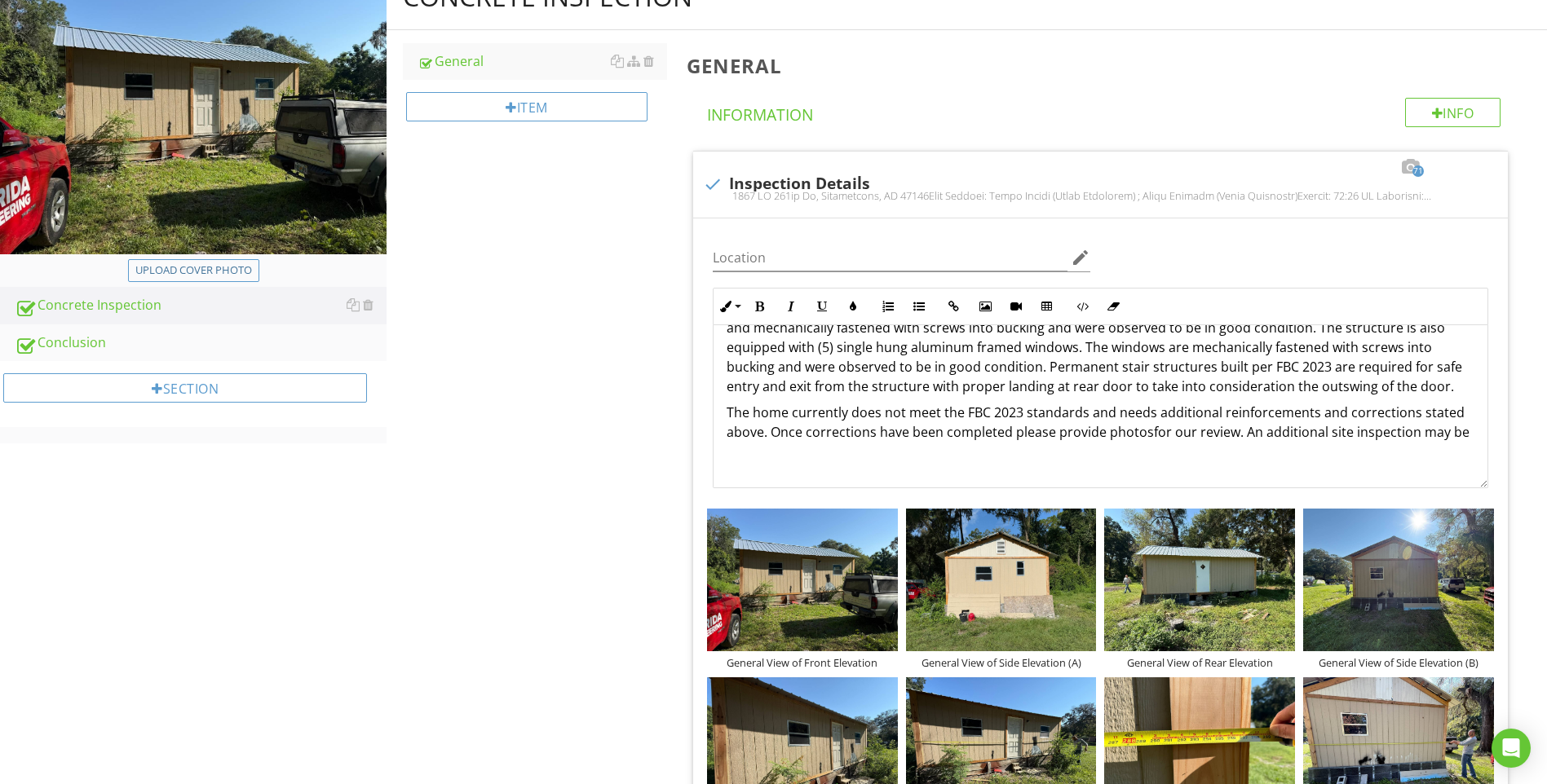
scroll to position [180, 0]
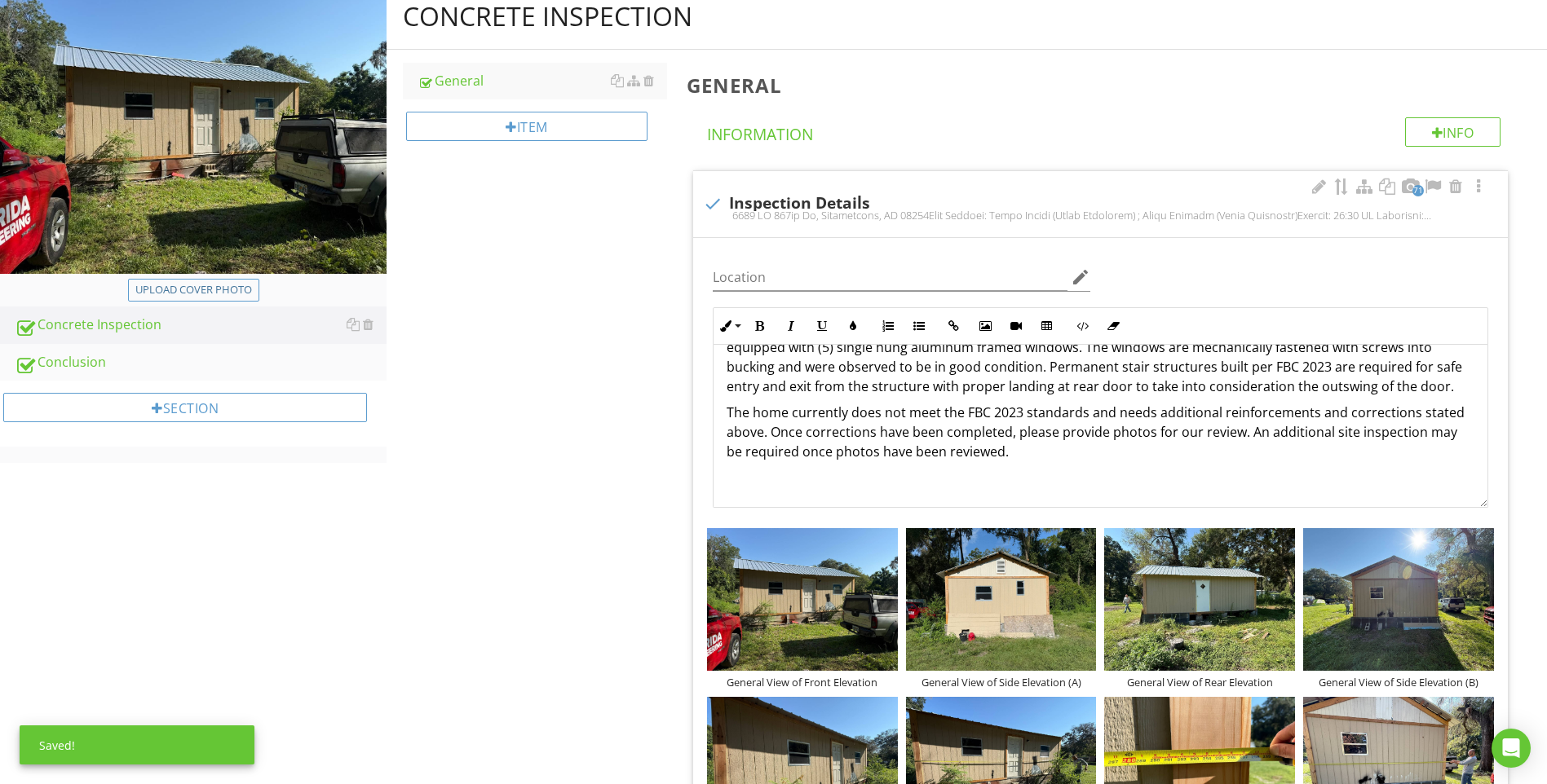
click at [1011, 451] on p "The home currently does not meet the FBC 2023 standards and needs additional re…" at bounding box center [1100, 432] width 748 height 59
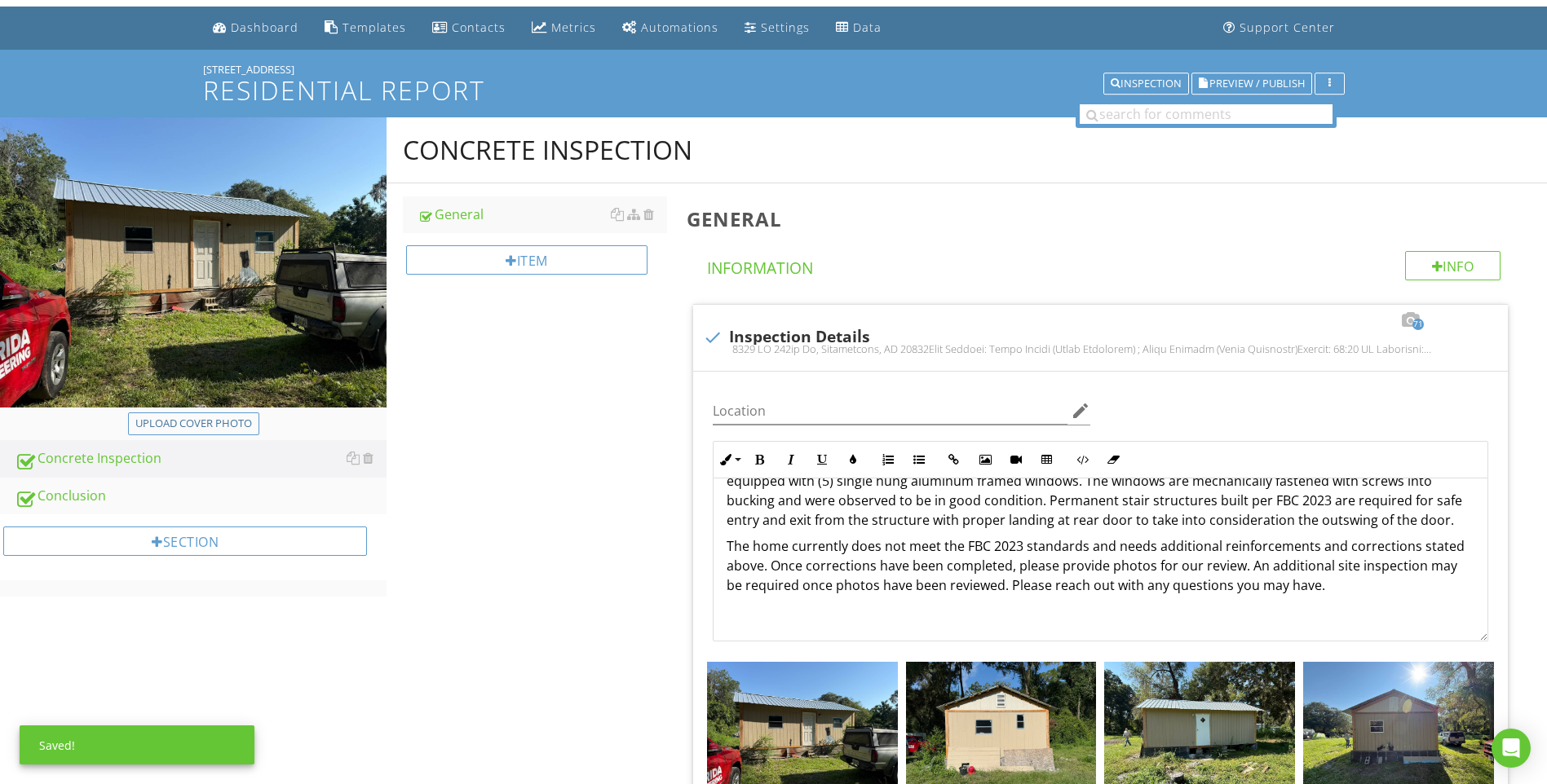
scroll to position [0, 0]
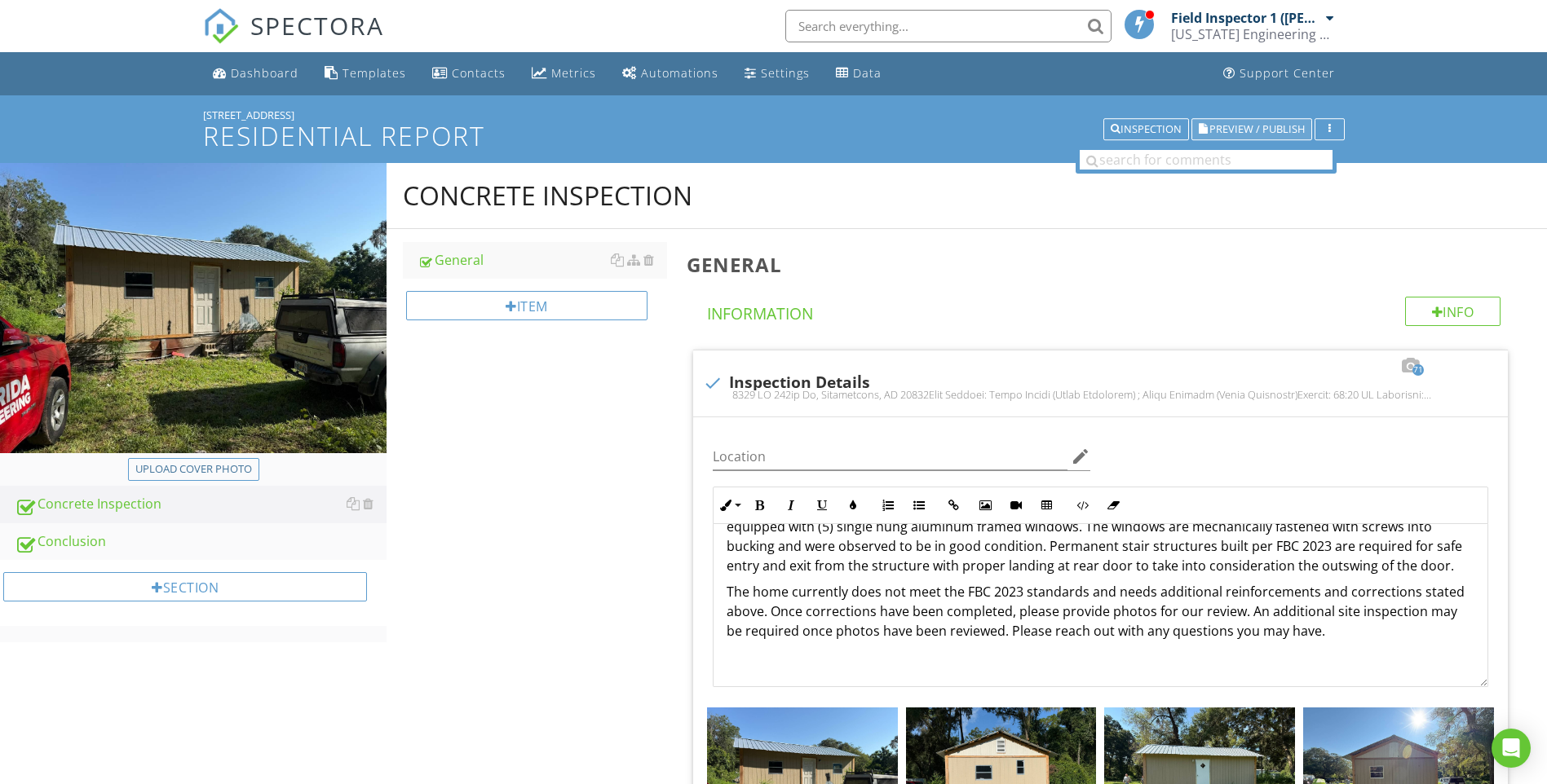
click at [1265, 124] on span "Preview / Publish" at bounding box center [1257, 129] width 95 height 11
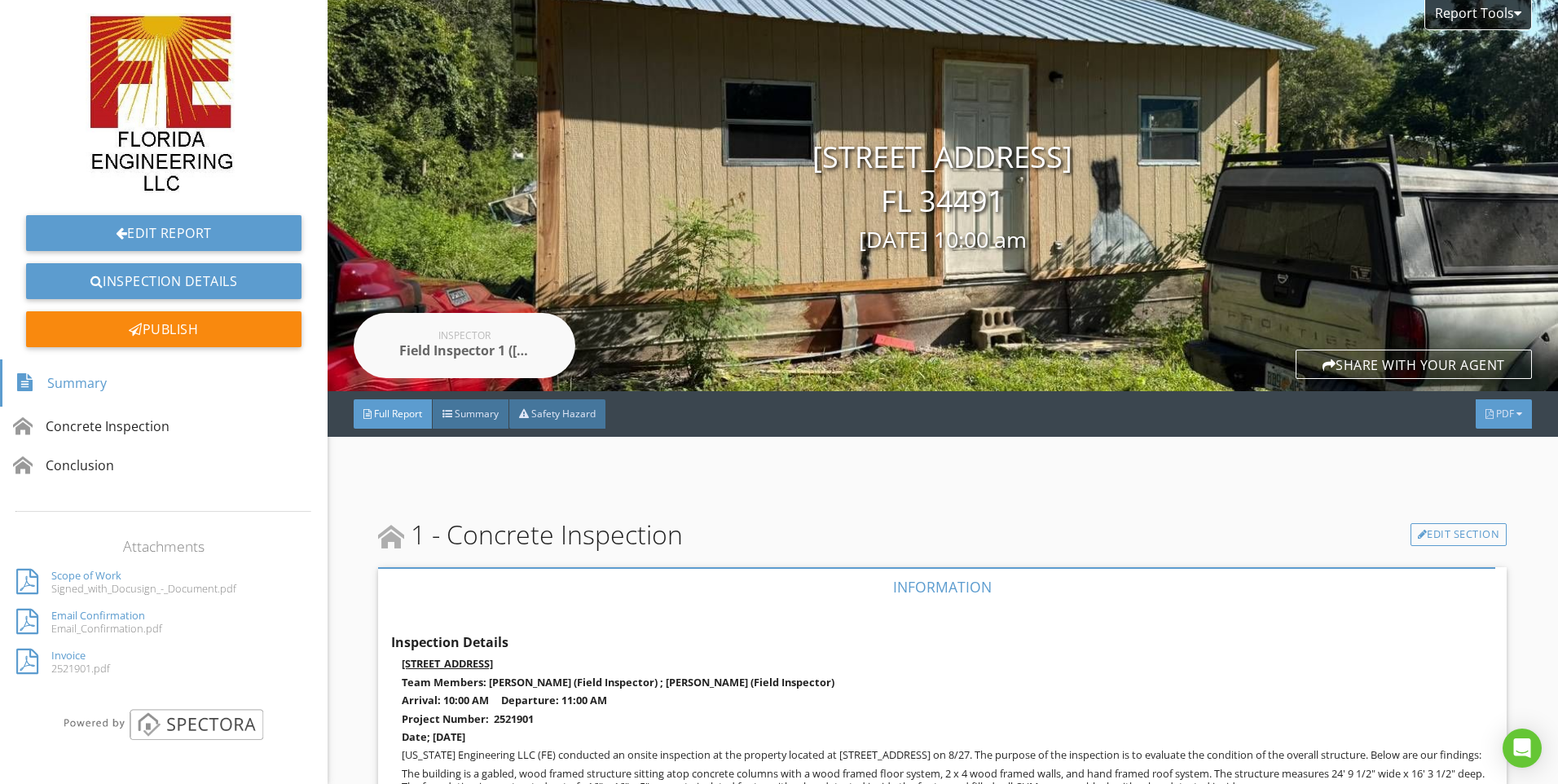
click at [1496, 411] on span "PDF" at bounding box center [1505, 414] width 18 height 14
click at [1486, 474] on div "Full Report" at bounding box center [1483, 476] width 104 height 19
click at [208, 227] on link "Edit Report" at bounding box center [164, 232] width 276 height 36
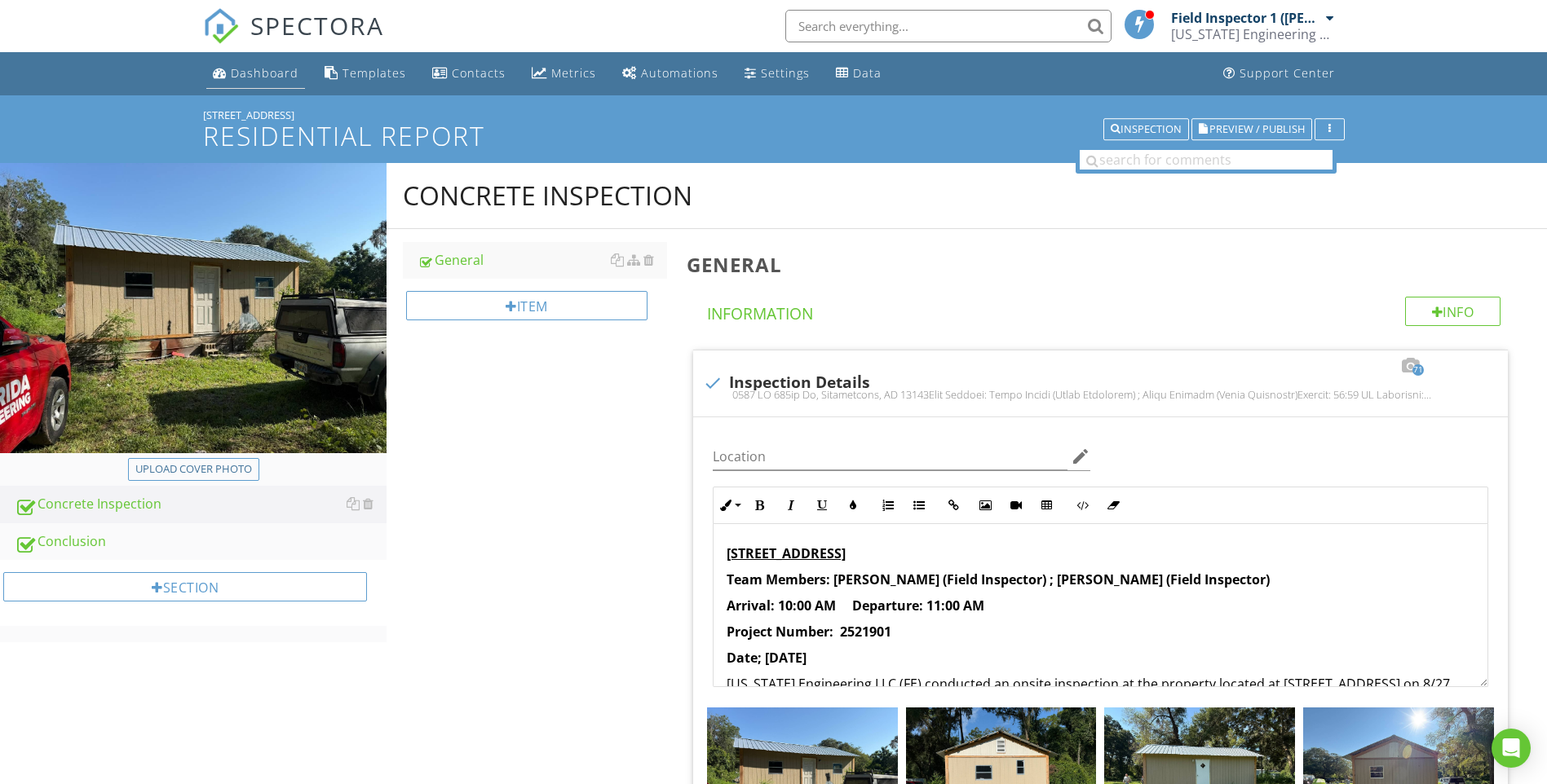
click at [244, 72] on div "Dashboard" at bounding box center [264, 73] width 68 height 16
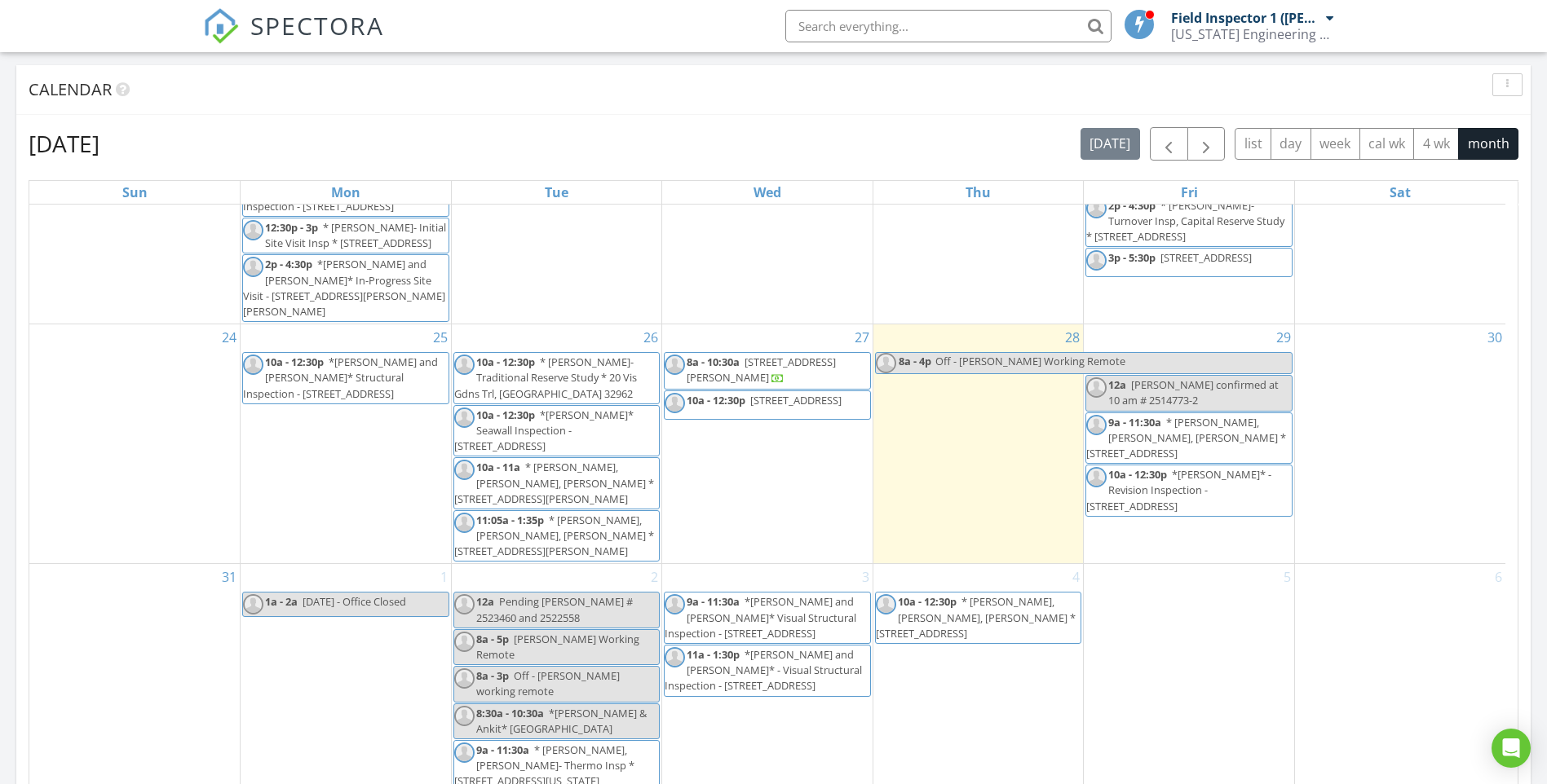
scroll to position [922, 0]
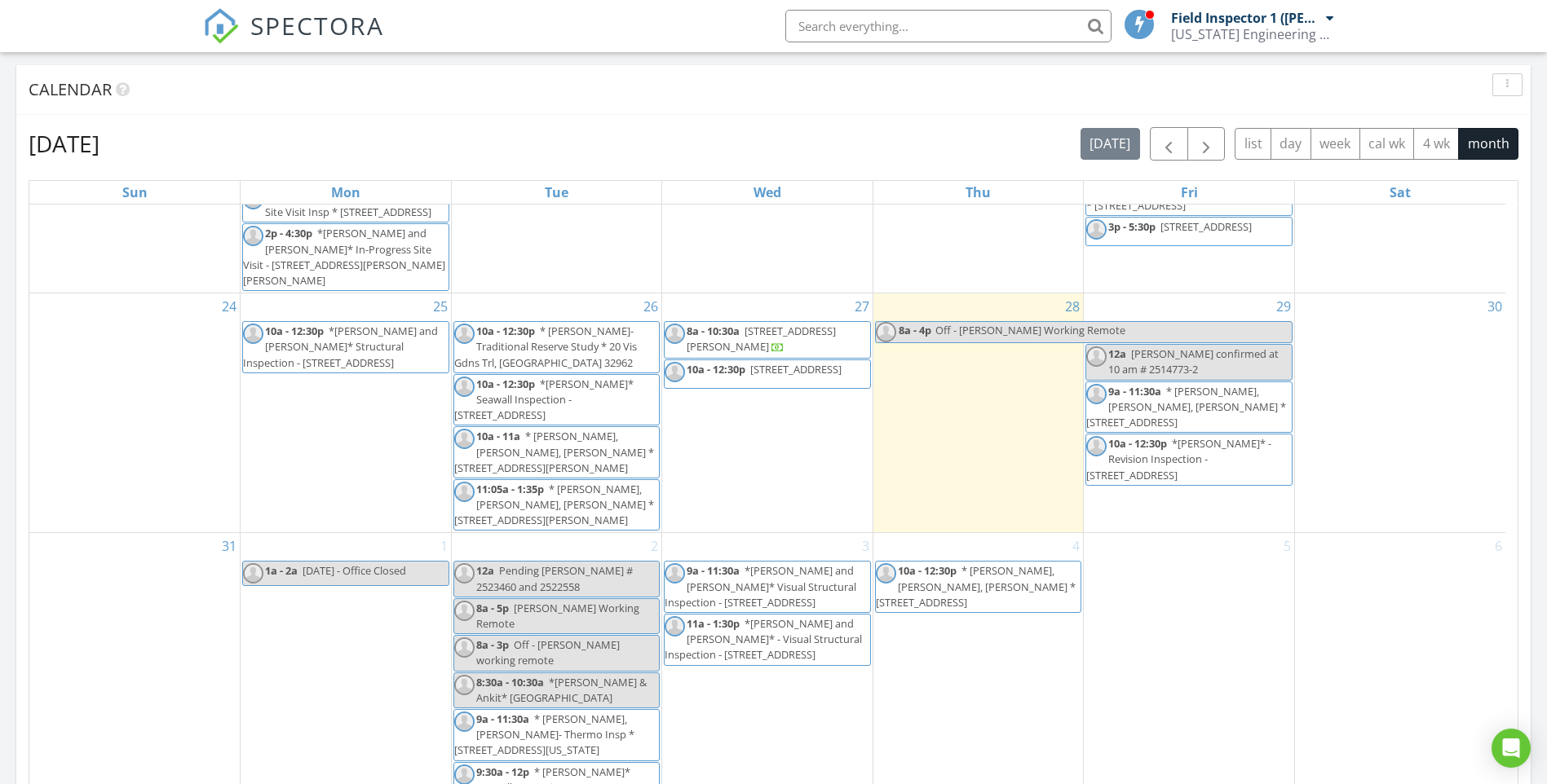
click at [772, 380] on span "10a - 12:30p [STREET_ADDRESS]" at bounding box center [754, 374] width 180 height 24
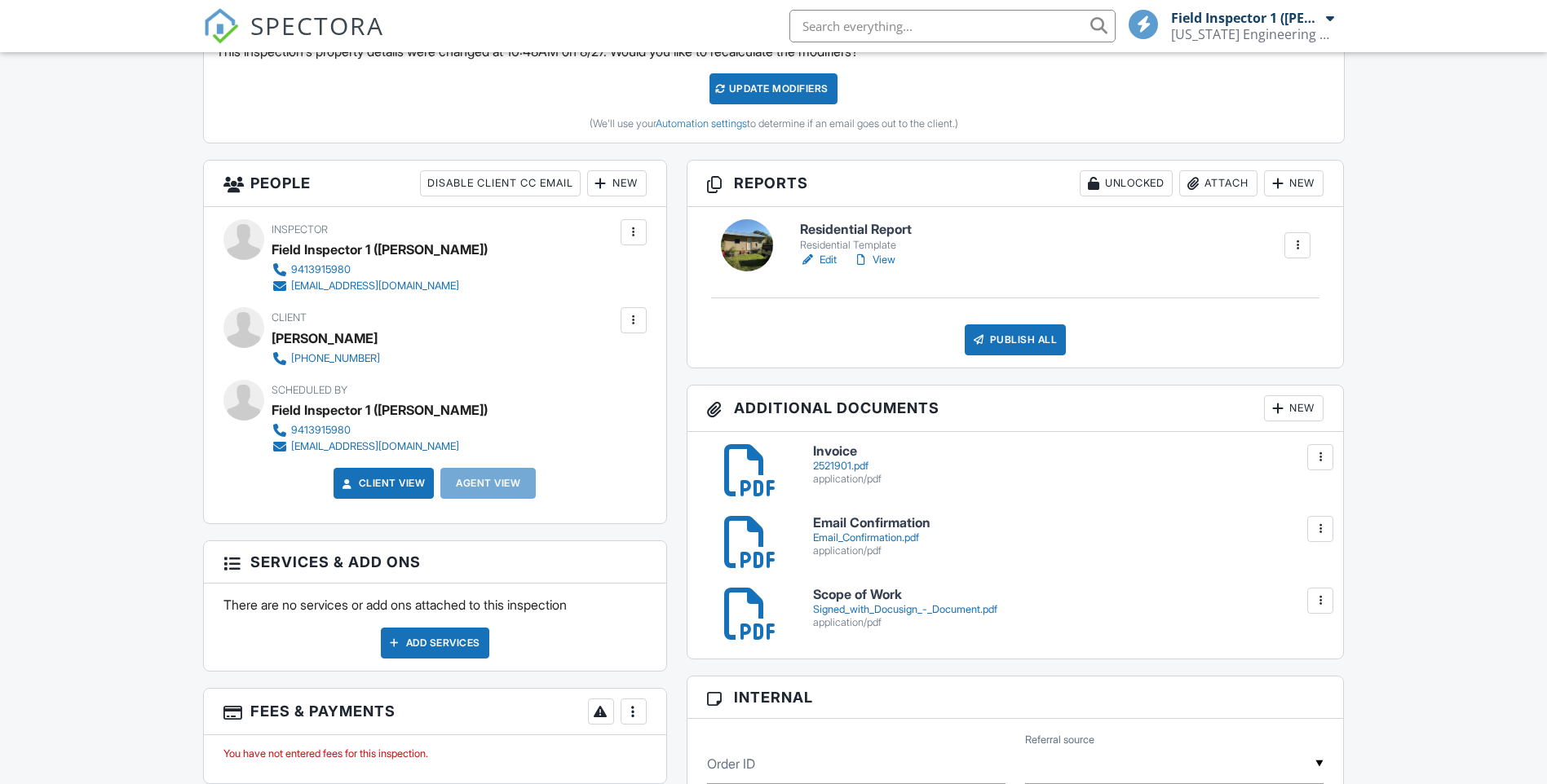
click at [832, 469] on div "2521901.pdf" at bounding box center [1068, 466] width 511 height 13
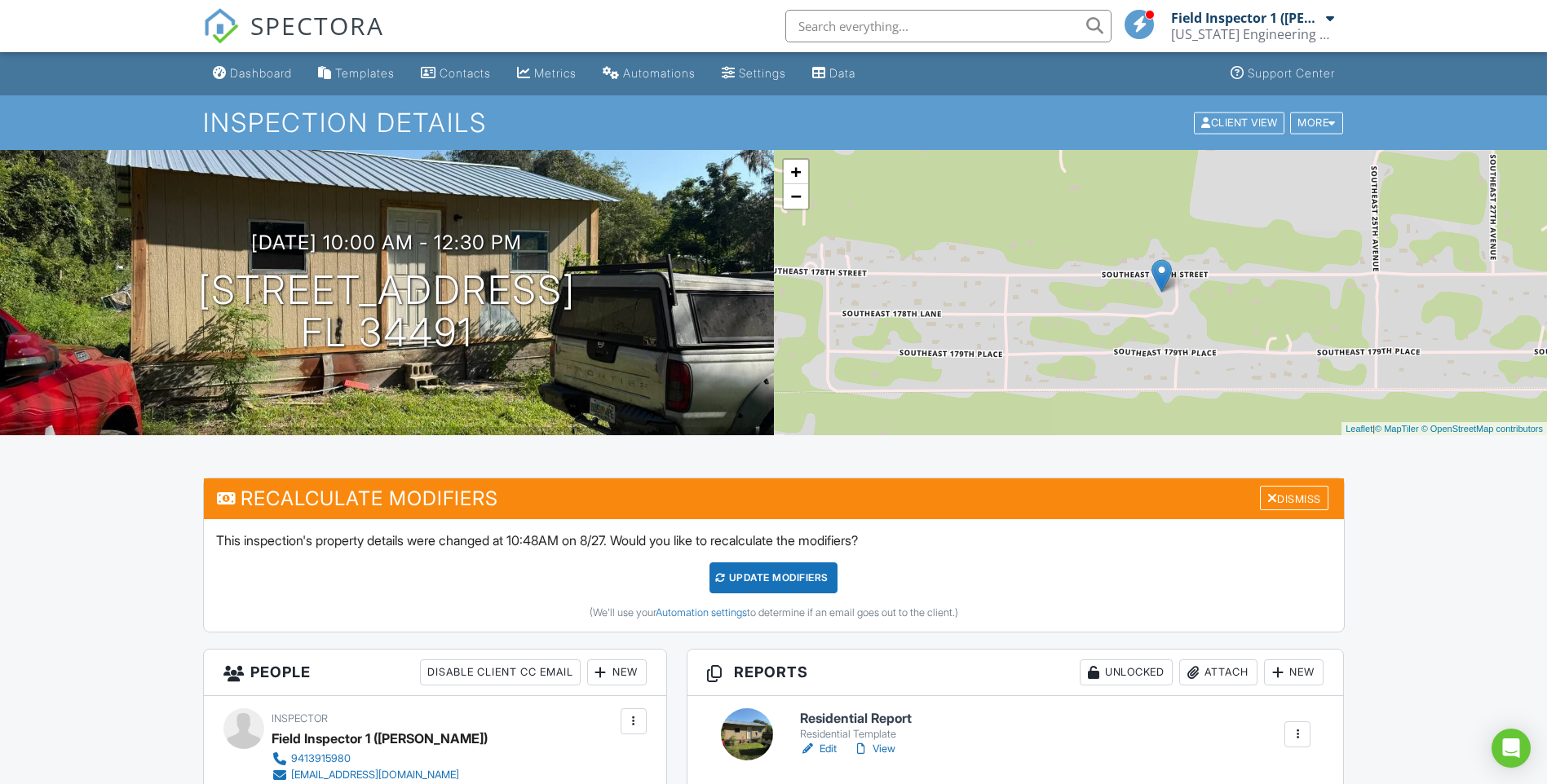
click at [260, 70] on div "Dashboard" at bounding box center [261, 73] width 62 height 14
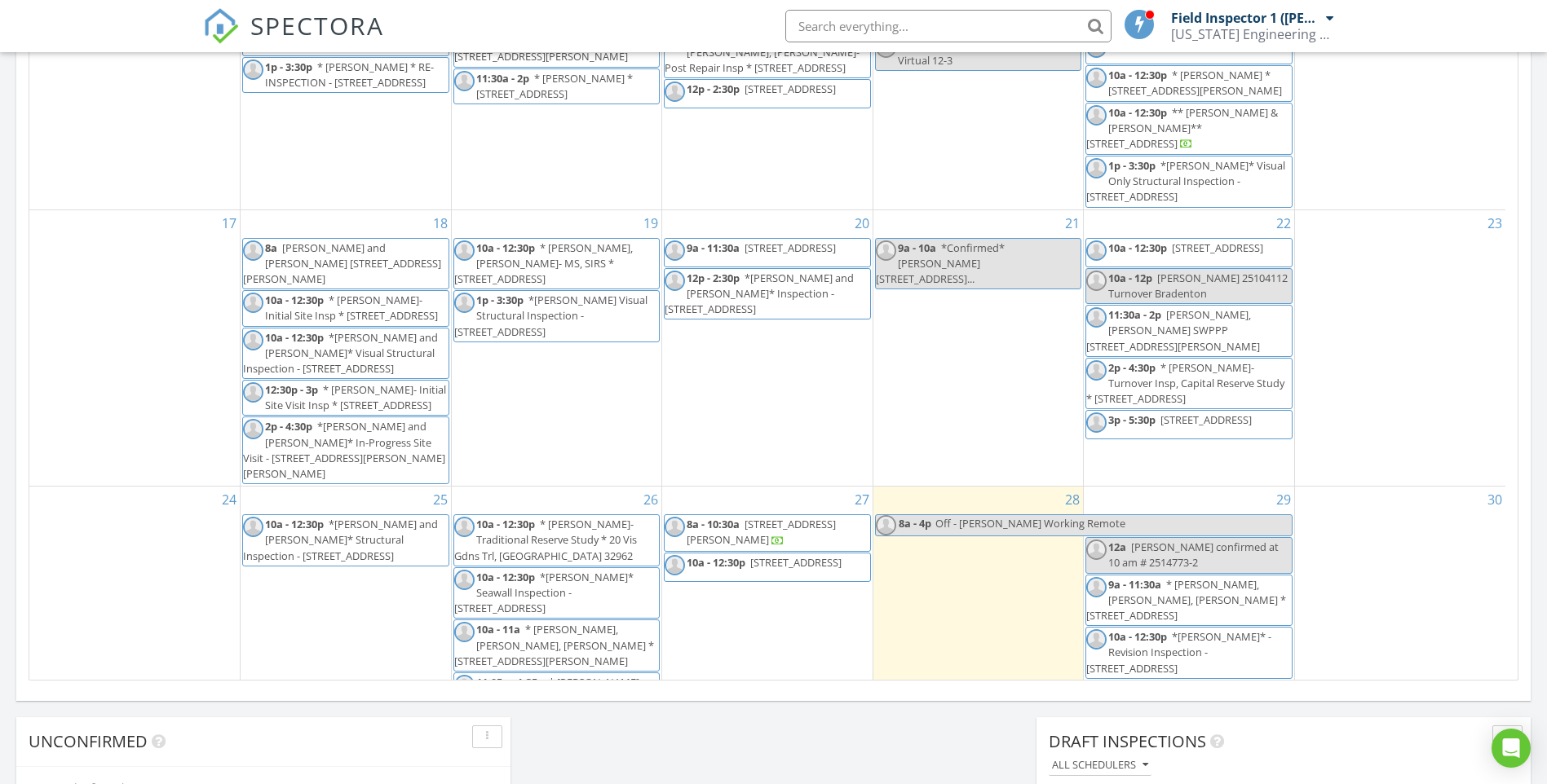
scroll to position [734, 0]
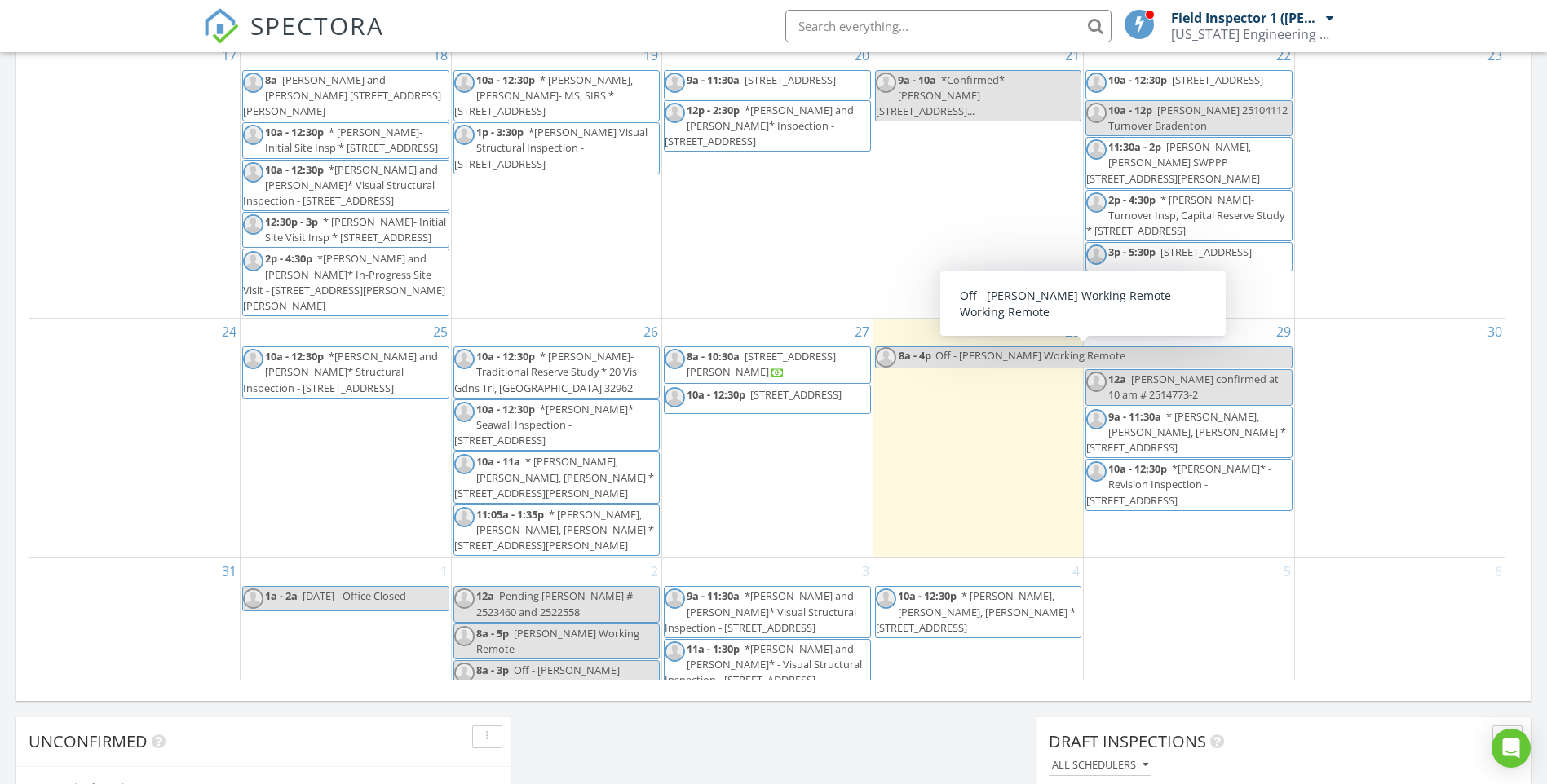
click at [786, 400] on span "10a - 12:30p [STREET_ADDRESS]" at bounding box center [754, 399] width 180 height 24
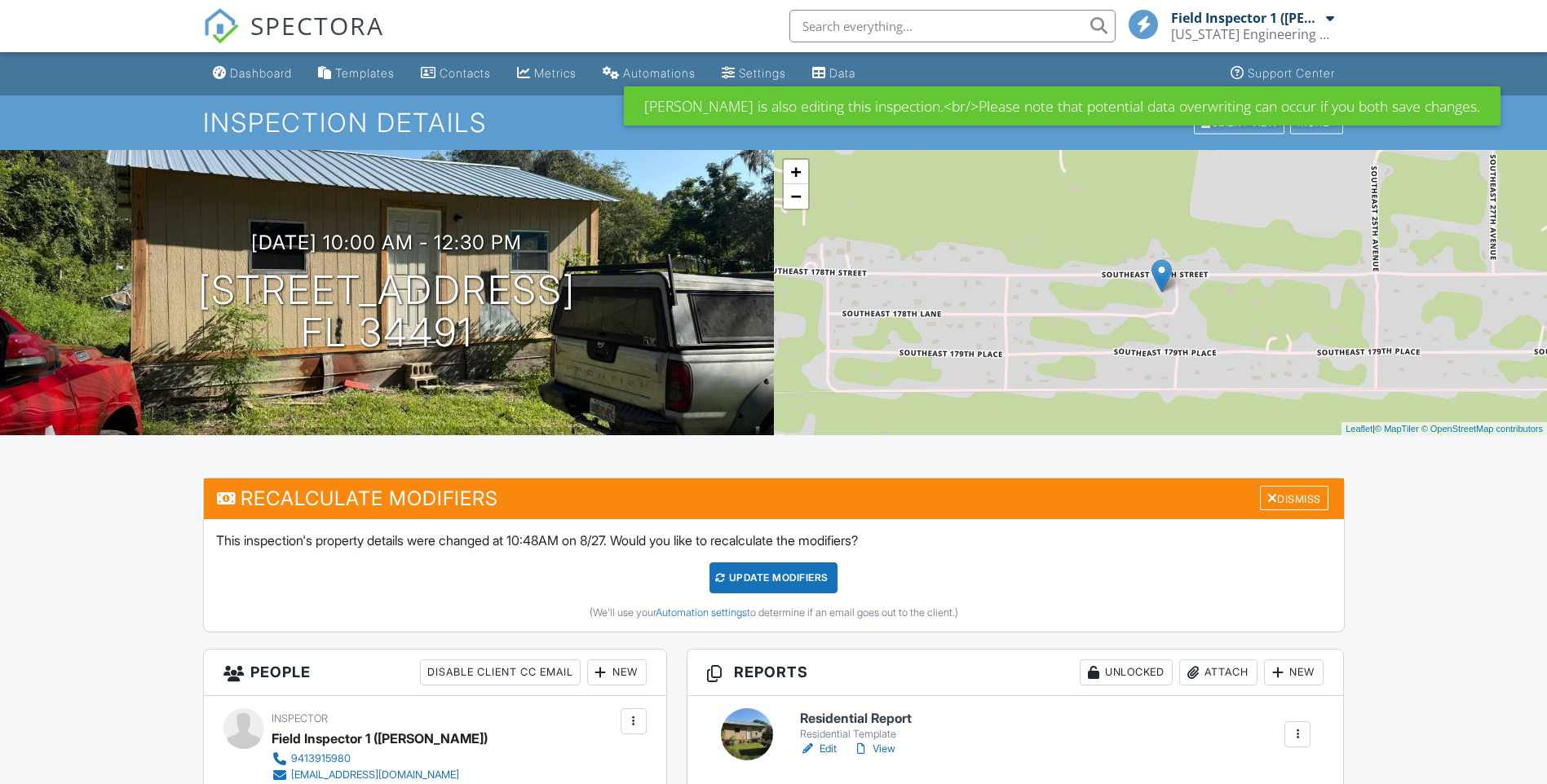
click at [830, 747] on link "Edit" at bounding box center [818, 749] width 37 height 17
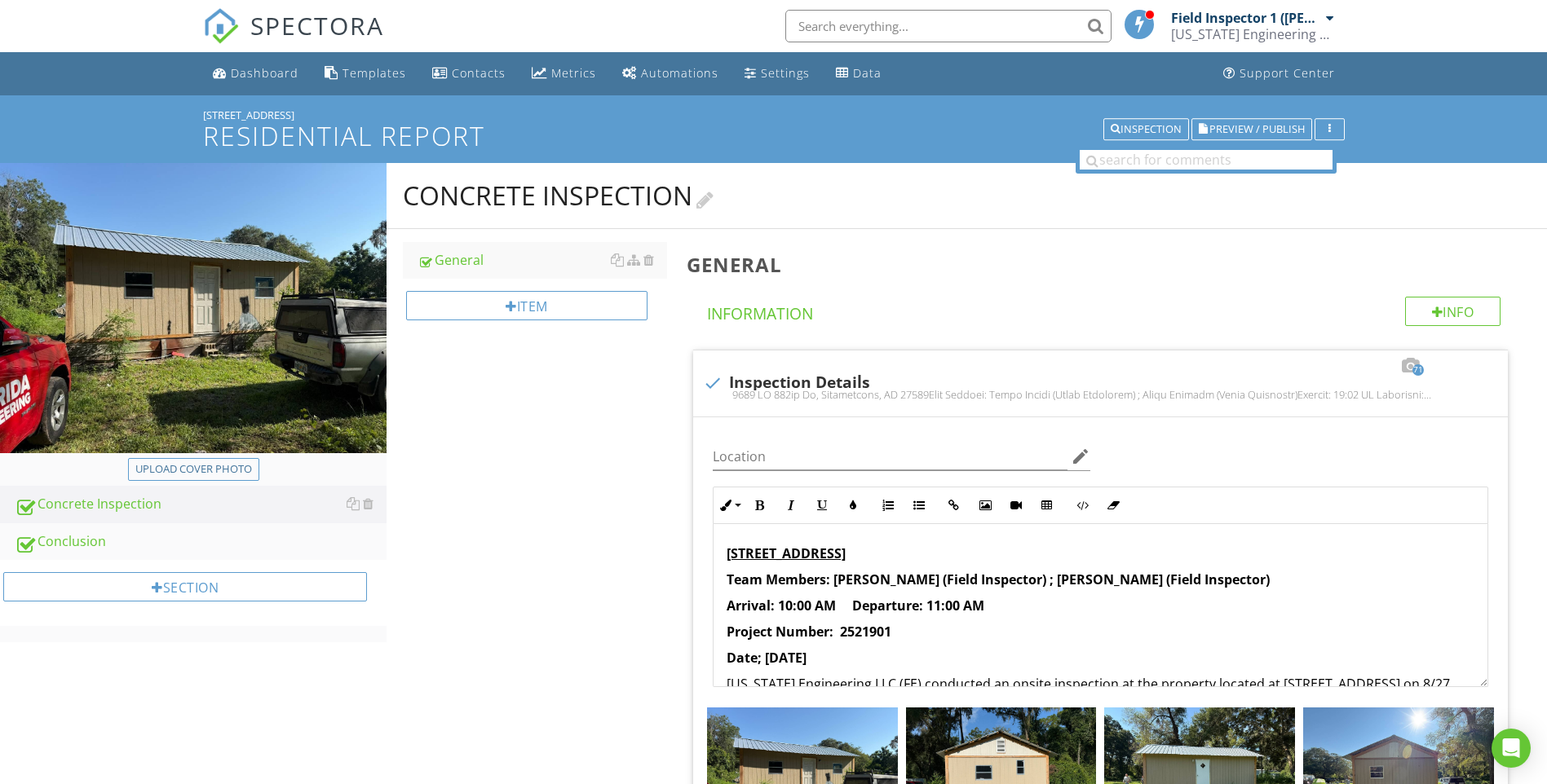
click at [559, 194] on div "Concrete Inspection" at bounding box center [558, 196] width 310 height 33
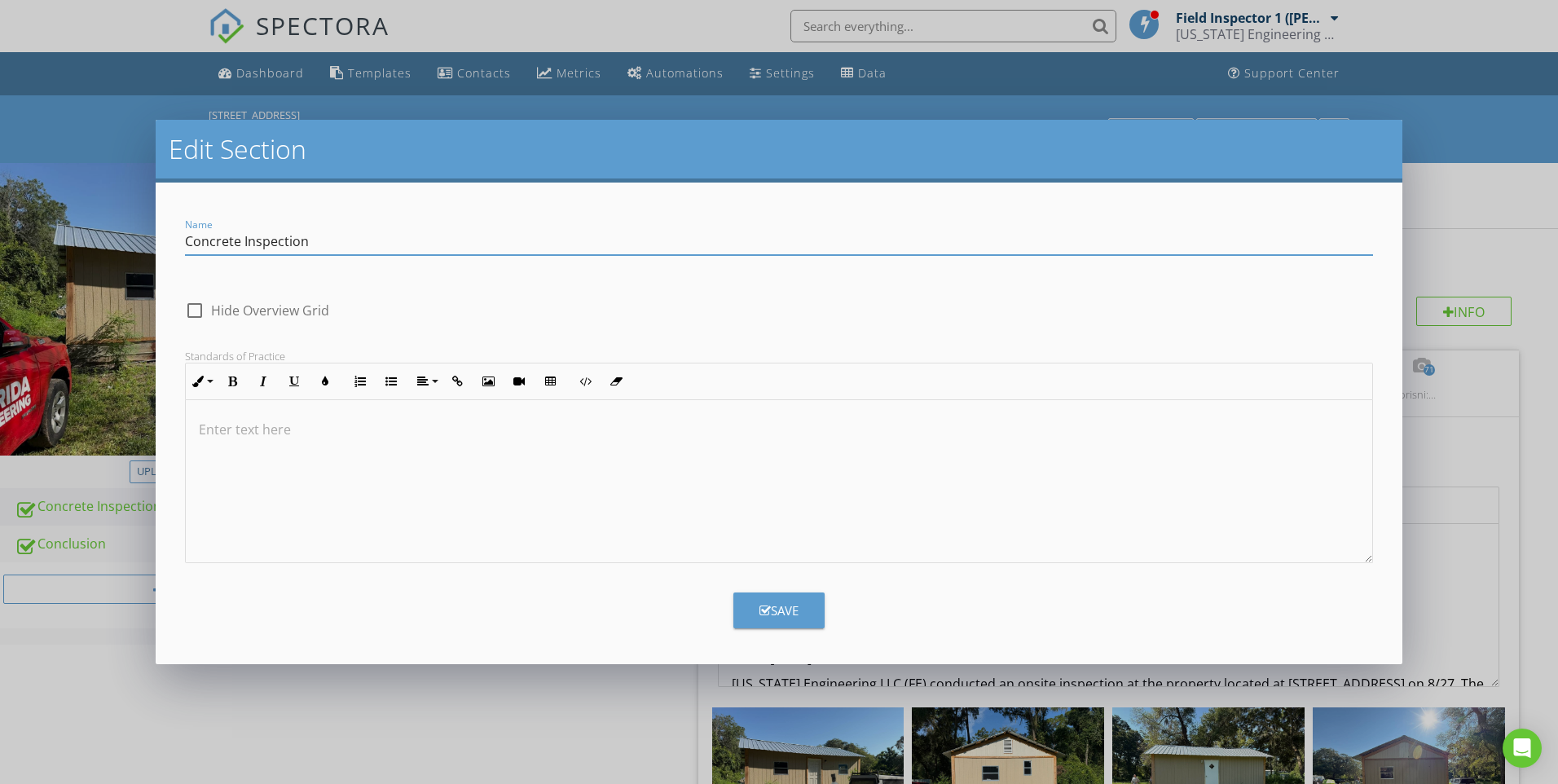
drag, startPoint x: 313, startPoint y: 237, endPoint x: 152, endPoint y: 177, distance: 171.8
click at [155, 220] on div "Edit Section Name Concrete Inspection check_box_outline_blank Hide Overview Gri…" at bounding box center [779, 392] width 1558 height 784
type input "Inspection Details"
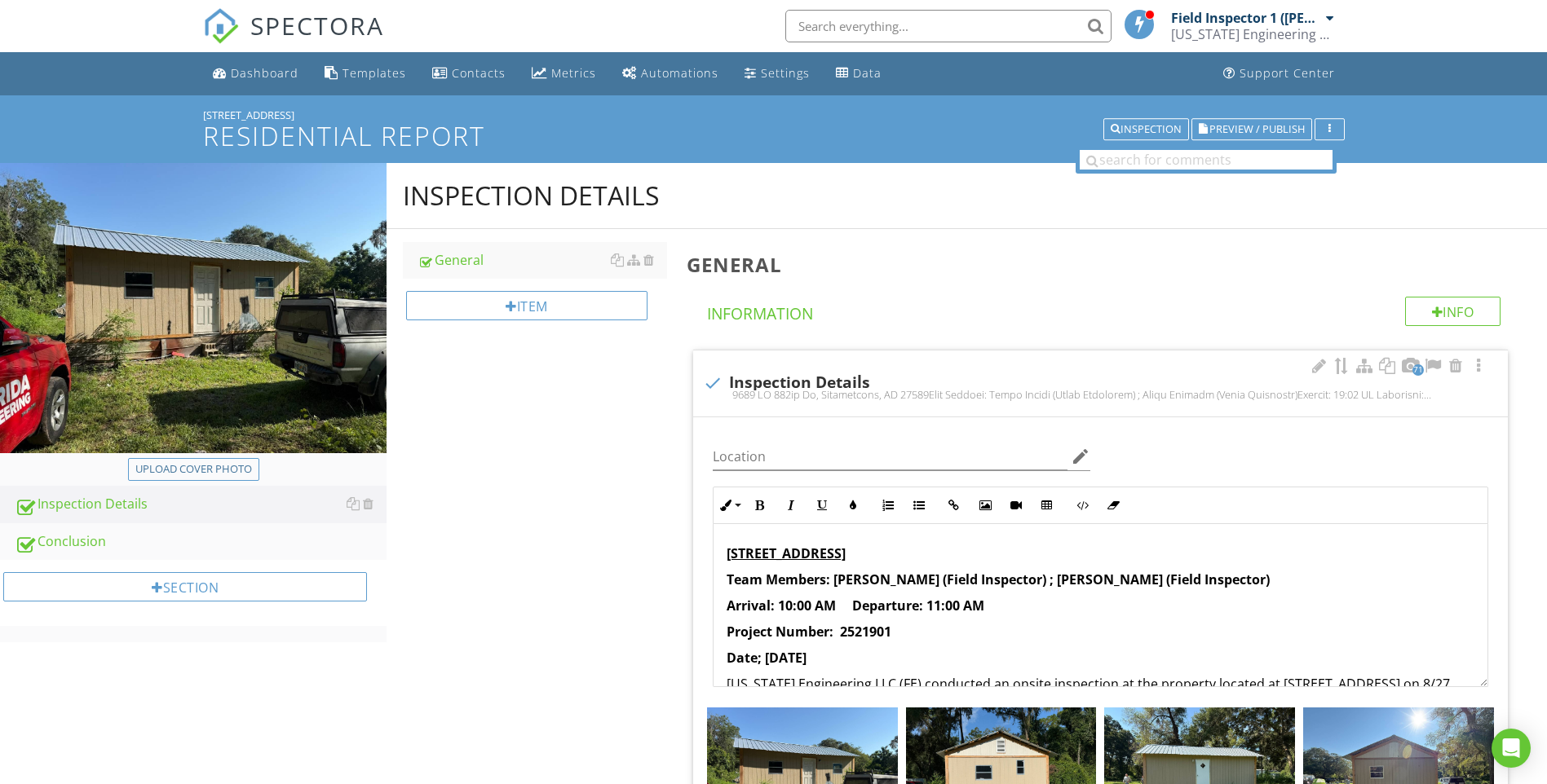
click at [759, 658] on strong "Date; 8/27/2025" at bounding box center [767, 657] width 80 height 18
click at [1236, 130] on span "Preview / Publish" at bounding box center [1257, 129] width 95 height 11
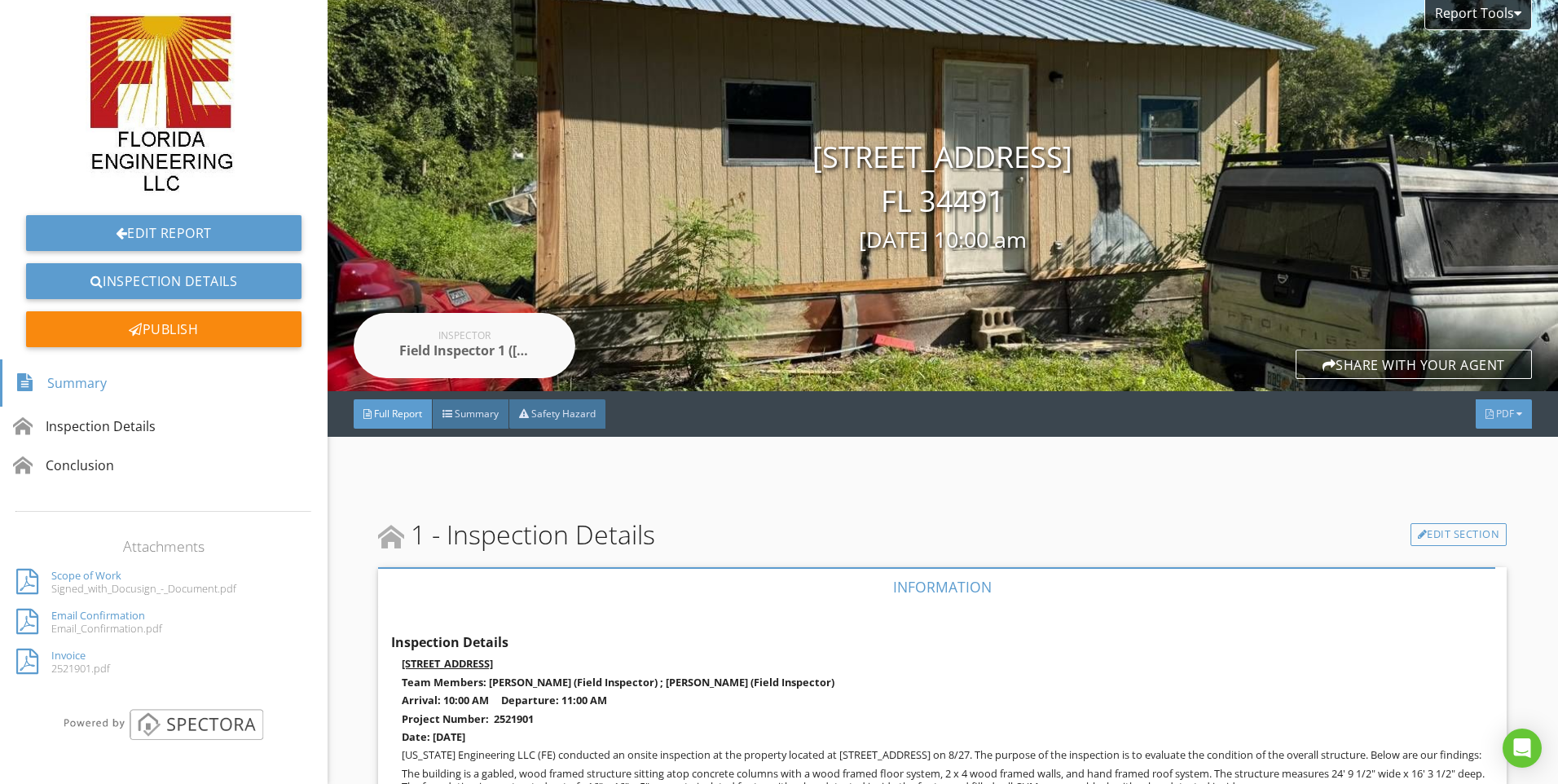
click at [1508, 420] on div "PDF" at bounding box center [1504, 414] width 56 height 29
click at [1494, 481] on div "Full Report" at bounding box center [1483, 484] width 104 height 19
click at [180, 224] on link "Edit Report" at bounding box center [164, 232] width 276 height 36
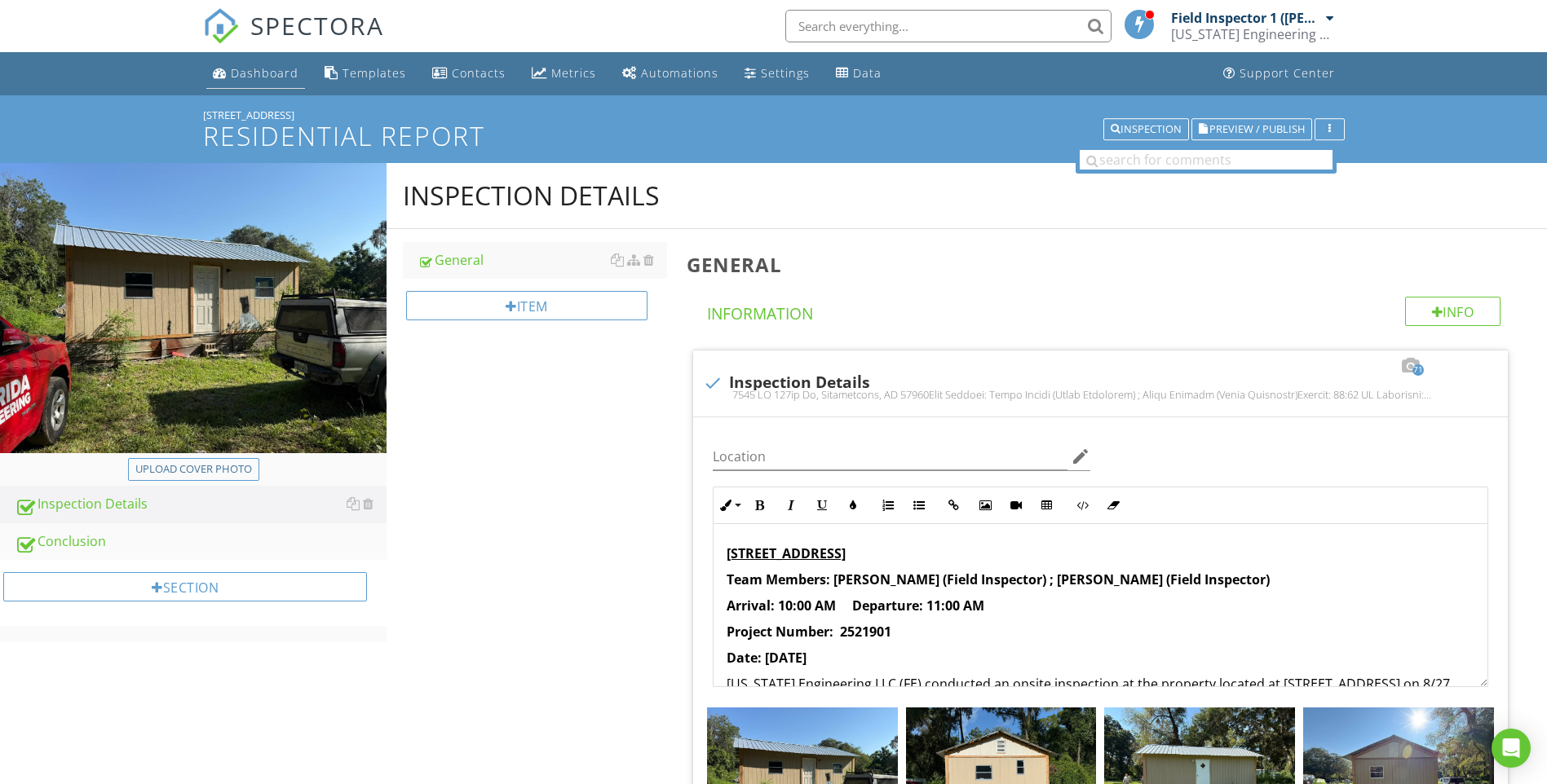
click at [271, 71] on div "Dashboard" at bounding box center [264, 73] width 68 height 16
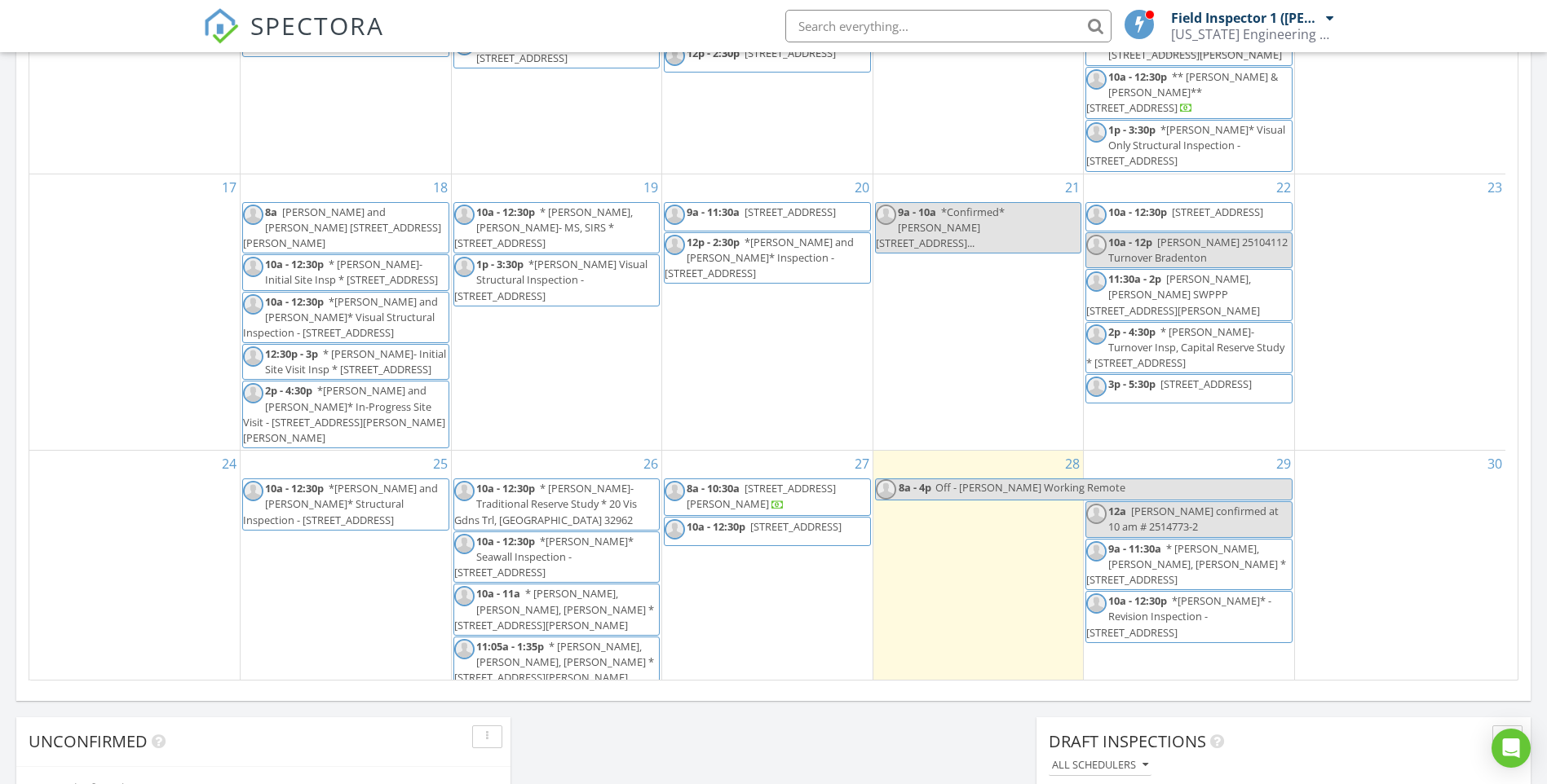
scroll to position [652, 0]
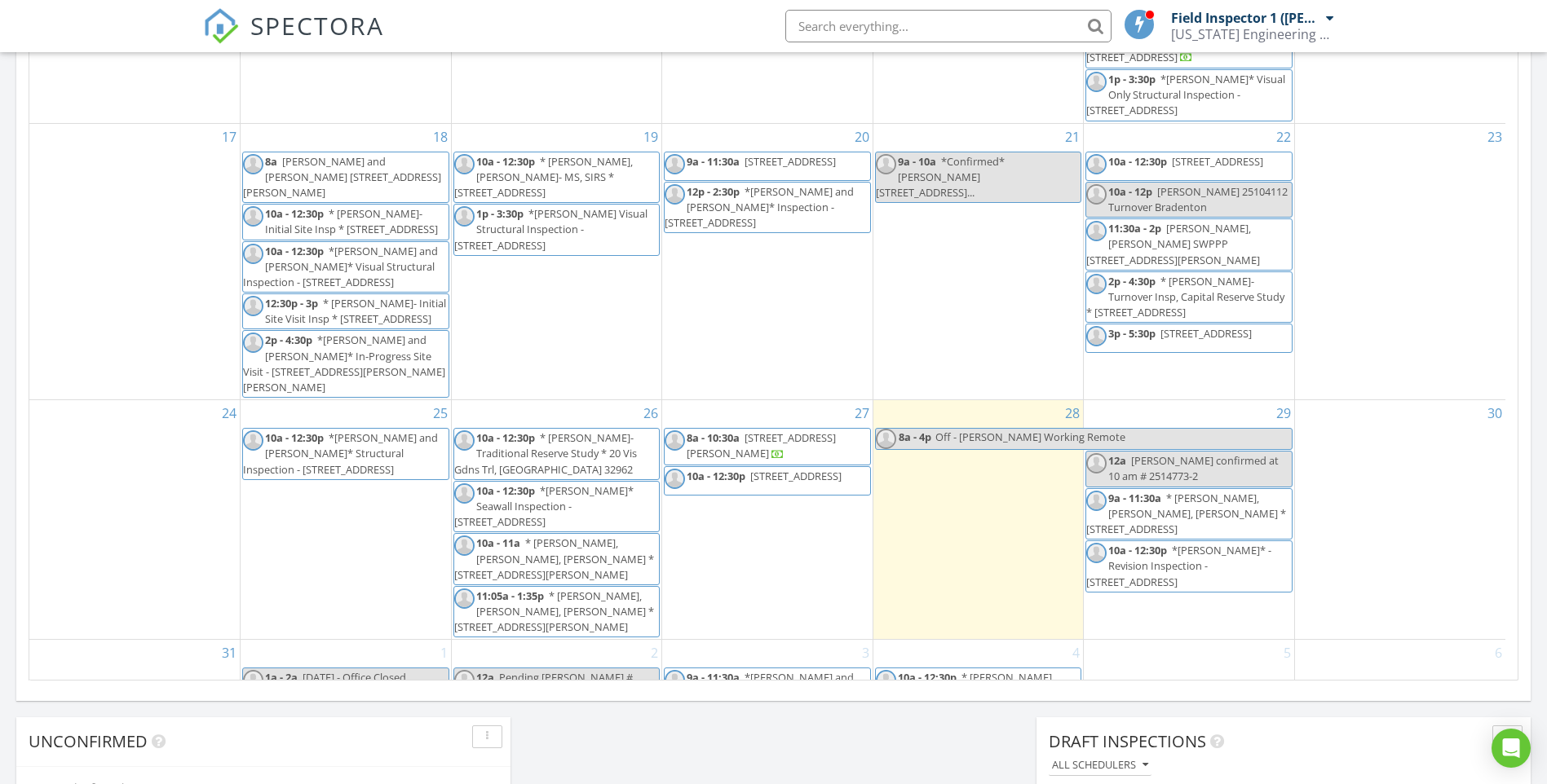
click at [795, 476] on span "2129 SE 178th Ln 34491" at bounding box center [795, 476] width 91 height 15
